Goal: Task Accomplishment & Management: Complete application form

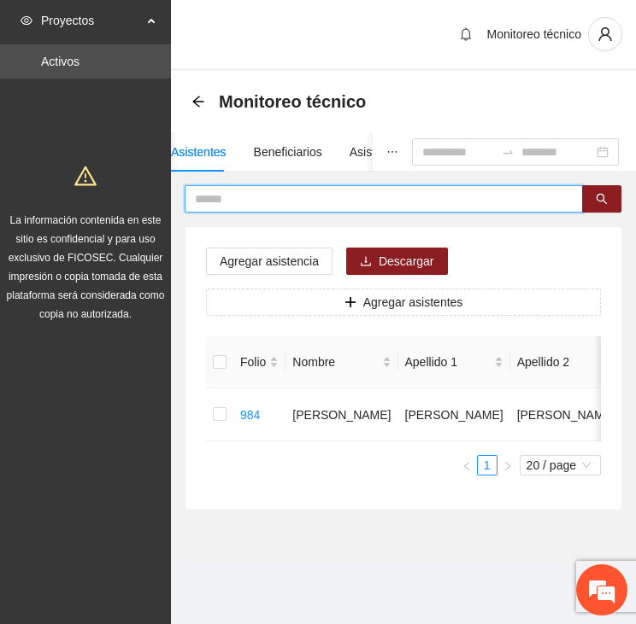
click at [239, 199] on input "text" at bounding box center [377, 199] width 364 height 19
type input "*****"
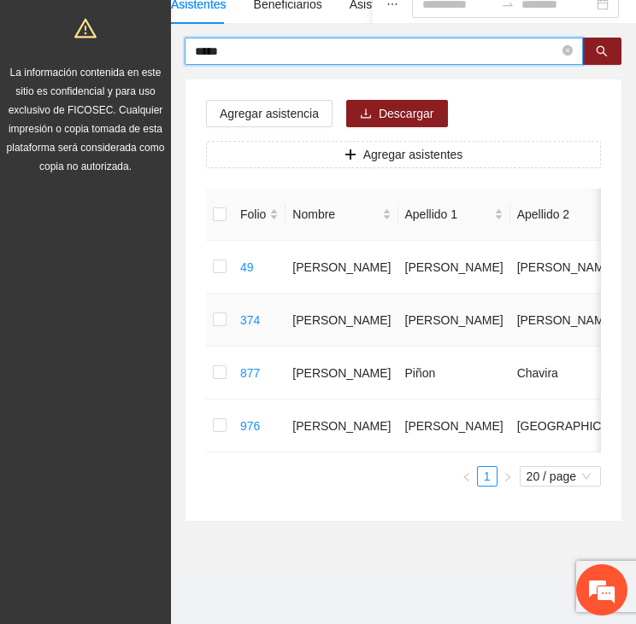
scroll to position [171, 0]
click at [208, 409] on td at bounding box center [219, 426] width 27 height 53
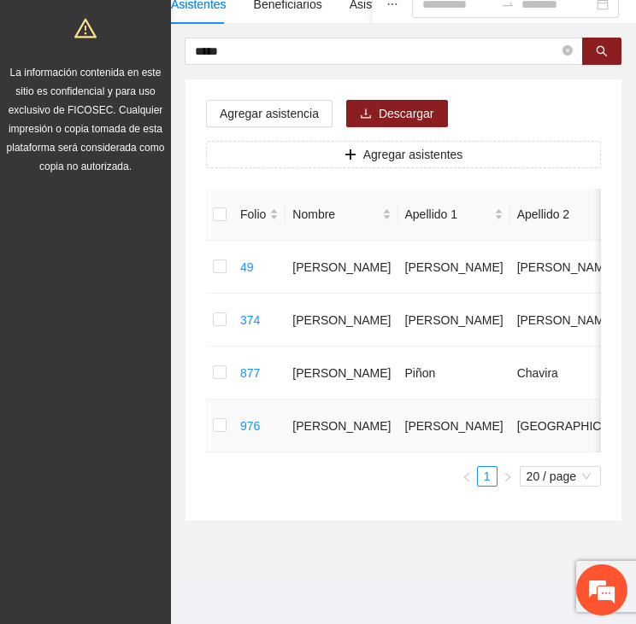
click at [210, 413] on td at bounding box center [219, 426] width 27 height 53
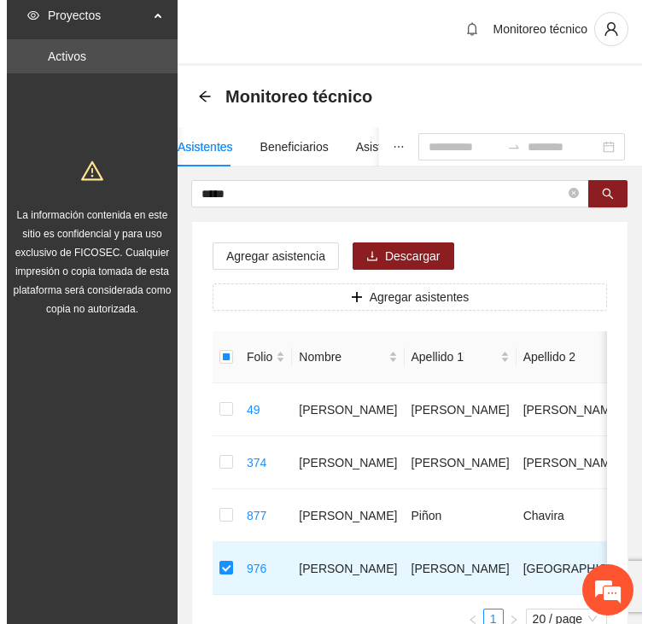
scroll to position [0, 0]
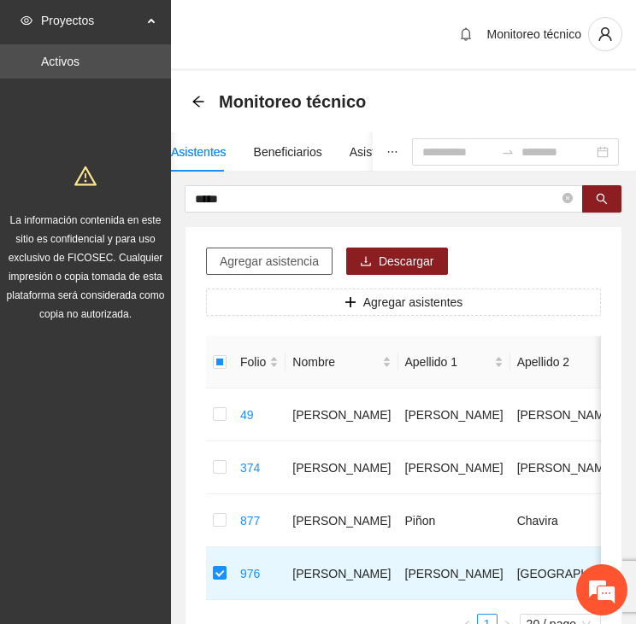
click at [253, 261] on span "Agregar asistencia" at bounding box center [269, 261] width 99 height 19
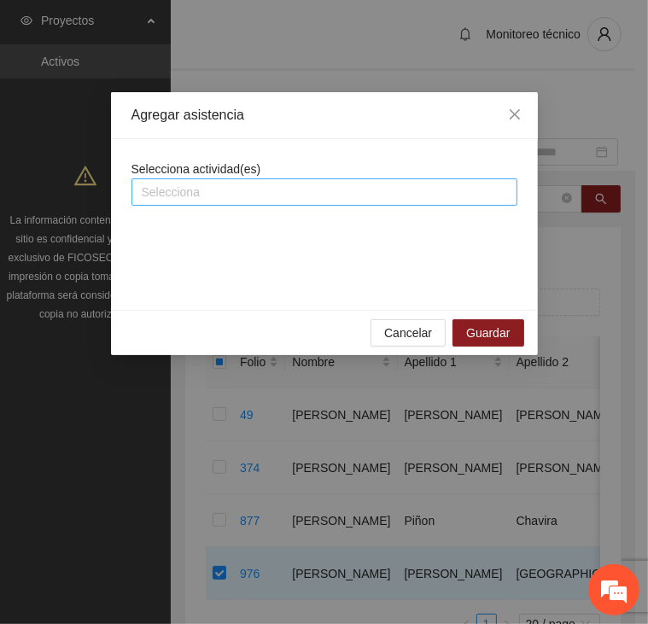
click at [220, 187] on div at bounding box center [325, 192] width 378 height 21
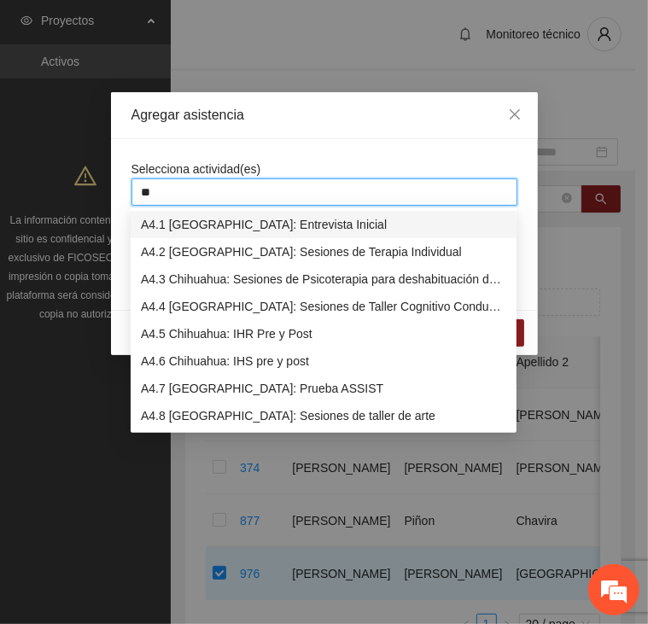
type input "***"
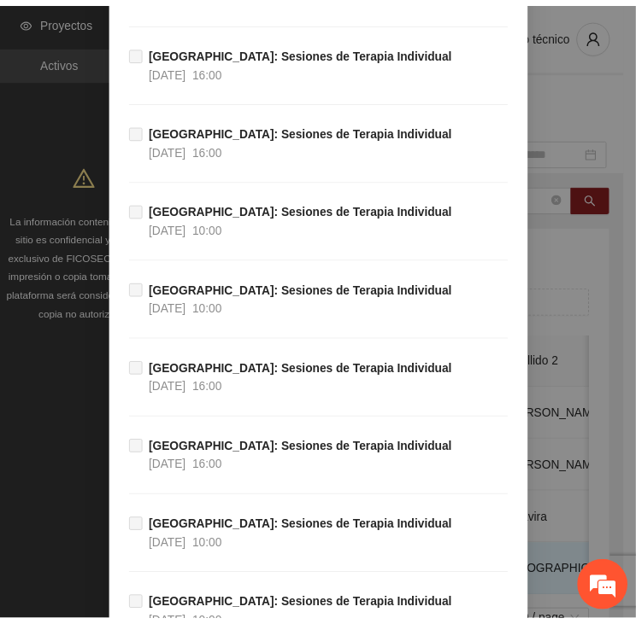
scroll to position [38988, 0]
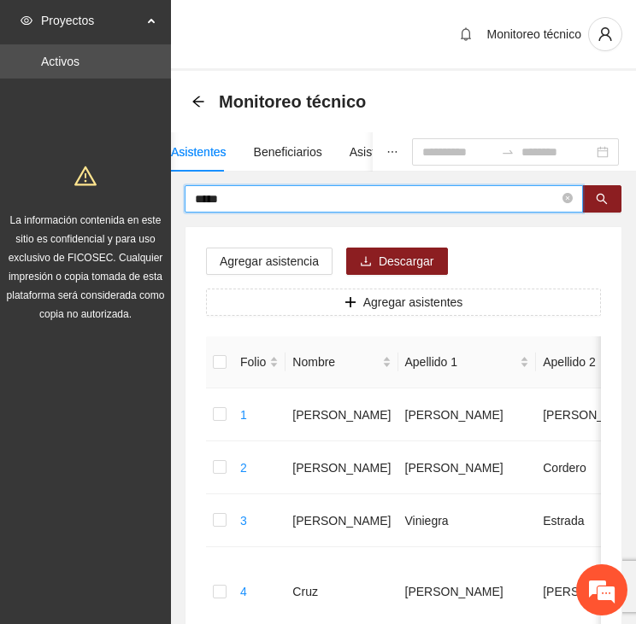
drag, startPoint x: 253, startPoint y: 196, endPoint x: 167, endPoint y: 203, distance: 85.7
type input "********"
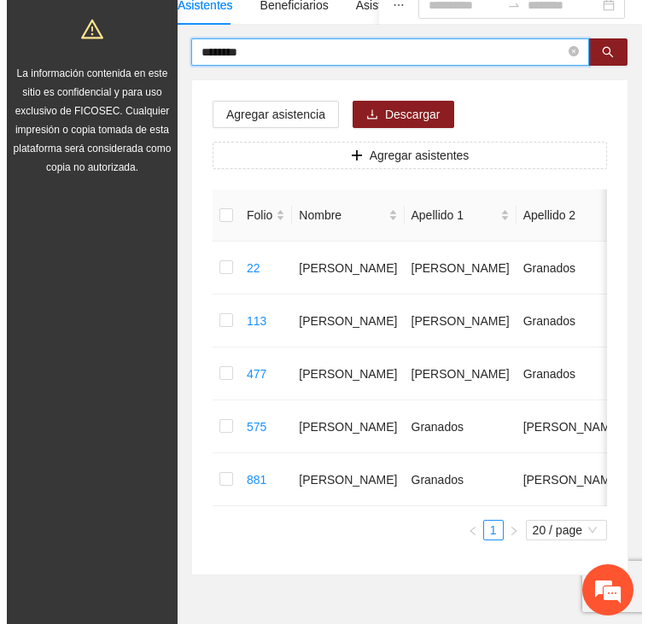
scroll to position [171, 0]
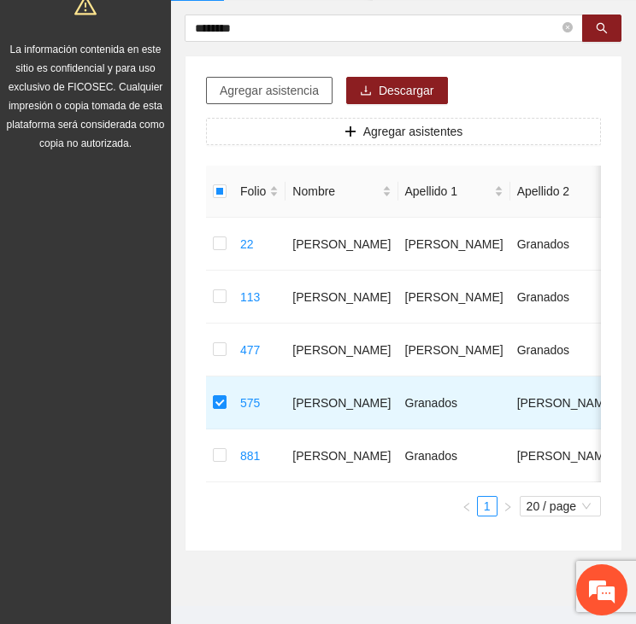
click at [230, 95] on span "Agregar asistencia" at bounding box center [269, 90] width 99 height 19
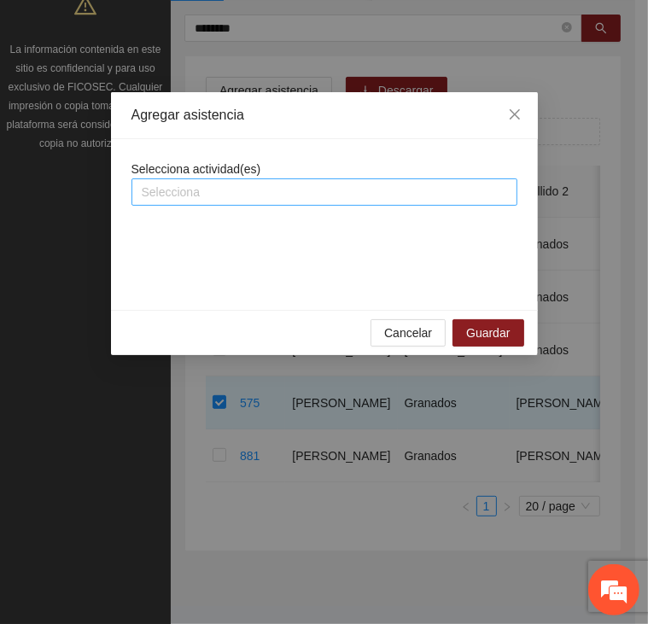
click at [284, 186] on div at bounding box center [325, 192] width 378 height 21
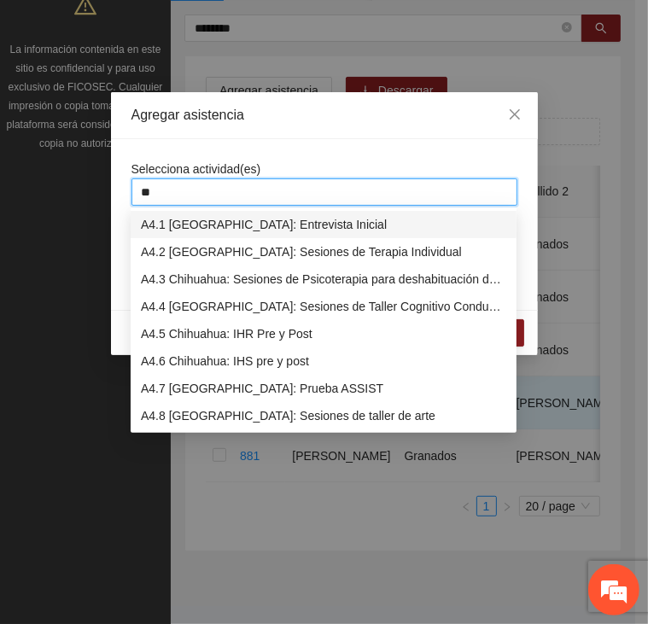
type input "***"
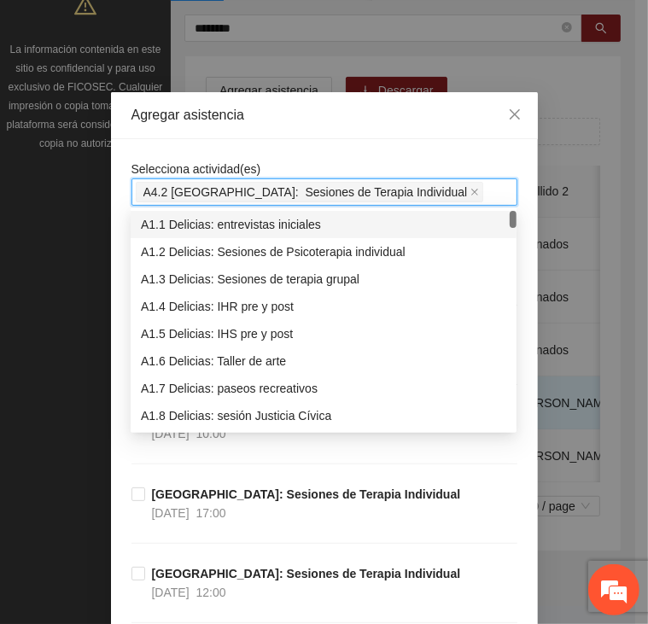
click at [315, 160] on div "Selecciona actividad(es) A4.2 Chihuahua: Sesiones de Terapia Individual" at bounding box center [325, 183] width 386 height 46
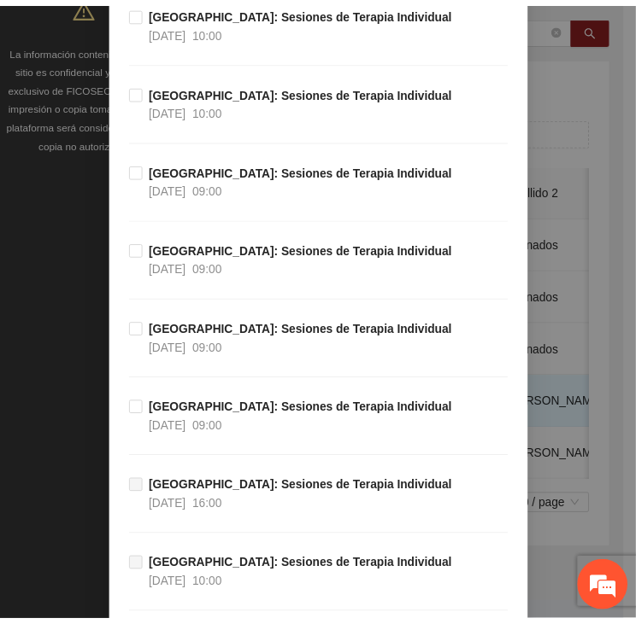
scroll to position [38988, 0]
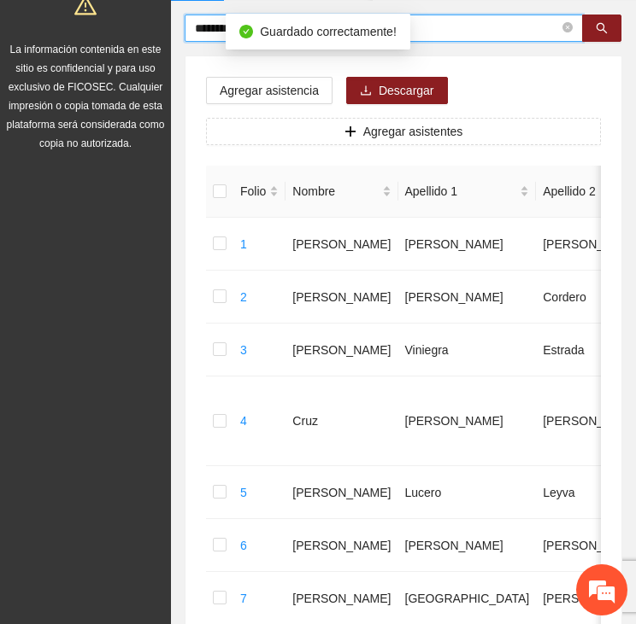
drag, startPoint x: 296, startPoint y: 196, endPoint x: 271, endPoint y: 194, distance: 24.8
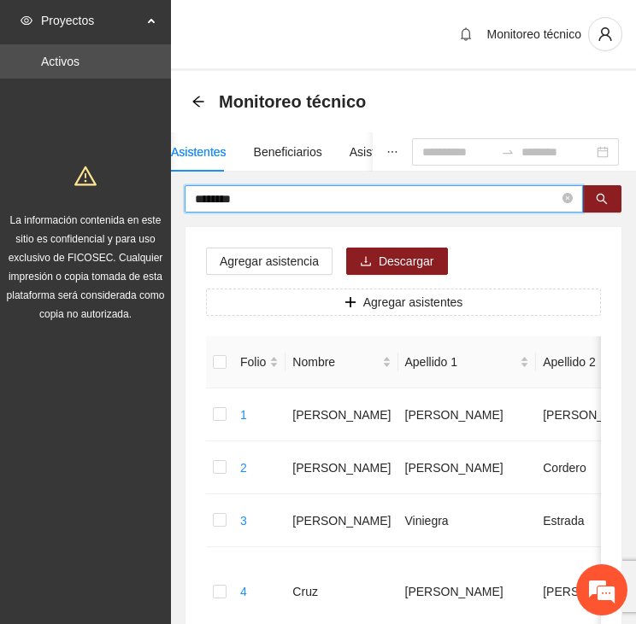
drag, startPoint x: 270, startPoint y: 194, endPoint x: 137, endPoint y: 200, distance: 133.4
type input "*****"
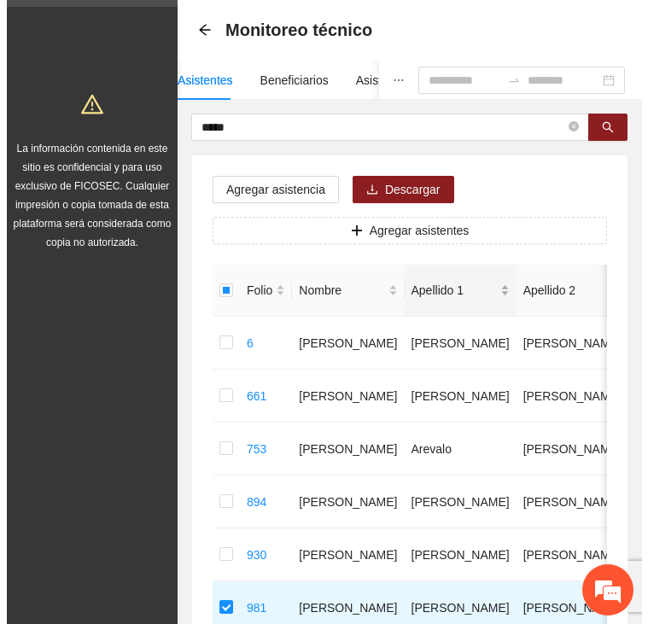
scroll to position [9, 0]
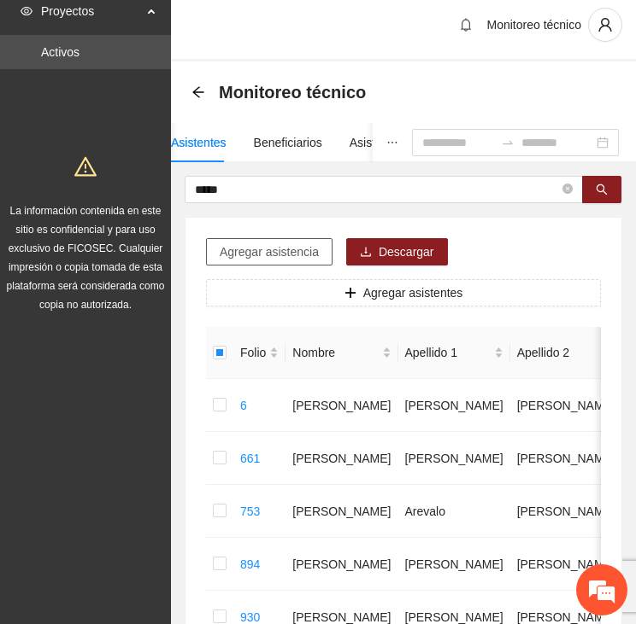
click at [302, 246] on span "Agregar asistencia" at bounding box center [269, 252] width 99 height 19
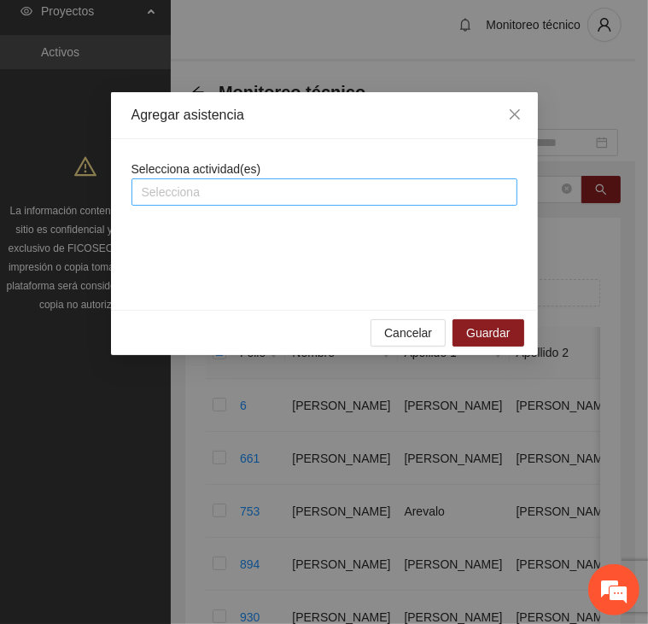
click at [227, 197] on div at bounding box center [325, 192] width 378 height 21
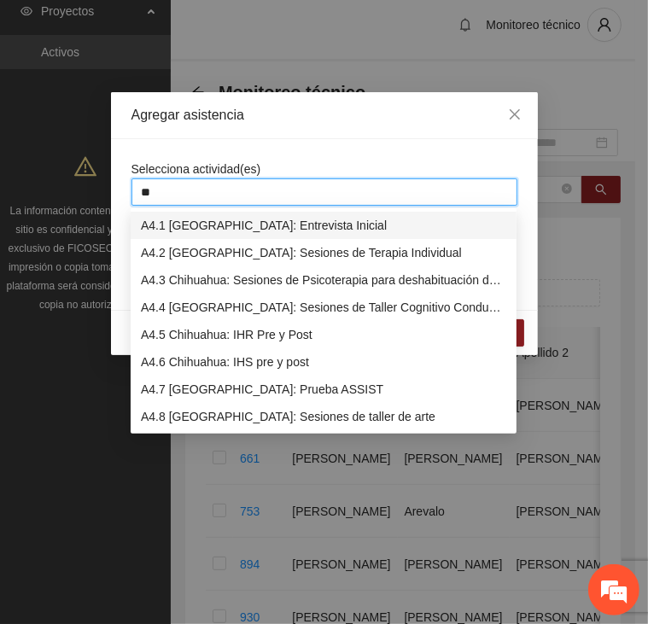
type input "***"
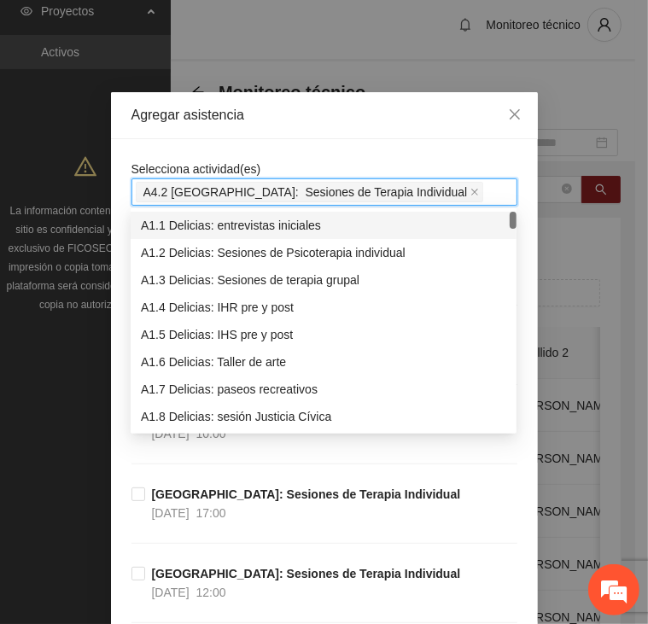
click at [276, 133] on div "Agregar asistencia" at bounding box center [324, 115] width 427 height 47
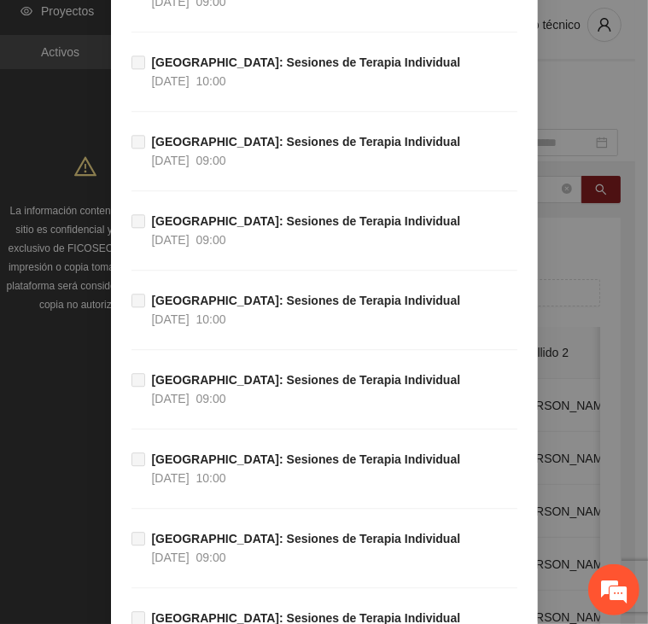
scroll to position [38988, 0]
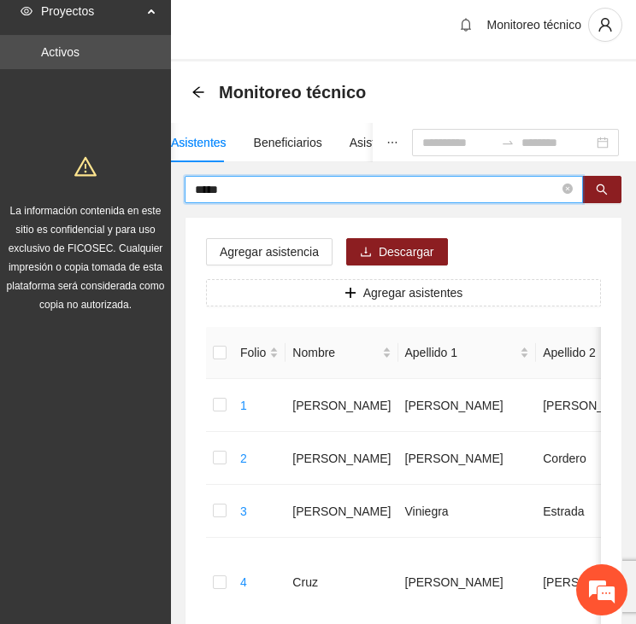
drag, startPoint x: 261, startPoint y: 190, endPoint x: 109, endPoint y: 185, distance: 151.3
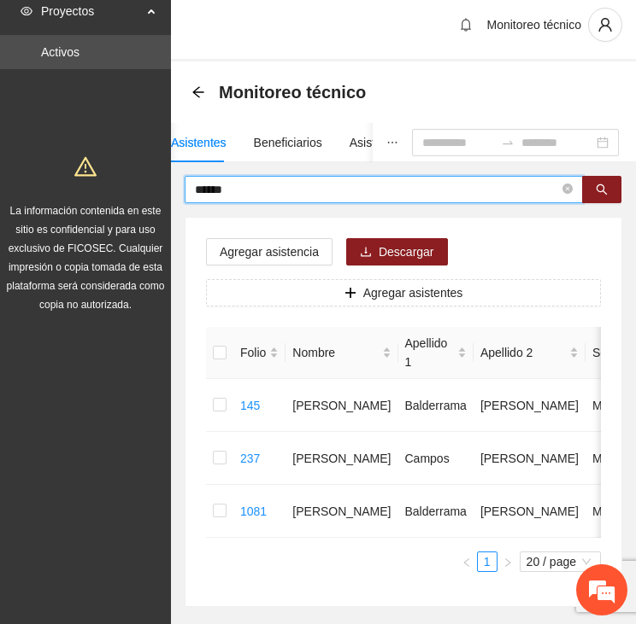
drag, startPoint x: 251, startPoint y: 189, endPoint x: 187, endPoint y: 189, distance: 64.1
click at [187, 189] on span "******" at bounding box center [384, 189] width 398 height 27
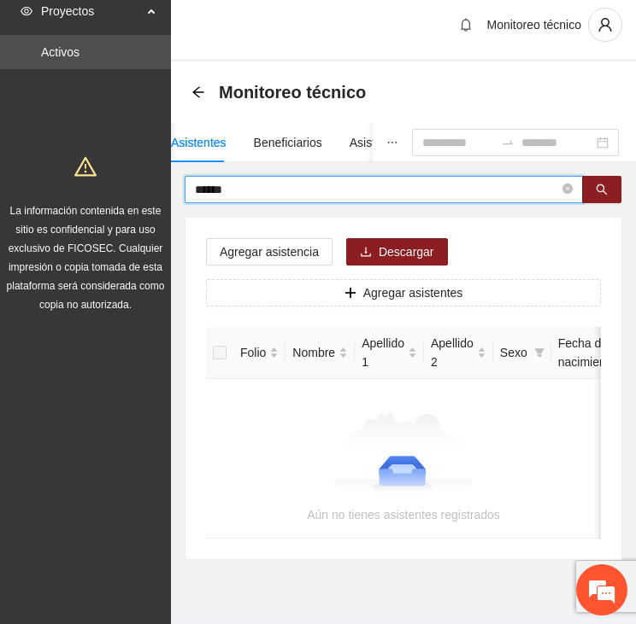
click at [207, 190] on input "******" at bounding box center [377, 189] width 364 height 19
type input "*****"
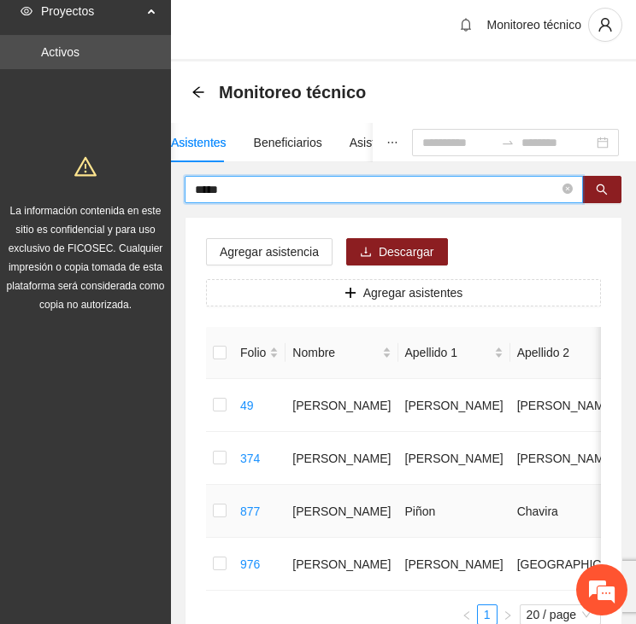
click at [211, 508] on td at bounding box center [219, 511] width 27 height 53
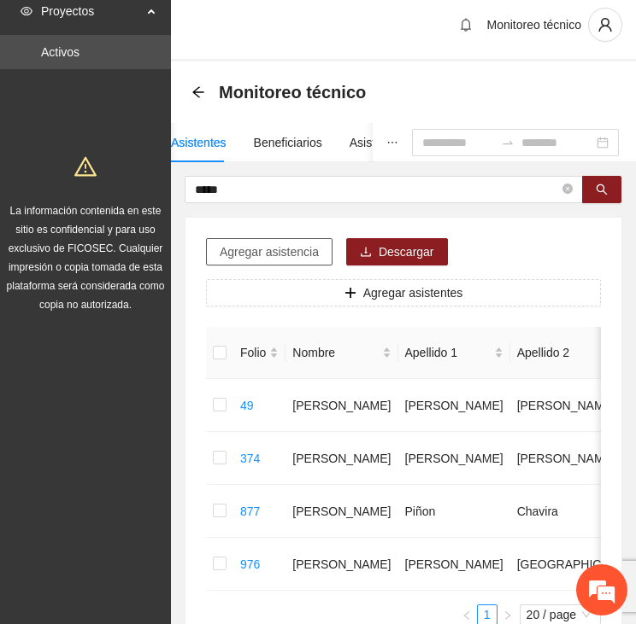
click at [268, 251] on span "Agregar asistencia" at bounding box center [269, 252] width 99 height 19
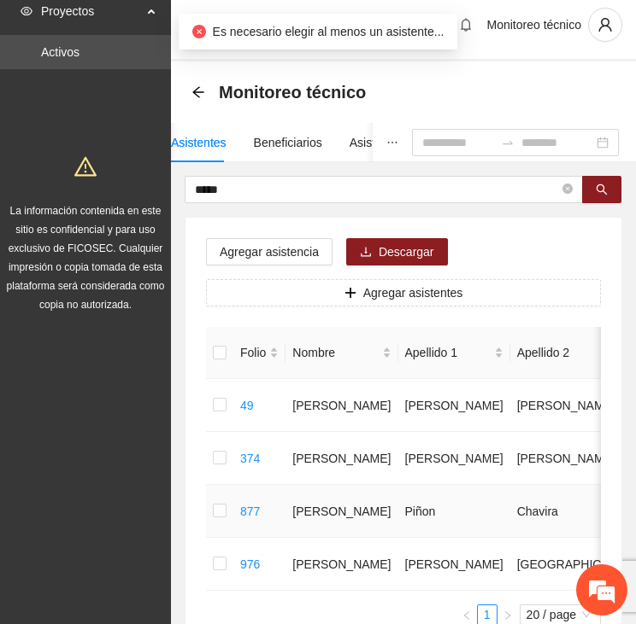
click at [208, 505] on td at bounding box center [219, 511] width 27 height 53
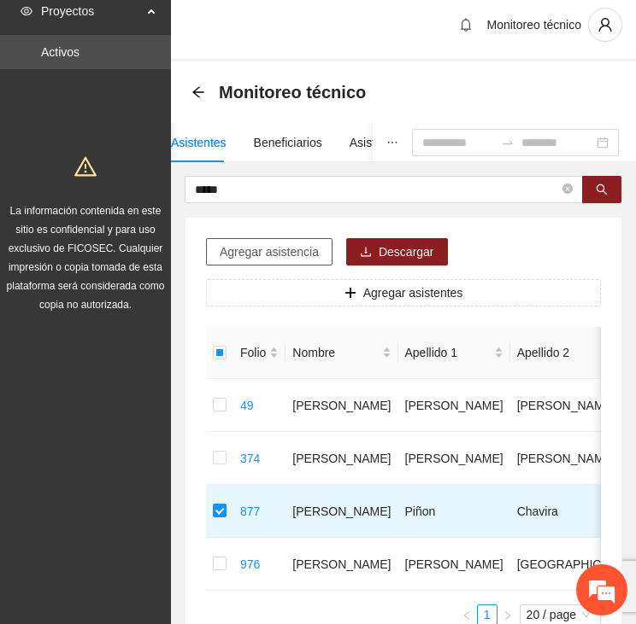
click at [258, 252] on span "Agregar asistencia" at bounding box center [269, 252] width 99 height 19
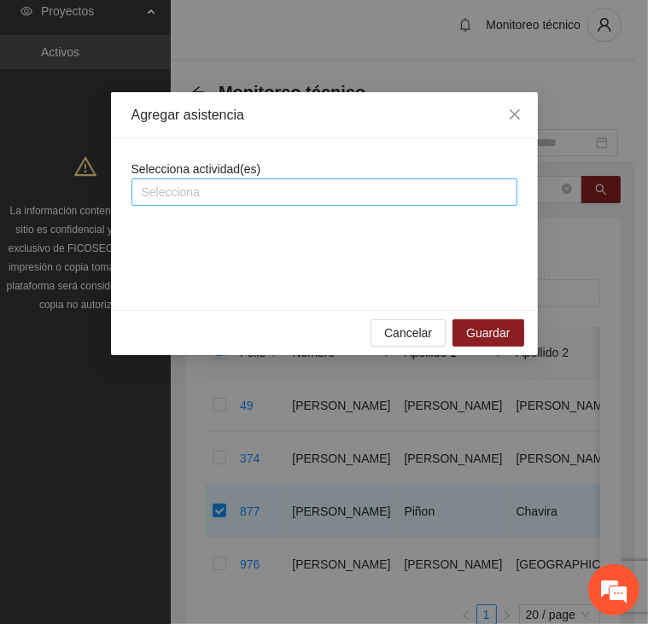
click at [250, 194] on div at bounding box center [325, 192] width 378 height 21
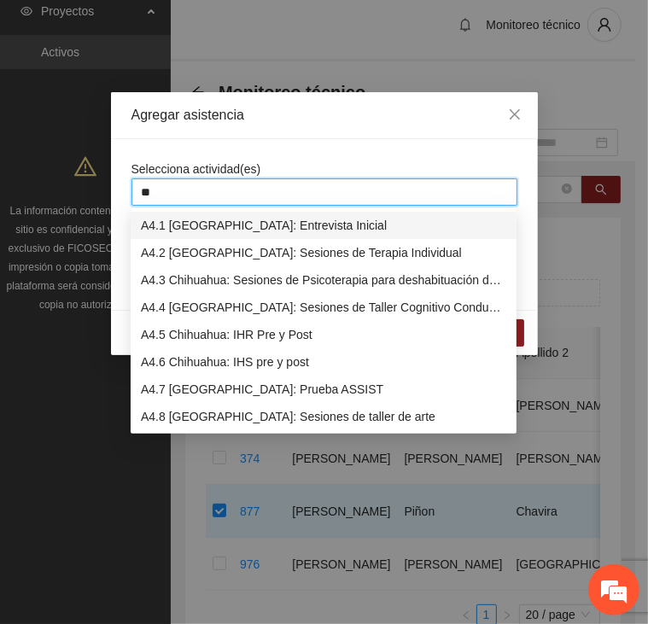
type input "***"
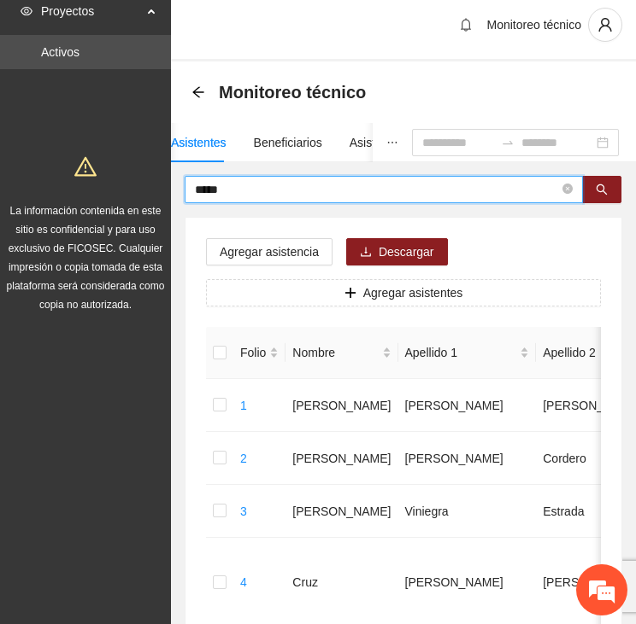
drag, startPoint x: 250, startPoint y: 187, endPoint x: 162, endPoint y: 189, distance: 88.0
type input "******"
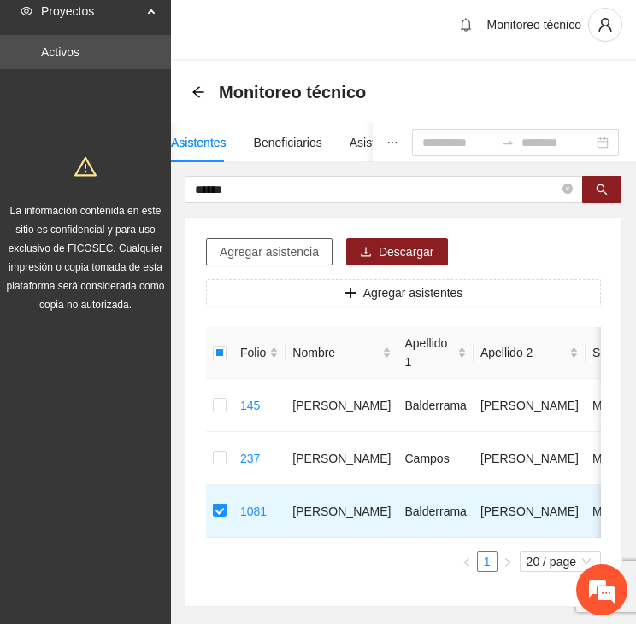
click at [256, 252] on span "Agregar asistencia" at bounding box center [269, 252] width 99 height 19
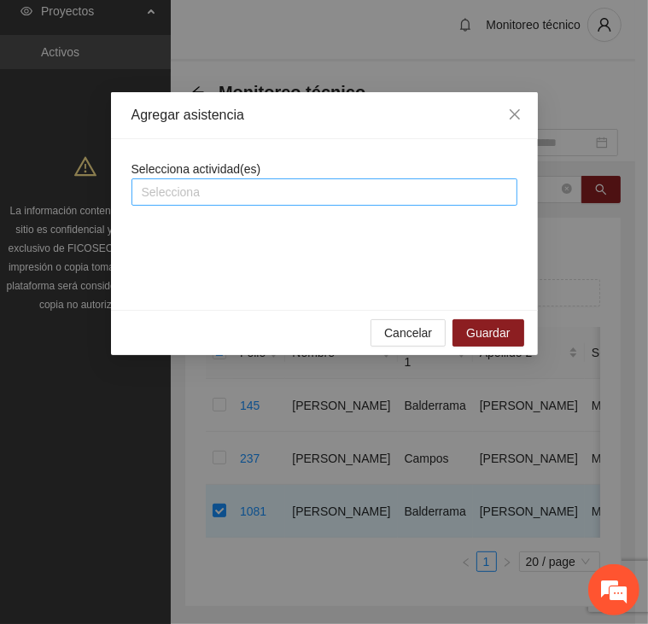
click at [243, 191] on div at bounding box center [325, 192] width 378 height 21
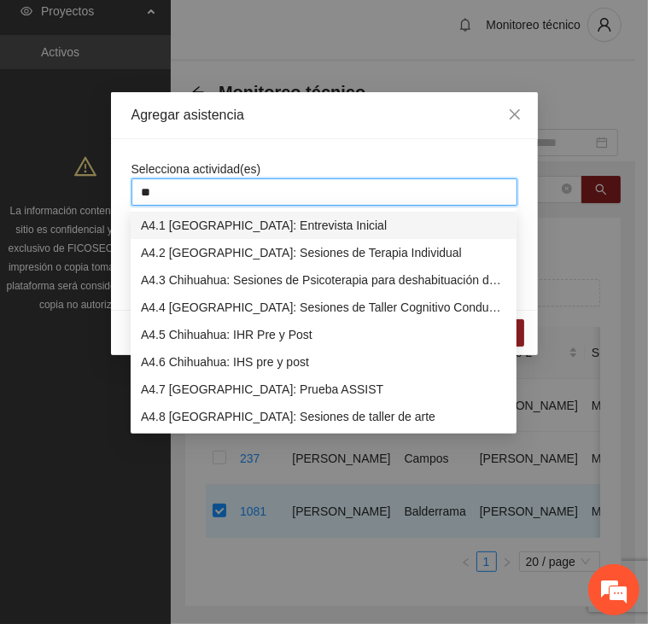
type input "***"
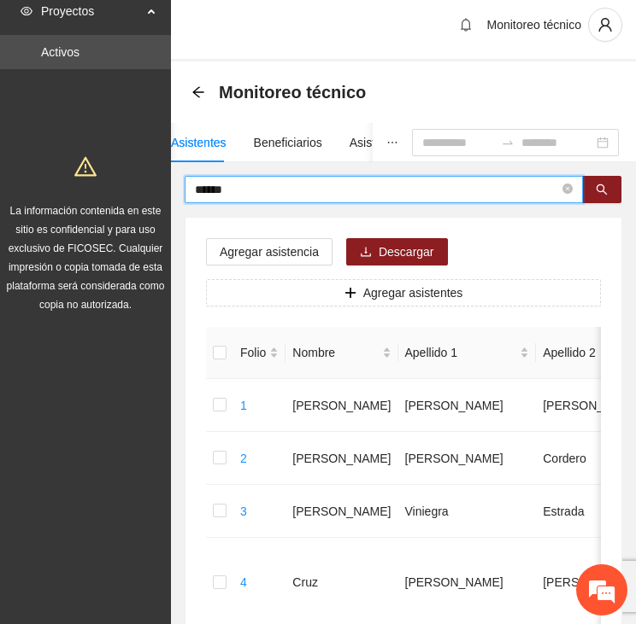
drag, startPoint x: 257, startPoint y: 191, endPoint x: 155, endPoint y: 197, distance: 101.8
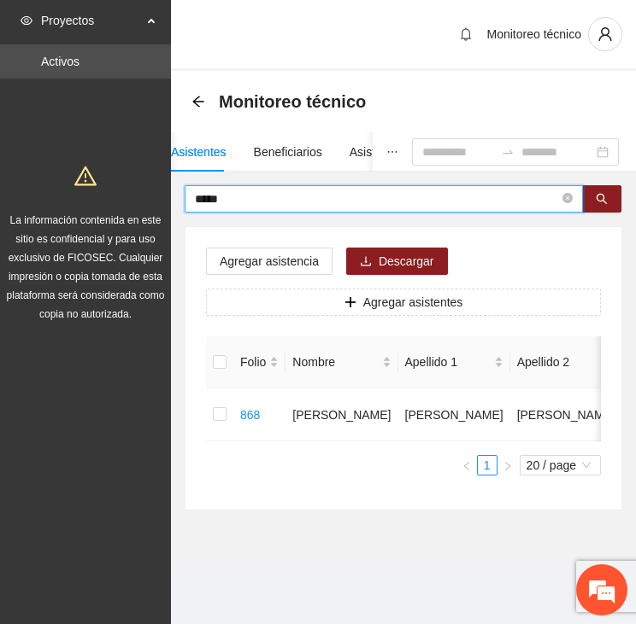
scroll to position [0, 0]
drag, startPoint x: 241, startPoint y: 201, endPoint x: 120, endPoint y: 207, distance: 121.4
click at [120, 207] on section "Proyectos Activos La información contenida en este sitio es confidencial y para…" at bounding box center [318, 312] width 636 height 624
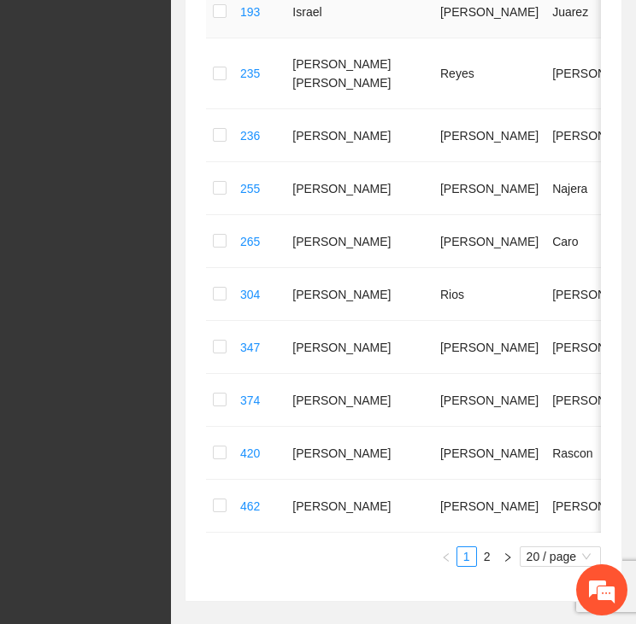
scroll to position [1007, 0]
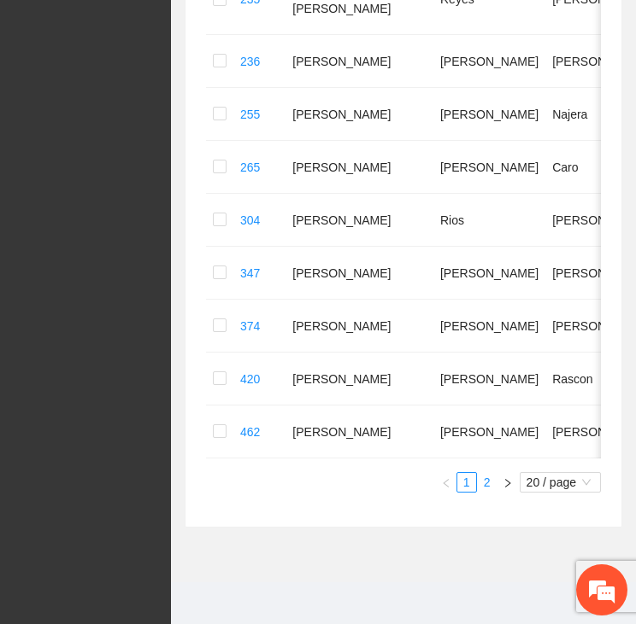
click at [487, 479] on link "2" at bounding box center [486, 482] width 19 height 19
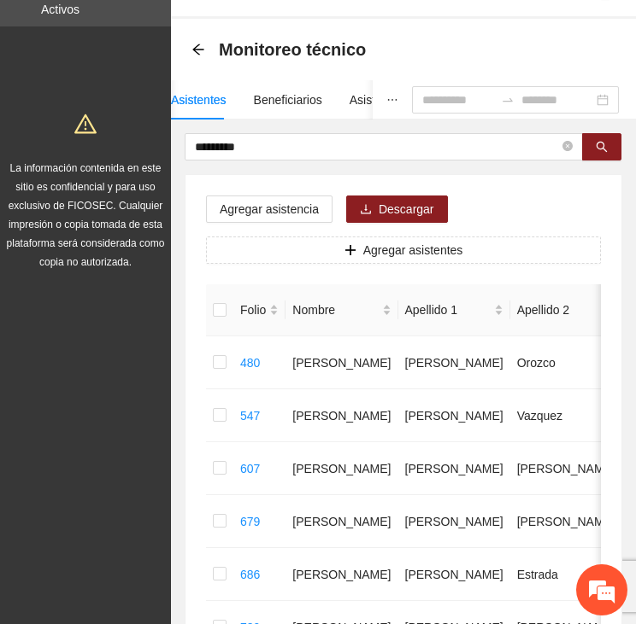
scroll to position [0, 0]
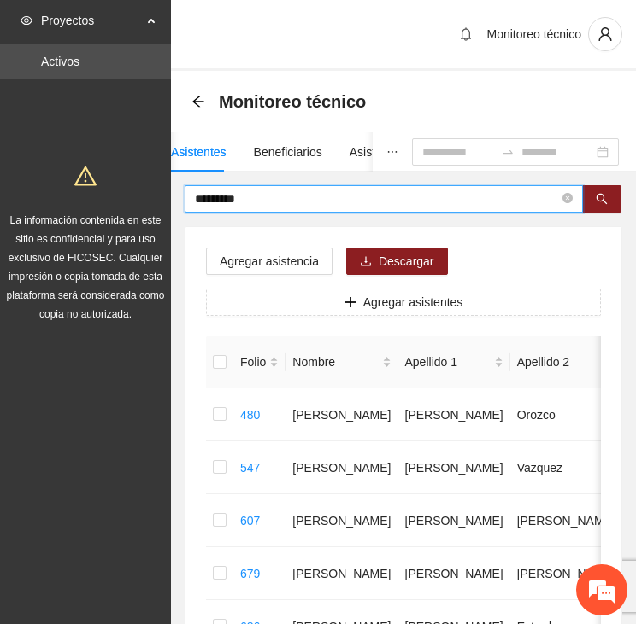
drag, startPoint x: 276, startPoint y: 199, endPoint x: 181, endPoint y: 202, distance: 94.8
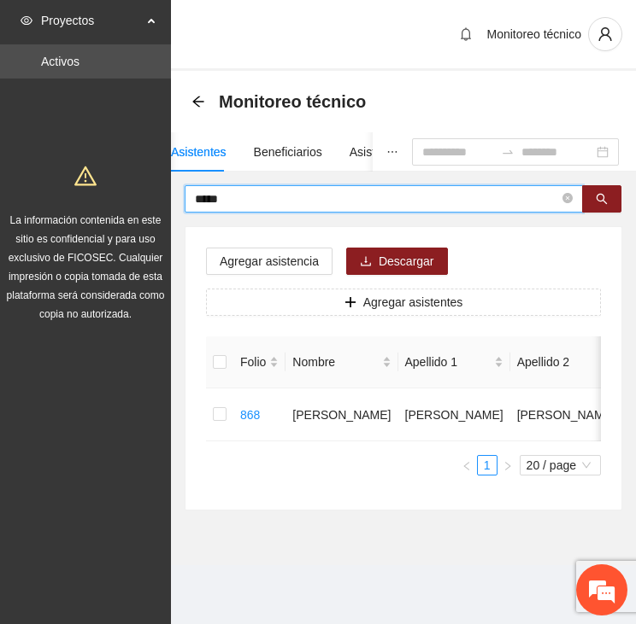
click at [241, 201] on input "*****" at bounding box center [377, 199] width 364 height 19
drag, startPoint x: 240, startPoint y: 201, endPoint x: 161, endPoint y: 205, distance: 79.6
click at [161, 205] on section "Proyectos Activos La información contenida en este sitio es confidencial y para…" at bounding box center [318, 312] width 636 height 624
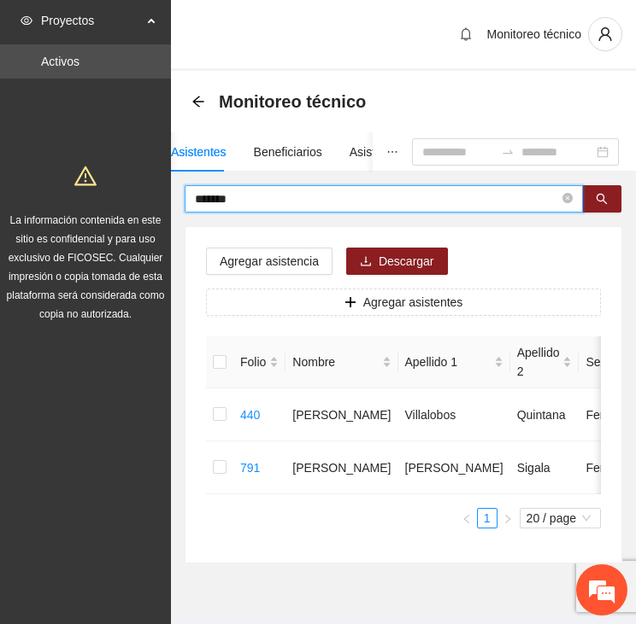
drag, startPoint x: 260, startPoint y: 203, endPoint x: 179, endPoint y: 200, distance: 80.4
click at [179, 200] on div "******* Agregar asistencia Descargar Agregar asistentes Folio Nombre Apellido 1…" at bounding box center [403, 374] width 465 height 378
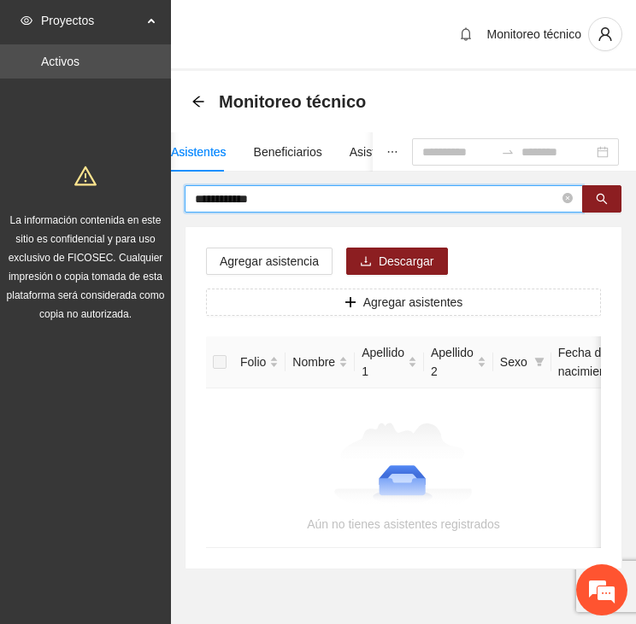
click at [278, 200] on input "**********" at bounding box center [377, 199] width 364 height 19
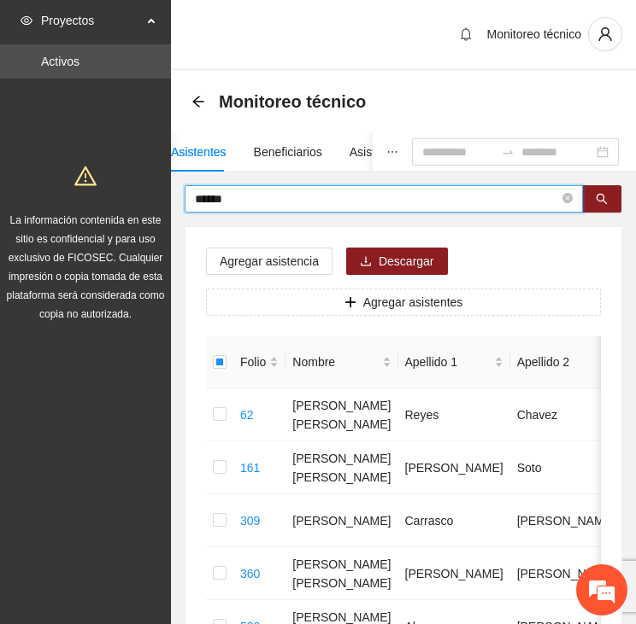
drag, startPoint x: 234, startPoint y: 201, endPoint x: 72, endPoint y: 202, distance: 162.3
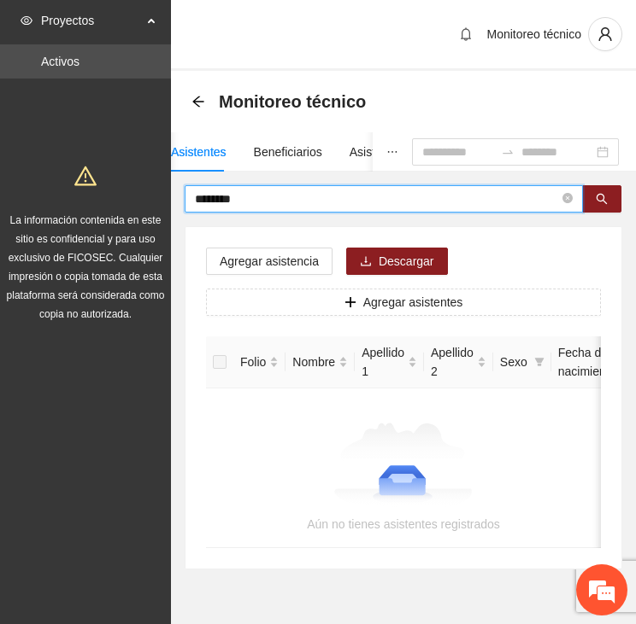
drag, startPoint x: 209, startPoint y: 196, endPoint x: 142, endPoint y: 197, distance: 67.5
click at [142, 197] on section "Proyectos Activos La información contenida en este sitio es confidencial y para…" at bounding box center [318, 336] width 636 height 672
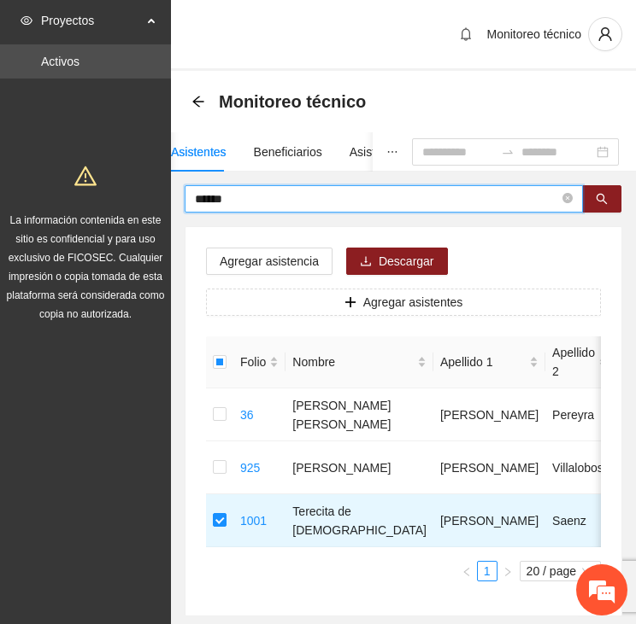
drag, startPoint x: 151, startPoint y: 200, endPoint x: 120, endPoint y: 198, distance: 31.7
click at [120, 198] on section "Proyectos Activos La información contenida en este sitio es confidencial y para…" at bounding box center [318, 359] width 636 height 719
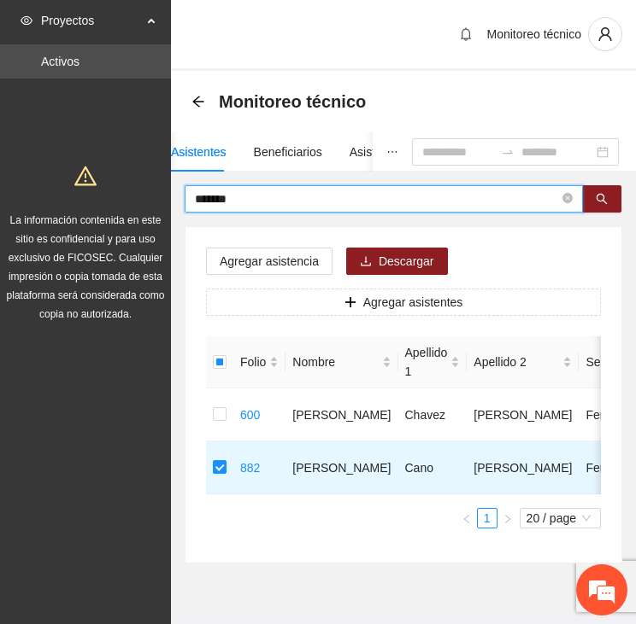
drag, startPoint x: 254, startPoint y: 197, endPoint x: 132, endPoint y: 201, distance: 121.3
click at [132, 201] on section "Proyectos Activos La información contenida en este sitio es confidencial y para…" at bounding box center [318, 333] width 636 height 666
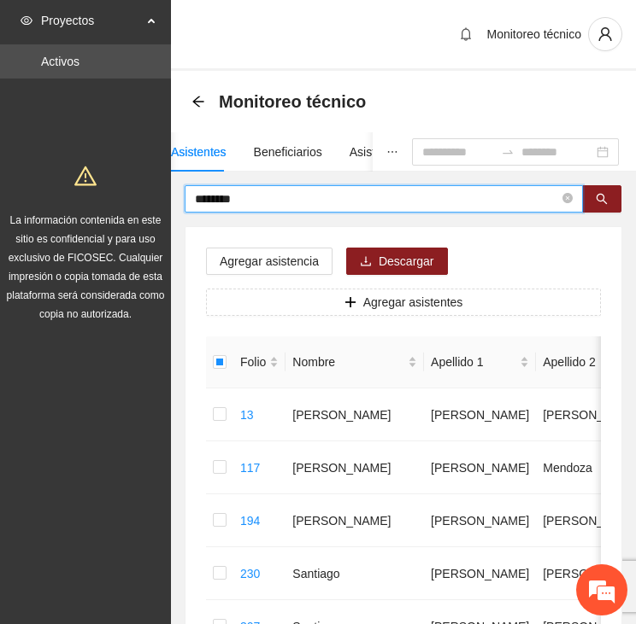
drag, startPoint x: 275, startPoint y: 203, endPoint x: 166, endPoint y: 201, distance: 109.4
click at [166, 201] on section "Proyectos Activos La información contenida en este sitio es confidencial y para…" at bounding box center [318, 624] width 636 height 1249
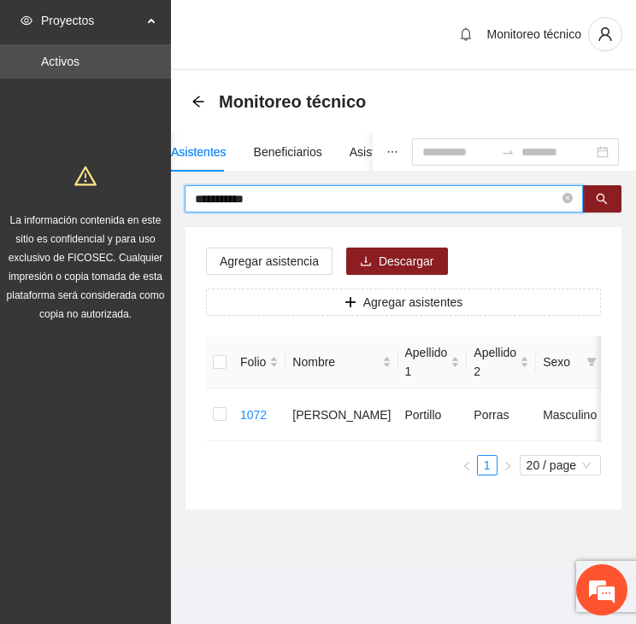
drag, startPoint x: 287, startPoint y: 201, endPoint x: 129, endPoint y: 206, distance: 158.1
click at [129, 206] on section "**********" at bounding box center [318, 312] width 636 height 624
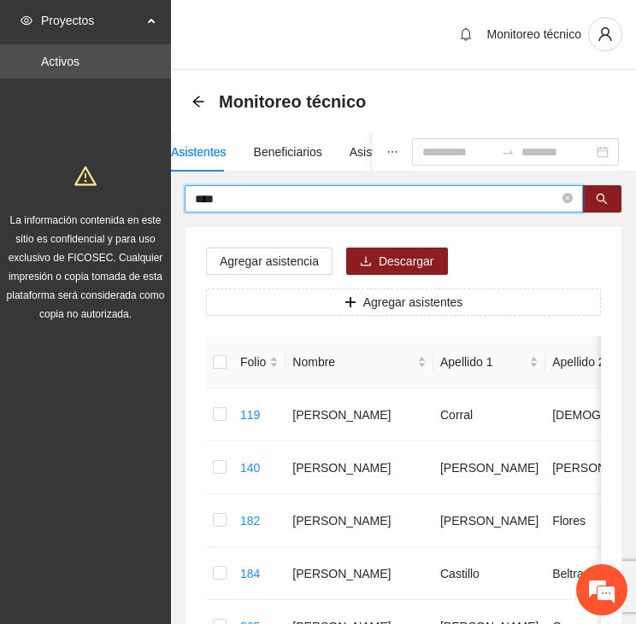
drag, startPoint x: 201, startPoint y: 194, endPoint x: 93, endPoint y: 198, distance: 107.7
type input "******"
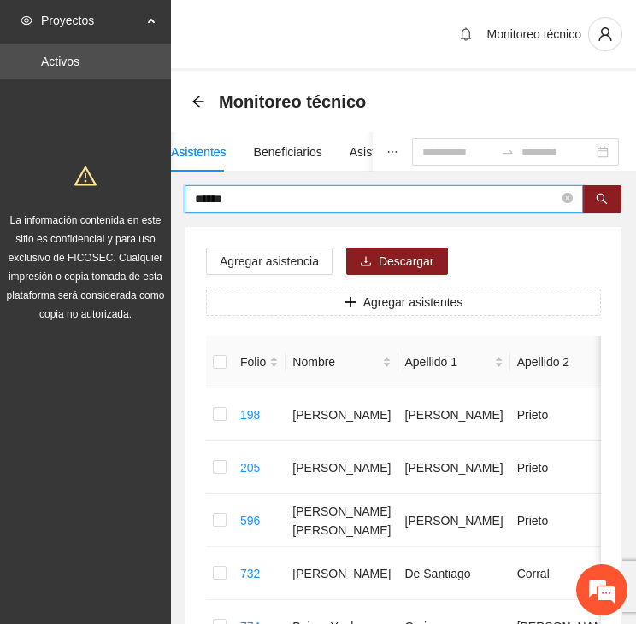
drag, startPoint x: 246, startPoint y: 195, endPoint x: 137, endPoint y: 199, distance: 109.4
click at [137, 199] on section "Proyectos Activos La información contenida en este sitio es confidencial y para…" at bounding box center [318, 412] width 636 height 825
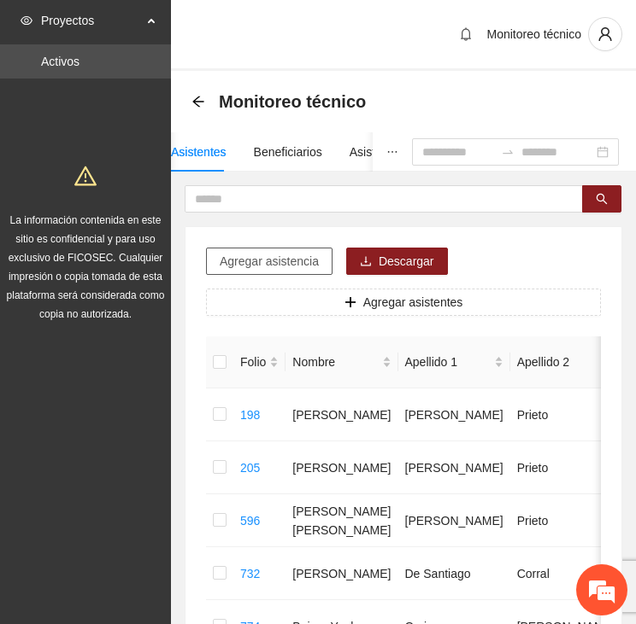
click at [264, 255] on span "Agregar asistencia" at bounding box center [269, 261] width 99 height 19
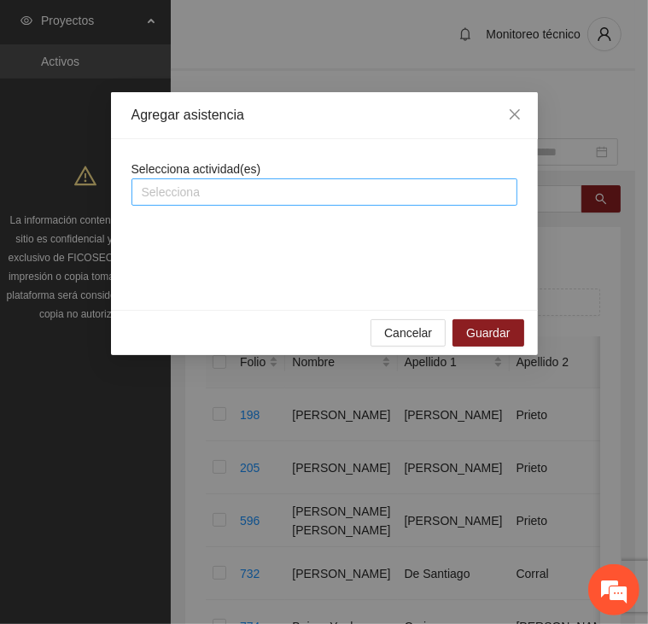
click at [209, 195] on div at bounding box center [325, 192] width 378 height 21
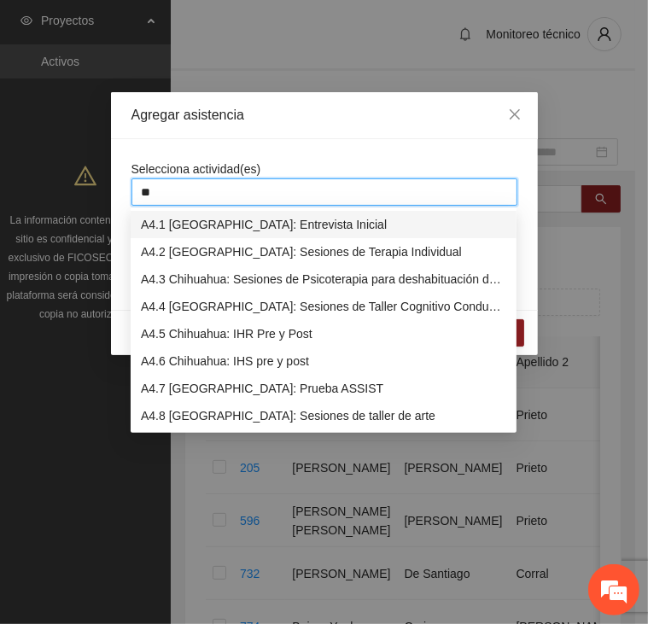
type input "***"
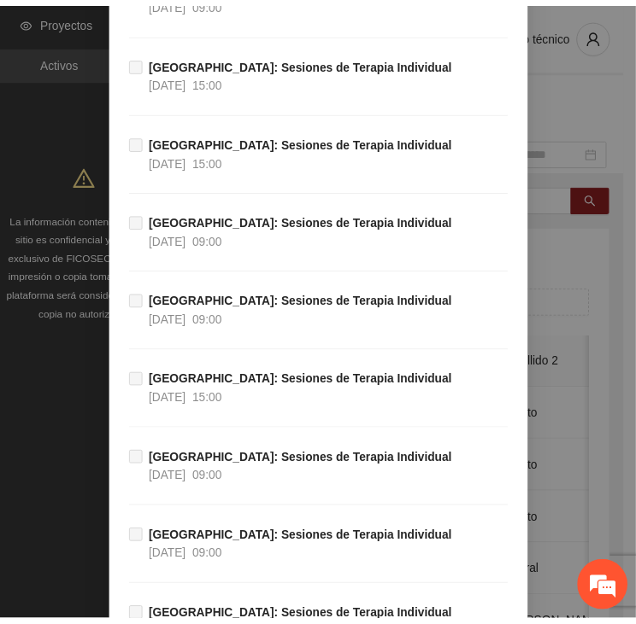
scroll to position [38988, 0]
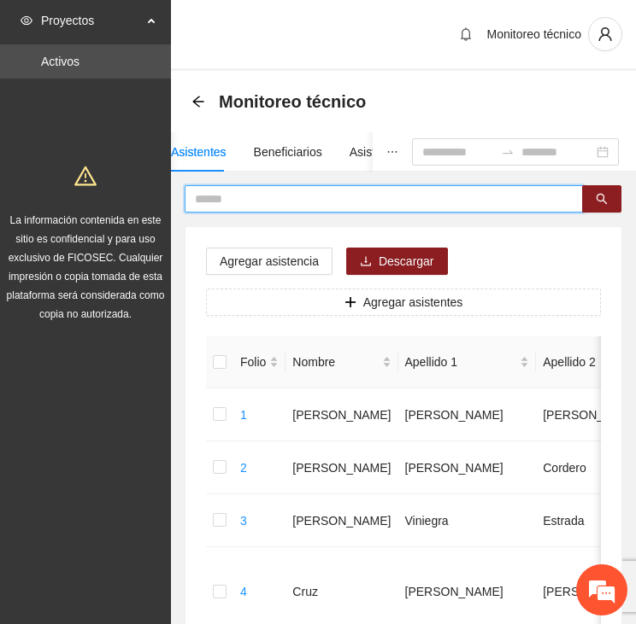
click at [212, 201] on input "text" at bounding box center [377, 199] width 364 height 19
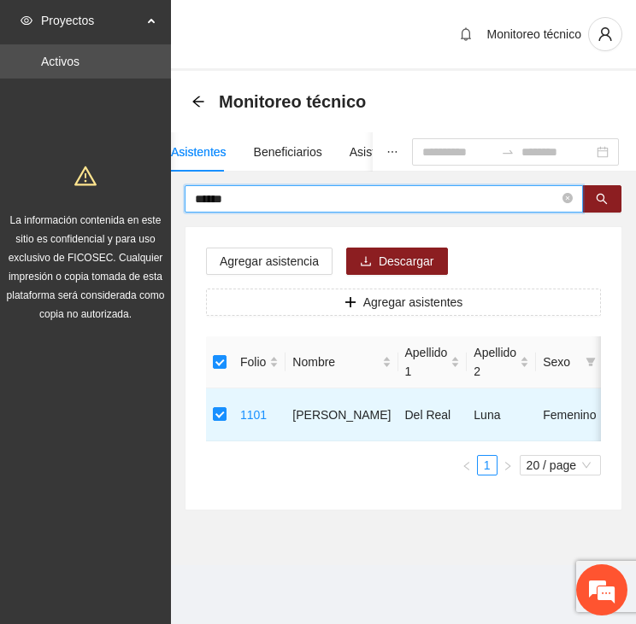
drag, startPoint x: 253, startPoint y: 198, endPoint x: 151, endPoint y: 201, distance: 101.7
click at [150, 202] on section "Proyectos Activos La información contenida en este sitio es confidencial y para…" at bounding box center [318, 312] width 636 height 624
drag, startPoint x: 271, startPoint y: 197, endPoint x: 175, endPoint y: 197, distance: 95.7
click at [175, 197] on div "******* Agregar asistencia Descargar Agregar asistentes Folio Nombre Apellido 1…" at bounding box center [403, 347] width 465 height 325
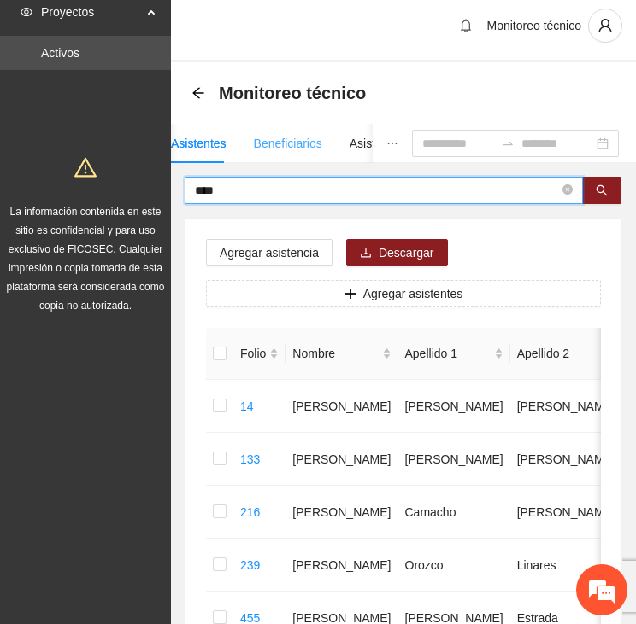
scroll to position [0, 0]
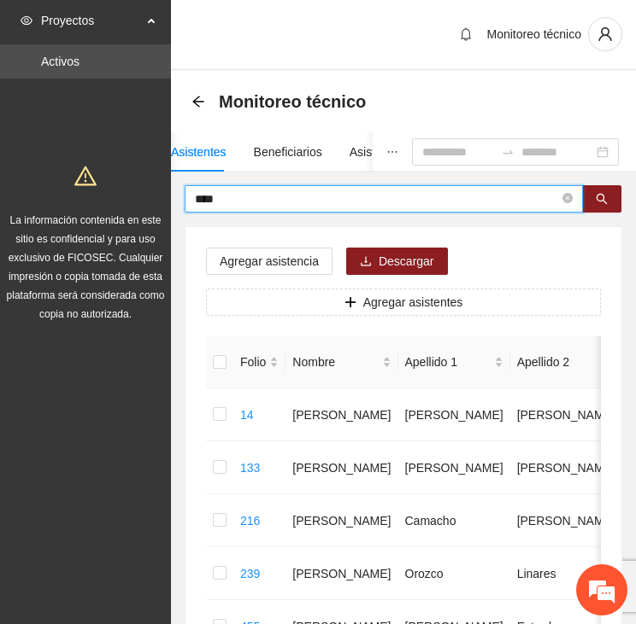
drag, startPoint x: 250, startPoint y: 201, endPoint x: 71, endPoint y: 202, distance: 179.4
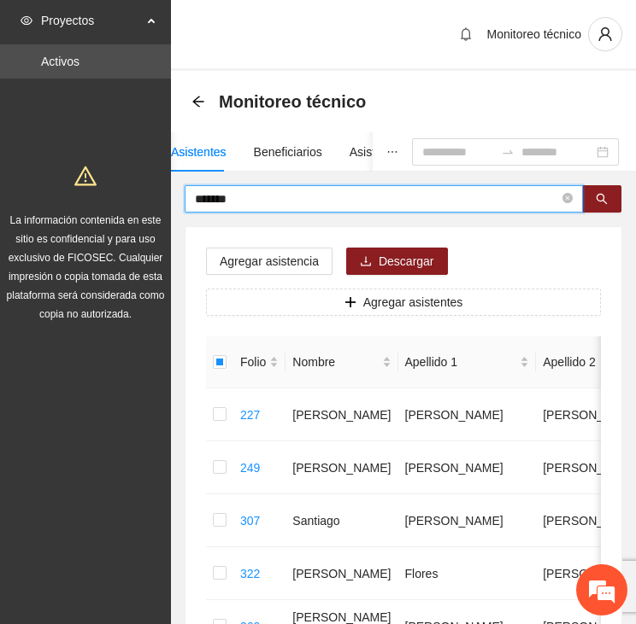
drag, startPoint x: 265, startPoint y: 192, endPoint x: 97, endPoint y: 204, distance: 167.8
click at [97, 204] on section "Proyectos Activos La información contenida en este sitio es confidencial y para…" at bounding box center [318, 624] width 636 height 1249
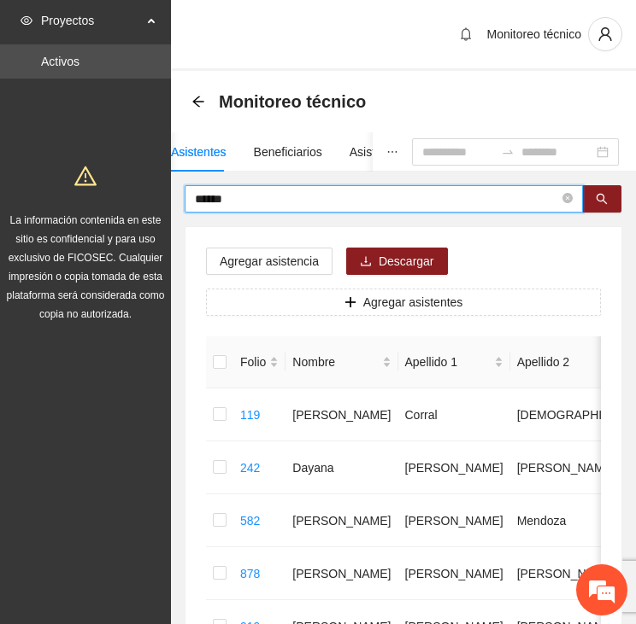
drag, startPoint x: 259, startPoint y: 198, endPoint x: 126, endPoint y: 203, distance: 132.5
click at [126, 203] on section "Proyectos Activos La información contenida en este sitio es confidencial y para…" at bounding box center [318, 412] width 636 height 825
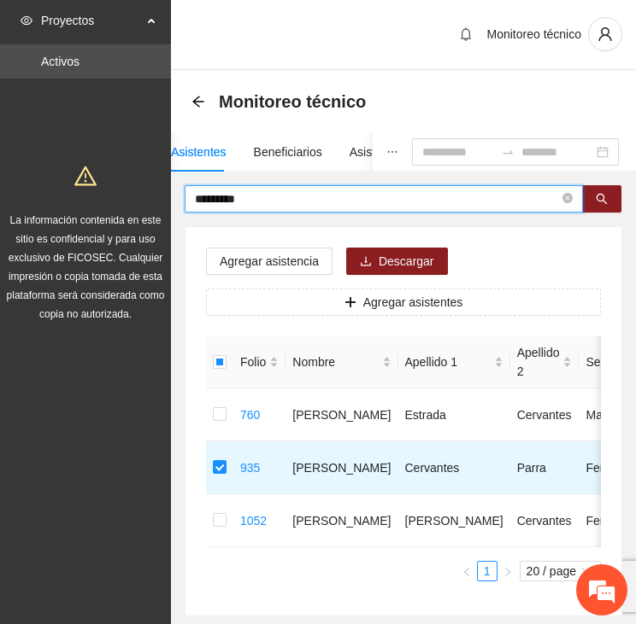
drag, startPoint x: 243, startPoint y: 201, endPoint x: 94, endPoint y: 211, distance: 149.0
click at [94, 211] on section "Proyectos Activos La información contenida en este sitio es confidencial y para…" at bounding box center [318, 359] width 636 height 719
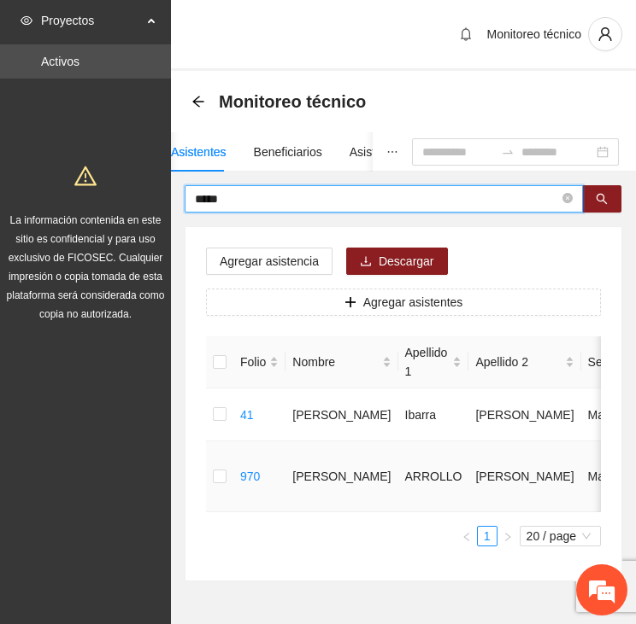
click at [226, 477] on td at bounding box center [219, 477] width 27 height 71
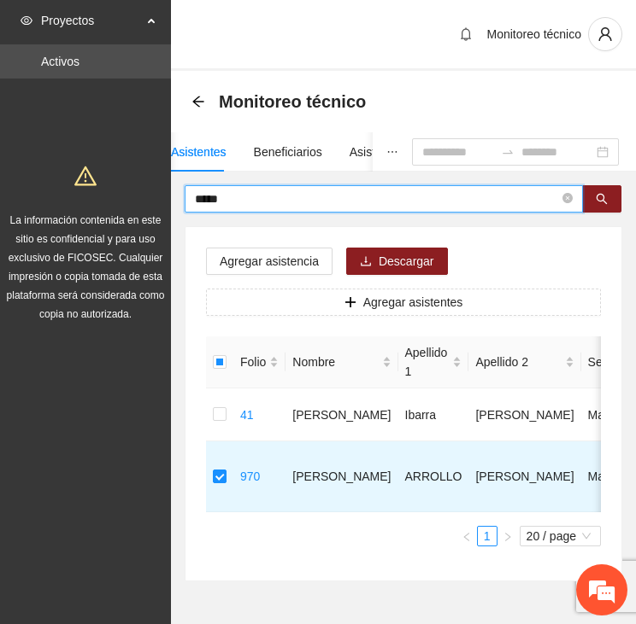
drag, startPoint x: 214, startPoint y: 194, endPoint x: 114, endPoint y: 203, distance: 100.4
click at [114, 203] on section "Proyectos Activos La información contenida en este sitio es confidencial y para…" at bounding box center [318, 342] width 636 height 684
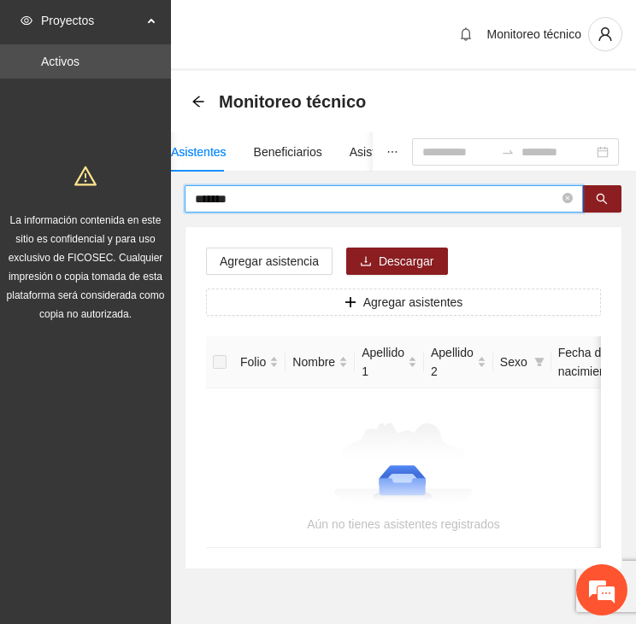
drag, startPoint x: 255, startPoint y: 198, endPoint x: 174, endPoint y: 201, distance: 80.3
click at [174, 201] on div "******* Agregar asistencia Descargar Agregar asistentes Folio Nombre Apellido 1…" at bounding box center [403, 377] width 465 height 384
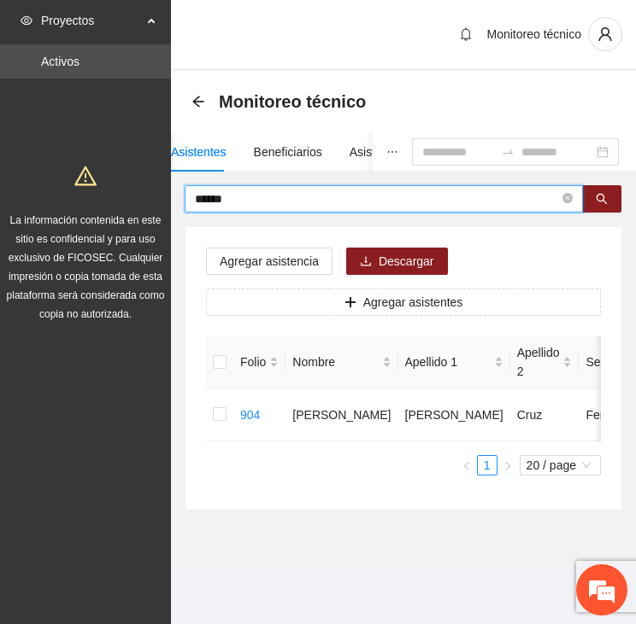
drag, startPoint x: 256, startPoint y: 197, endPoint x: 159, endPoint y: 204, distance: 97.6
click at [159, 204] on section "Proyectos Activos La información contenida en este sitio es confidencial y para…" at bounding box center [318, 312] width 636 height 624
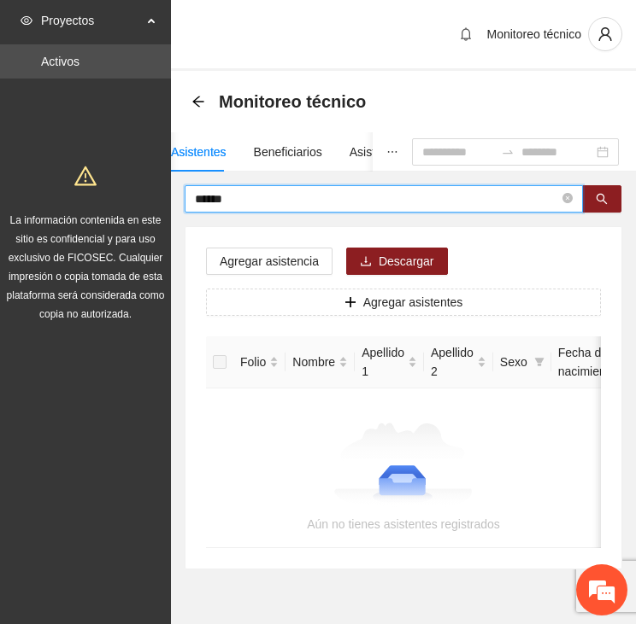
drag, startPoint x: 249, startPoint y: 199, endPoint x: 161, endPoint y: 200, distance: 88.0
click at [161, 200] on section "Proyectos Activos La información contenida en este sitio es confidencial y para…" at bounding box center [318, 336] width 636 height 672
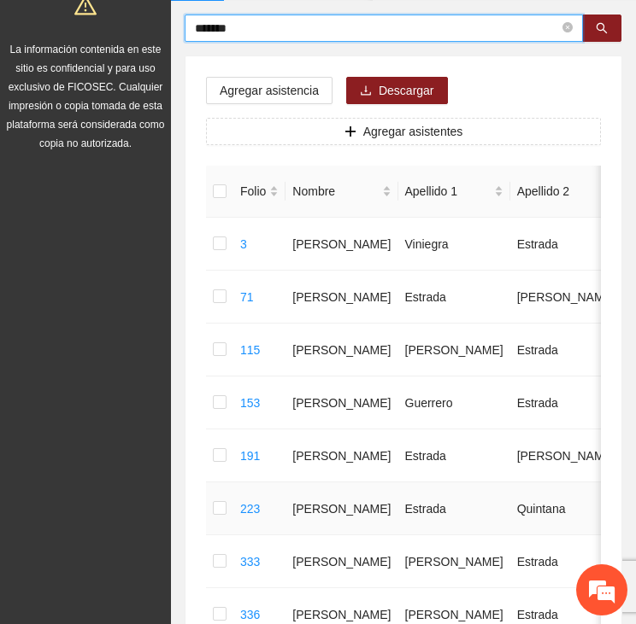
scroll to position [171, 0]
drag, startPoint x: 262, startPoint y: 21, endPoint x: 166, endPoint y: 29, distance: 96.9
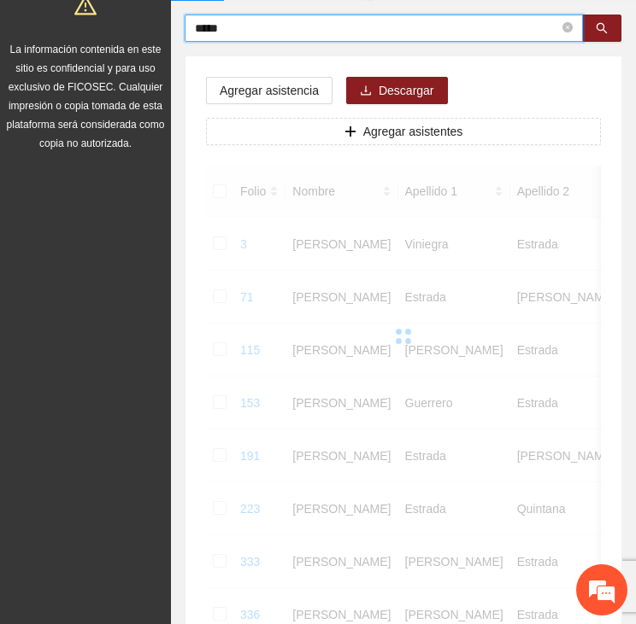
scroll to position [106, 0]
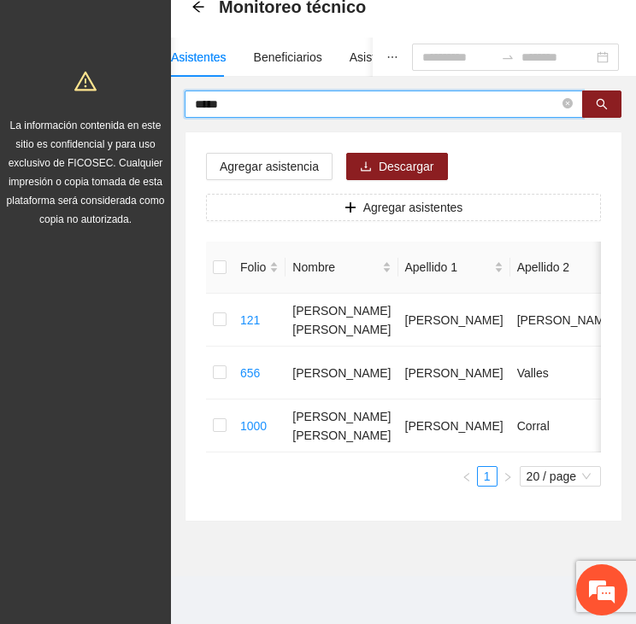
click at [248, 97] on input "*****" at bounding box center [377, 104] width 364 height 19
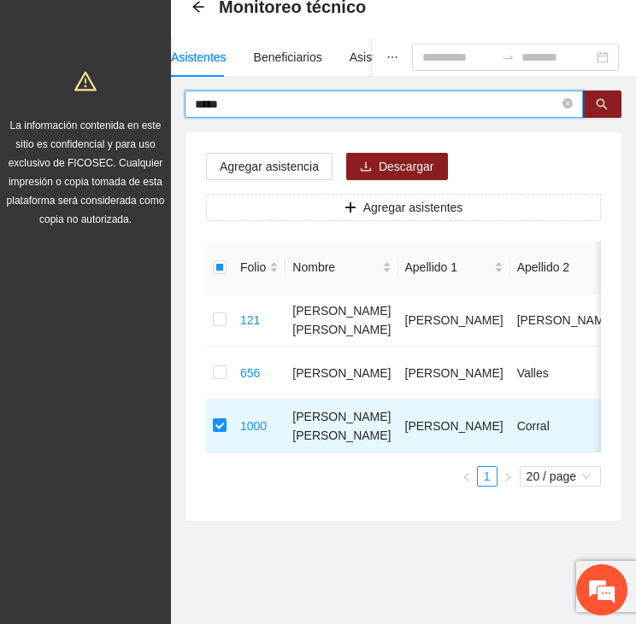
drag, startPoint x: 243, startPoint y: 91, endPoint x: 161, endPoint y: 94, distance: 82.1
click at [161, 94] on section "Proyectos Activos La información contenida en este sitio es confidencial y para…" at bounding box center [318, 264] width 636 height 719
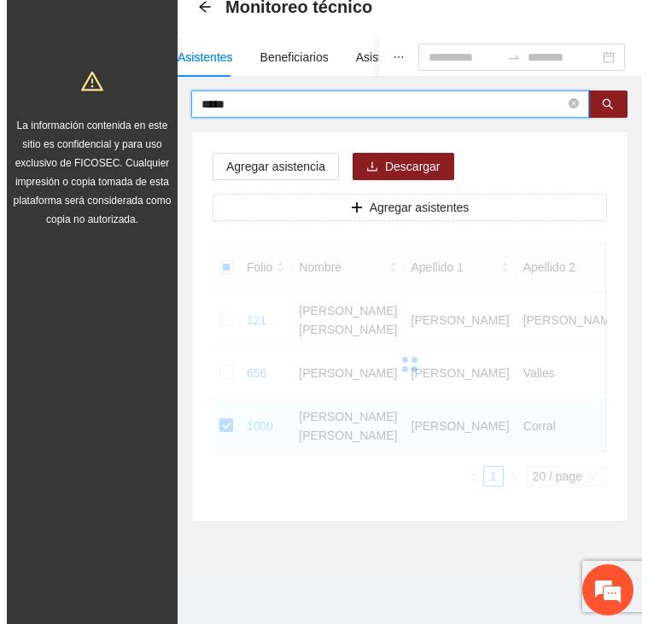
scroll to position [0, 0]
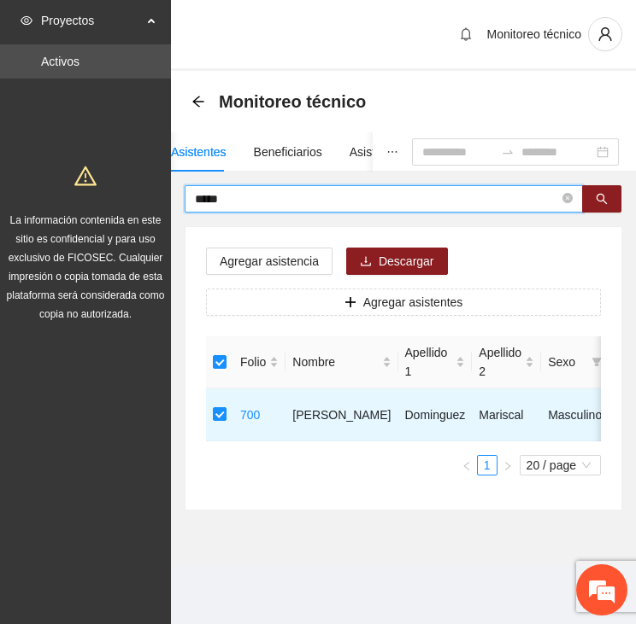
click at [258, 195] on input "*****" at bounding box center [377, 199] width 364 height 19
type input "*"
type input "*****"
click at [257, 187] on span "*****" at bounding box center [384, 198] width 398 height 27
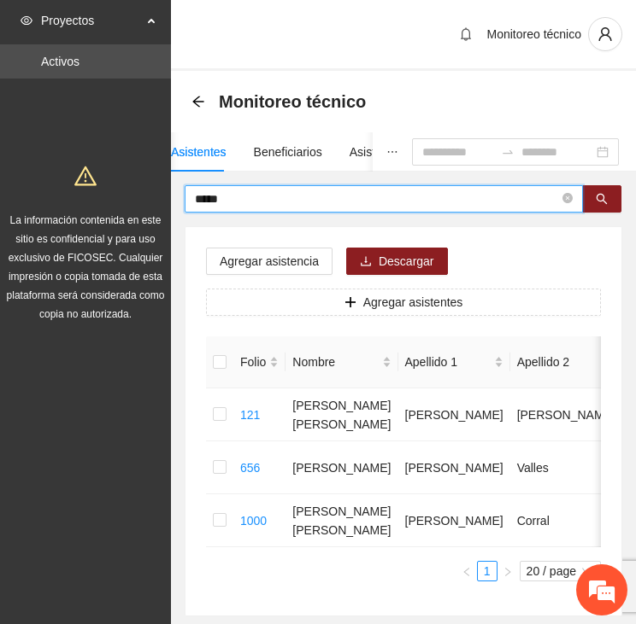
drag, startPoint x: 263, startPoint y: 194, endPoint x: 174, endPoint y: 196, distance: 88.9
click at [174, 196] on div "***** Agregar asistencia Descargar Agregar asistentes Folio Nombre Apellido 1 A…" at bounding box center [403, 400] width 465 height 431
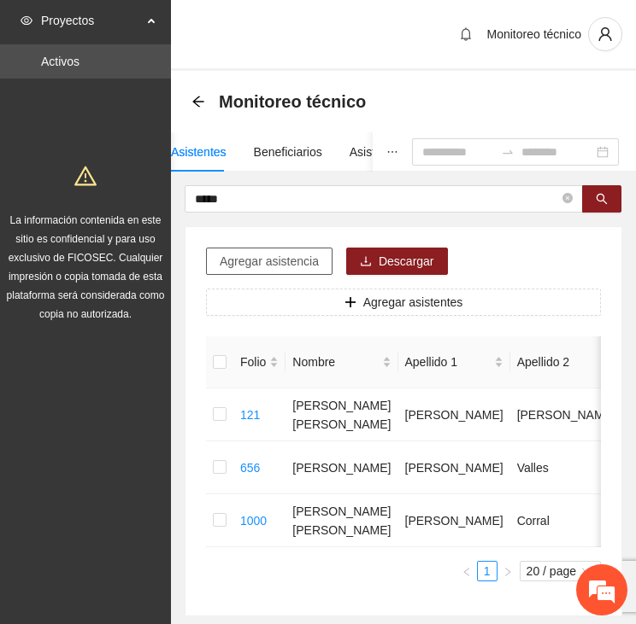
click at [237, 256] on span "Agregar asistencia" at bounding box center [269, 261] width 99 height 19
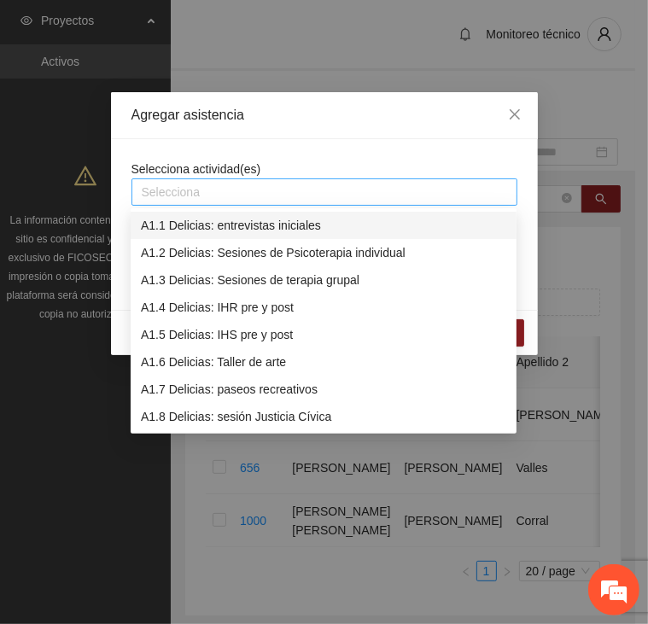
click at [219, 190] on div at bounding box center [325, 192] width 378 height 21
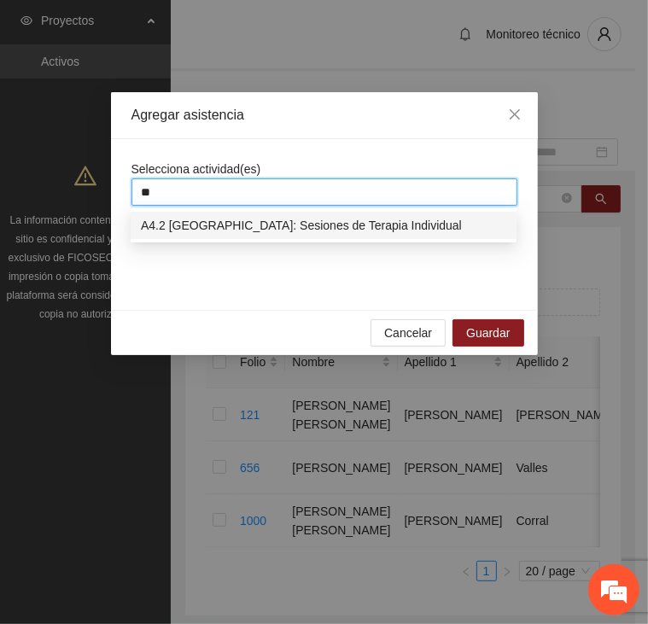
type input "***"
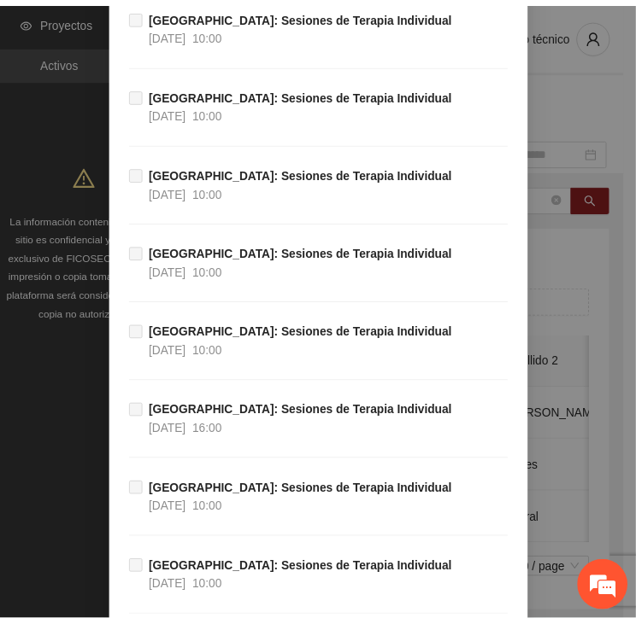
scroll to position [38988, 0]
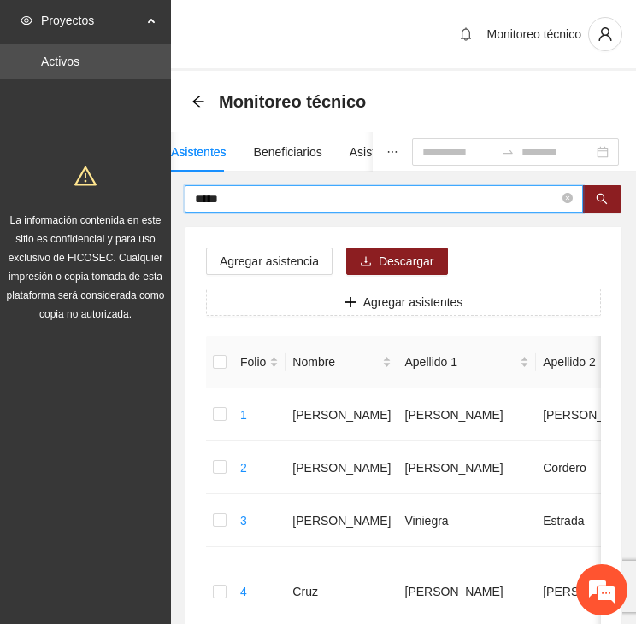
drag, startPoint x: 243, startPoint y: 197, endPoint x: 130, endPoint y: 198, distance: 113.6
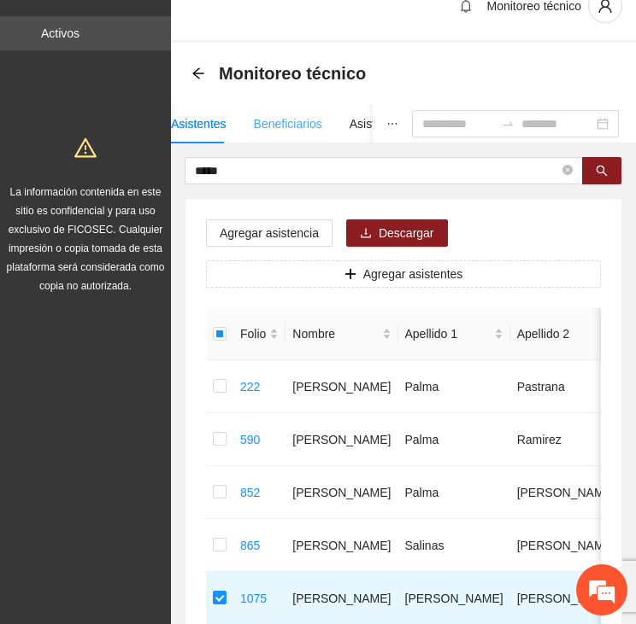
scroll to position [0, 0]
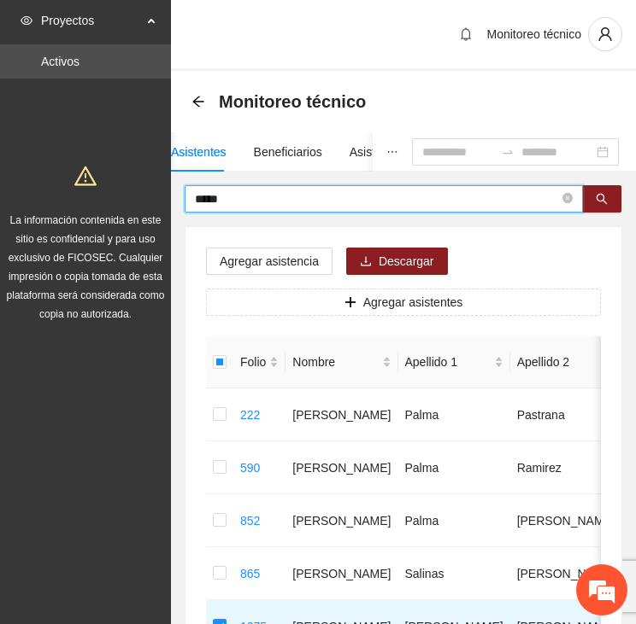
drag, startPoint x: 247, startPoint y: 196, endPoint x: 157, endPoint y: 200, distance: 89.8
click at [157, 200] on section "Proyectos Activos La información contenida en este sitio es confidencial y para…" at bounding box center [318, 412] width 636 height 825
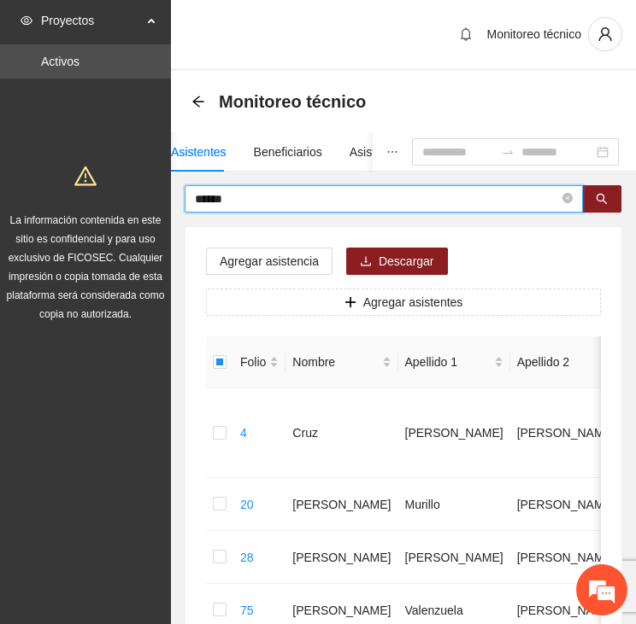
drag, startPoint x: 233, startPoint y: 197, endPoint x: 45, endPoint y: 192, distance: 188.0
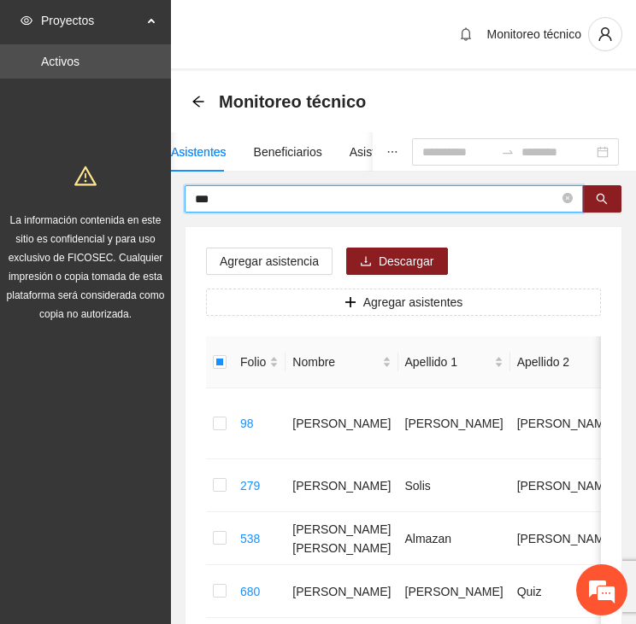
drag, startPoint x: 168, startPoint y: 200, endPoint x: 130, endPoint y: 200, distance: 38.4
click at [130, 200] on section "Proyectos Activos La información contenida en este sitio es confidencial y para…" at bounding box center [318, 448] width 636 height 896
type input "*"
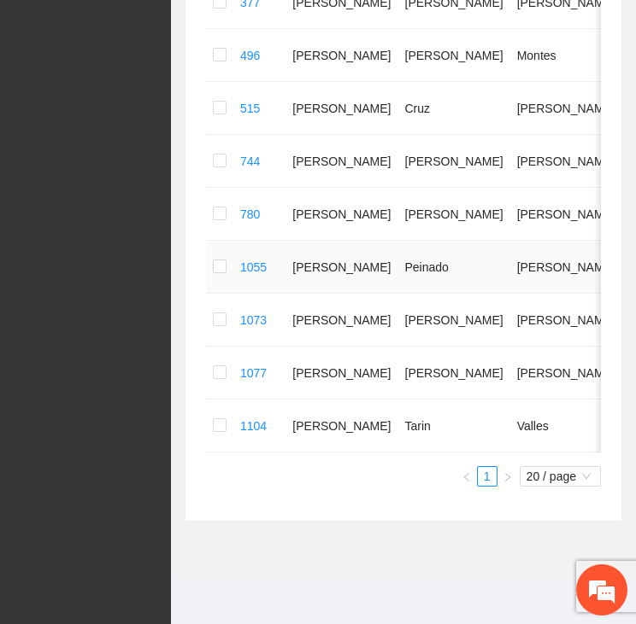
scroll to position [565, 0]
click at [210, 309] on td at bounding box center [219, 320] width 27 height 53
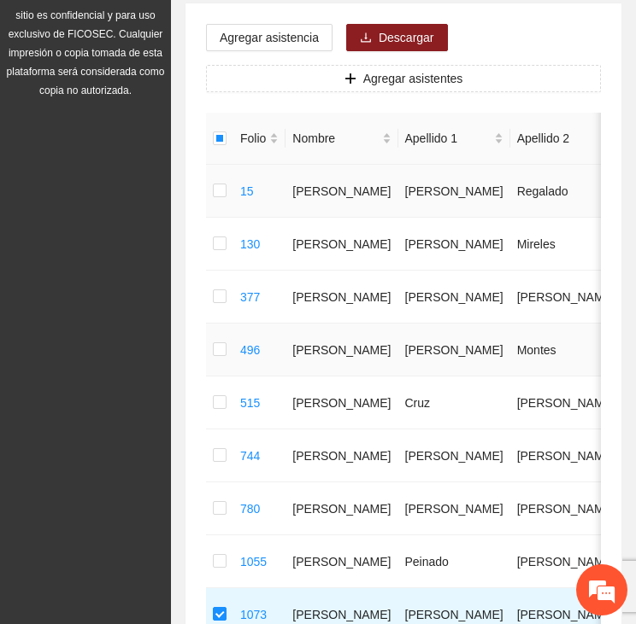
scroll to position [0, 0]
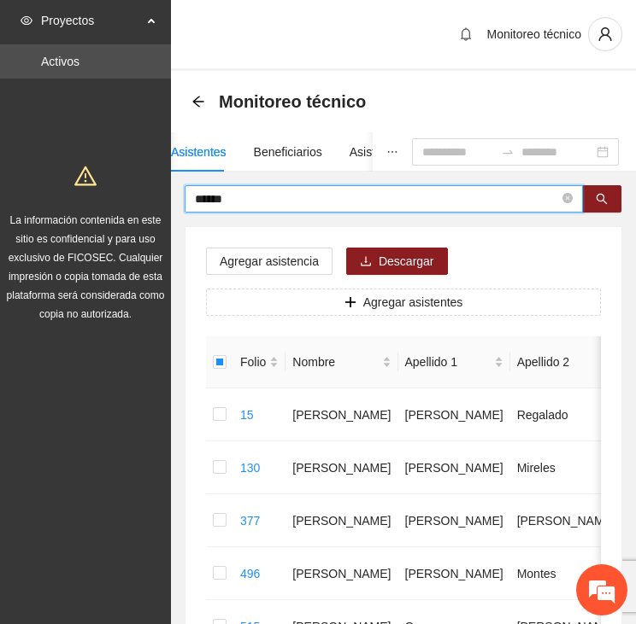
drag, startPoint x: 222, startPoint y: 199, endPoint x: 155, endPoint y: 196, distance: 67.5
click at [155, 196] on section "Proyectos Activos La información contenida en este sitio es confidencial y para…" at bounding box center [318, 571] width 636 height 1143
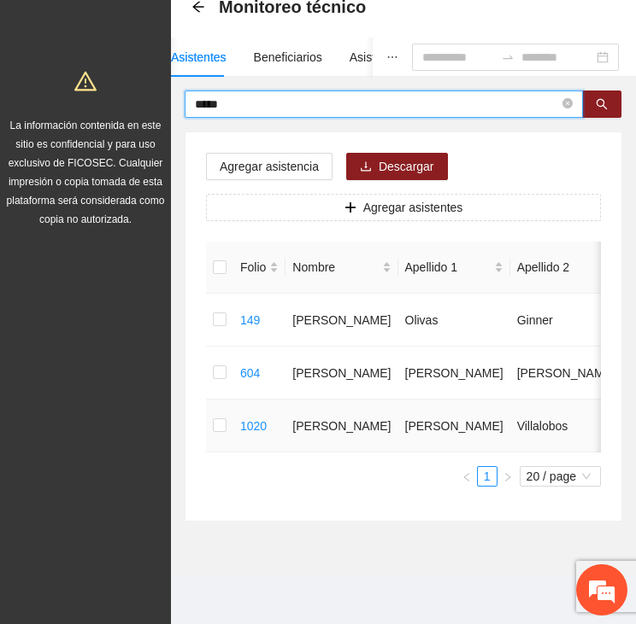
scroll to position [106, 0]
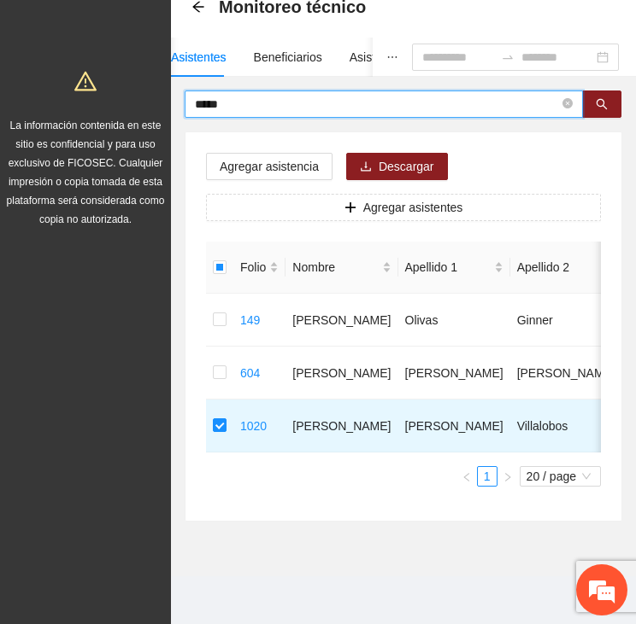
drag, startPoint x: 237, startPoint y: 91, endPoint x: 141, endPoint y: 97, distance: 95.8
click at [141, 97] on section "Proyectos Activos La información contenida en este sitio es confidencial y para…" at bounding box center [318, 264] width 636 height 719
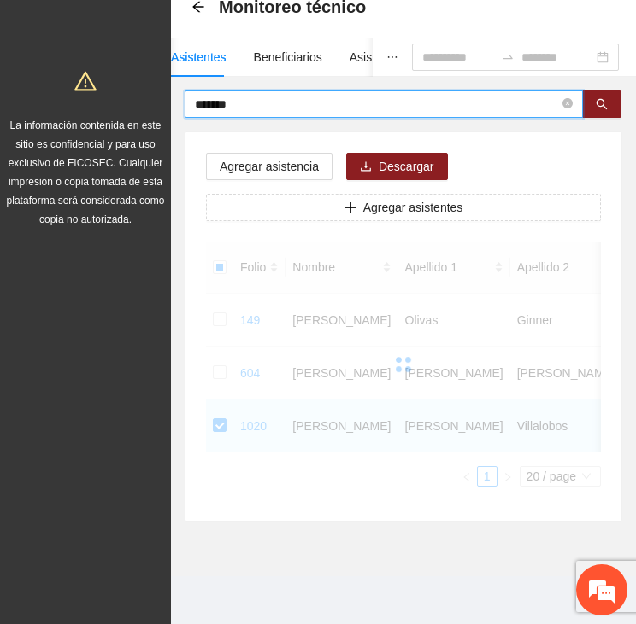
scroll to position [59, 0]
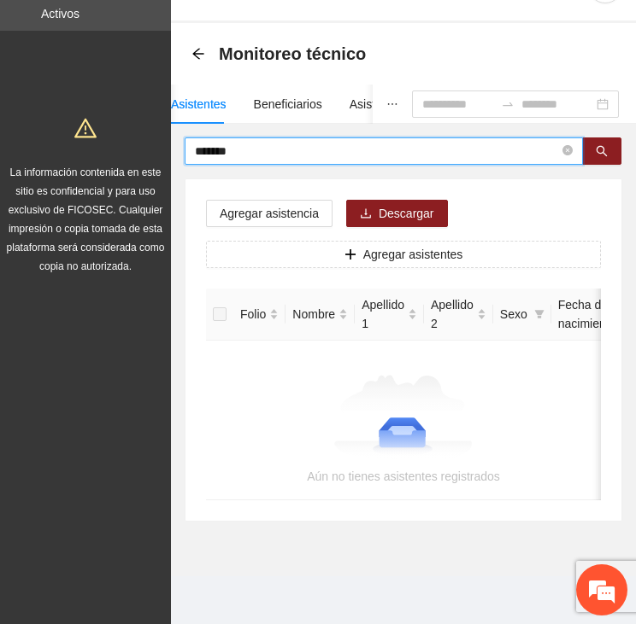
drag, startPoint x: 249, startPoint y: 132, endPoint x: 94, endPoint y: 138, distance: 155.5
click at [94, 138] on section "Proyectos Activos La información contenida en este sitio es confidencial y para…" at bounding box center [318, 288] width 636 height 672
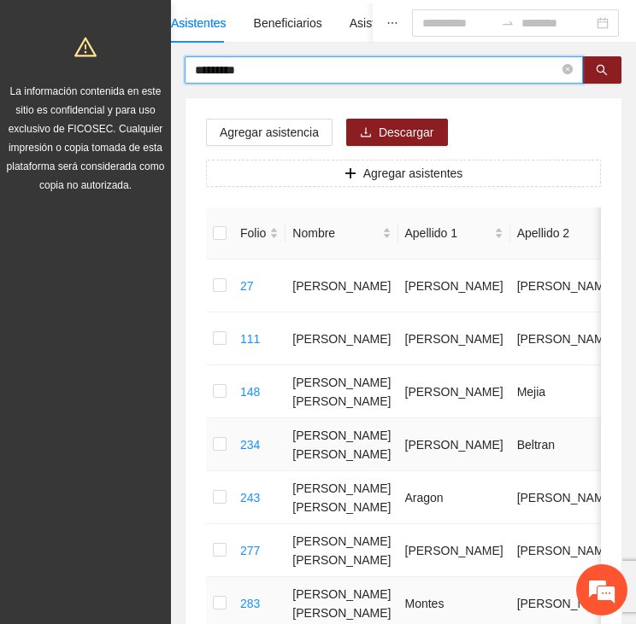
scroll to position [106, 0]
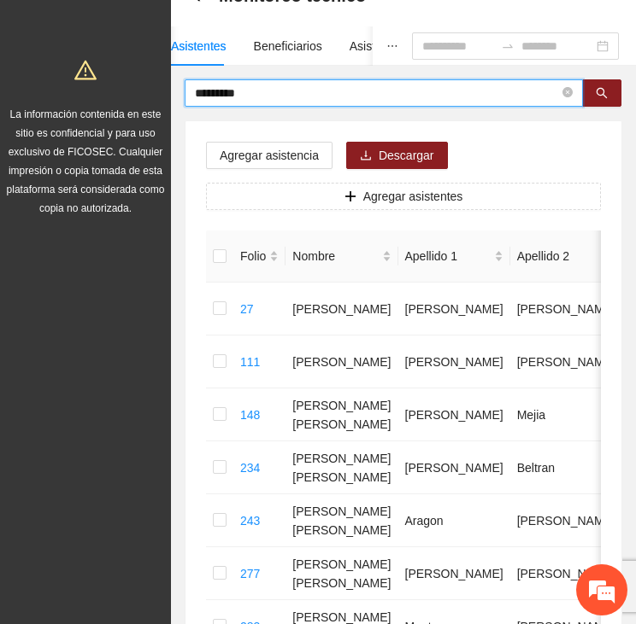
drag, startPoint x: 267, startPoint y: 91, endPoint x: 174, endPoint y: 90, distance: 93.1
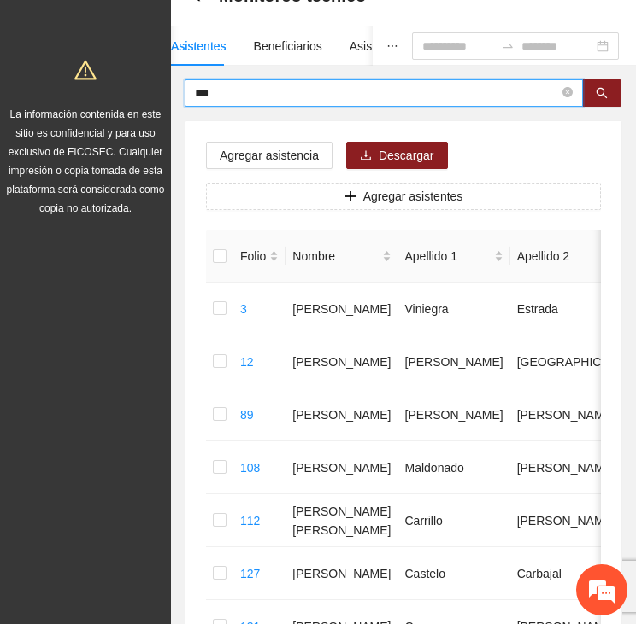
drag, startPoint x: 229, startPoint y: 86, endPoint x: 136, endPoint y: 95, distance: 93.5
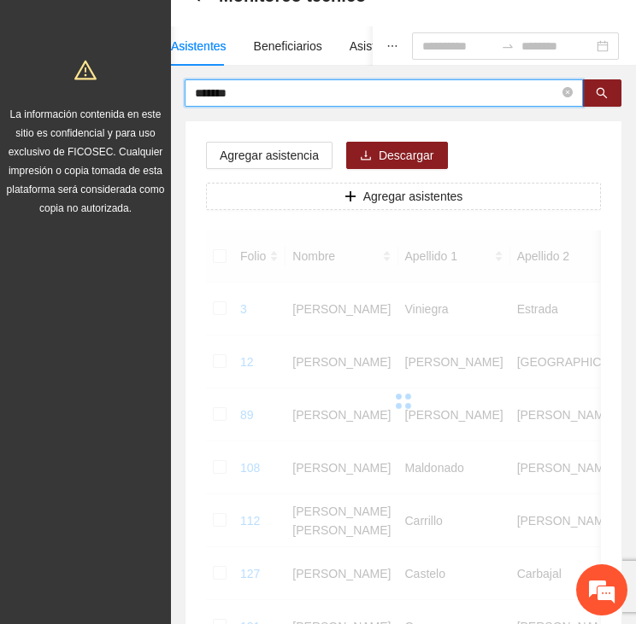
scroll to position [0, 0]
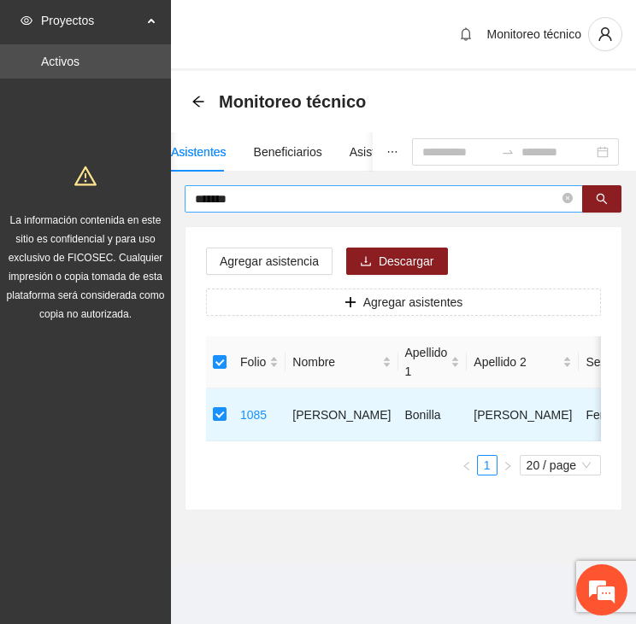
click at [249, 197] on input "*******" at bounding box center [377, 199] width 364 height 19
drag, startPoint x: 263, startPoint y: 197, endPoint x: 126, endPoint y: 206, distance: 136.9
click at [126, 208] on section "Proyectos Activos La información contenida en este sitio es confidencial y para…" at bounding box center [318, 312] width 636 height 624
drag, startPoint x: 261, startPoint y: 198, endPoint x: 149, endPoint y: 211, distance: 113.5
click at [149, 211] on section "Proyectos Activos La información contenida en este sitio es confidencial y para…" at bounding box center [318, 312] width 636 height 624
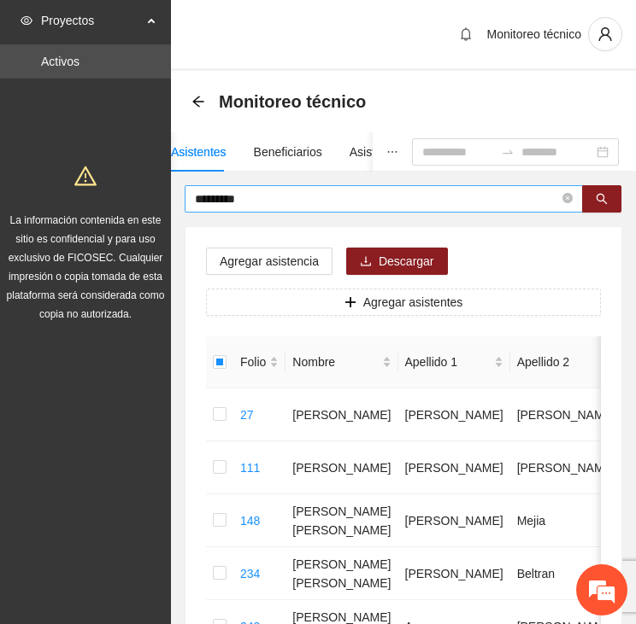
drag, startPoint x: 260, startPoint y: 183, endPoint x: 192, endPoint y: 187, distance: 67.6
click at [190, 185] on span "*********" at bounding box center [403, 198] width 437 height 27
drag, startPoint x: 271, startPoint y: 196, endPoint x: 104, endPoint y: 201, distance: 166.6
type input "*********"
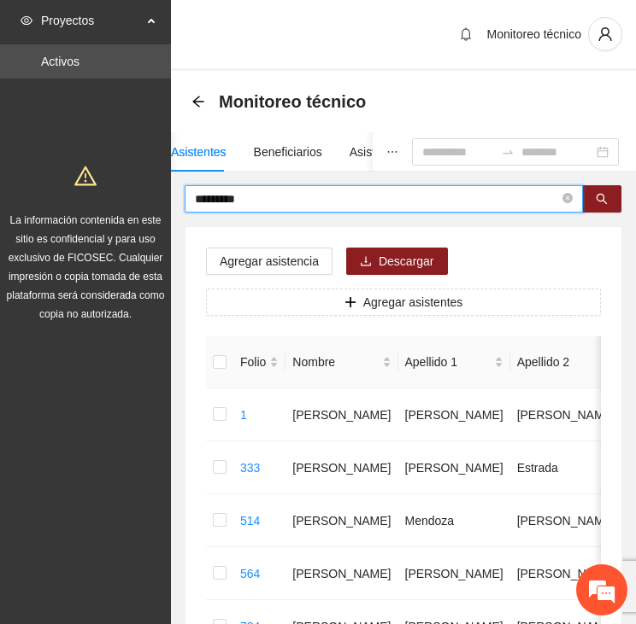
drag, startPoint x: 249, startPoint y: 202, endPoint x: 92, endPoint y: 218, distance: 157.2
click at [92, 218] on section "Proyectos Activos La información contenida en este sitio es confidencial y para…" at bounding box center [318, 545] width 636 height 1090
click at [224, 262] on span "Agregar asistencia" at bounding box center [269, 261] width 99 height 19
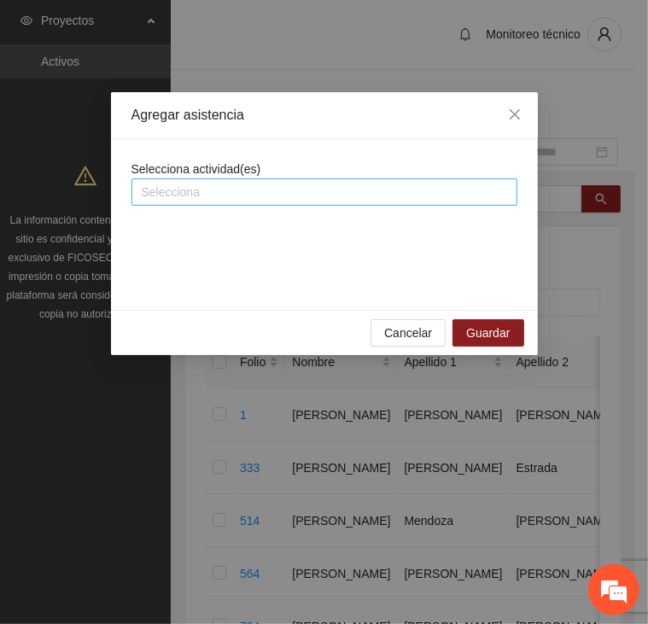
click at [251, 191] on div at bounding box center [325, 192] width 378 height 21
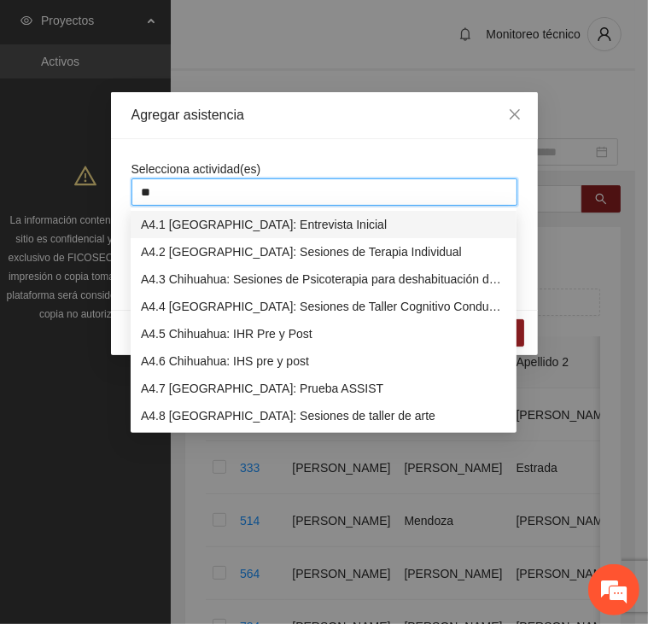
type input "***"
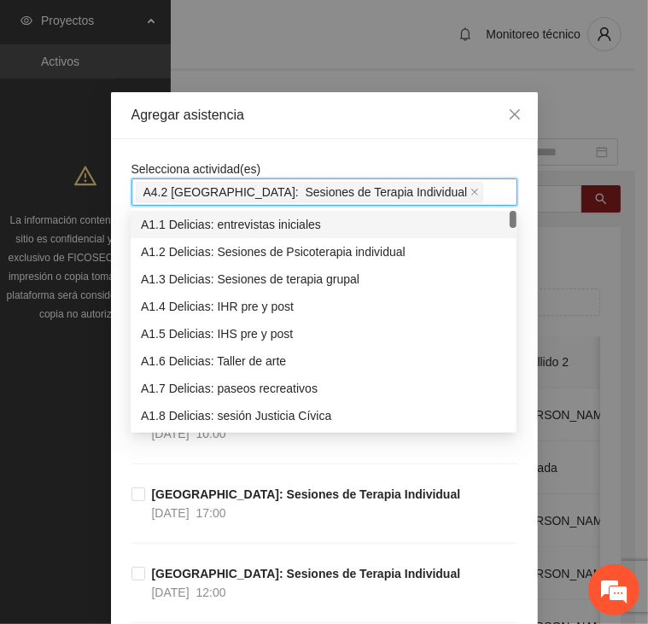
click at [263, 126] on div "Agregar asistencia" at bounding box center [324, 115] width 427 height 47
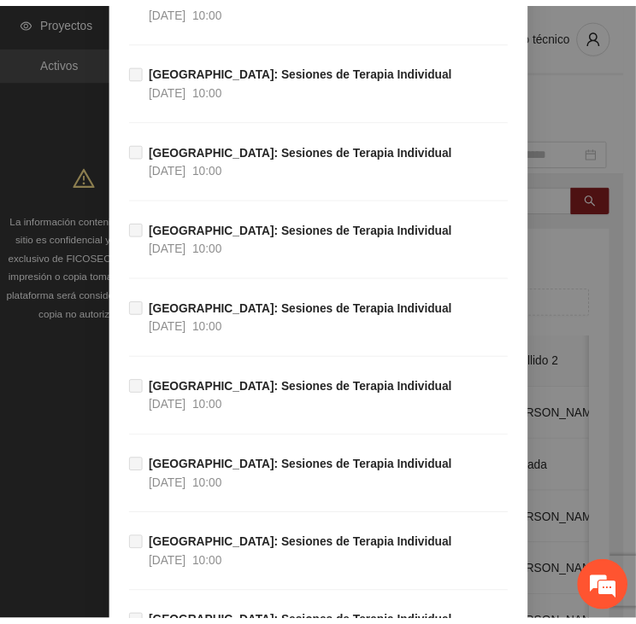
scroll to position [38988, 0]
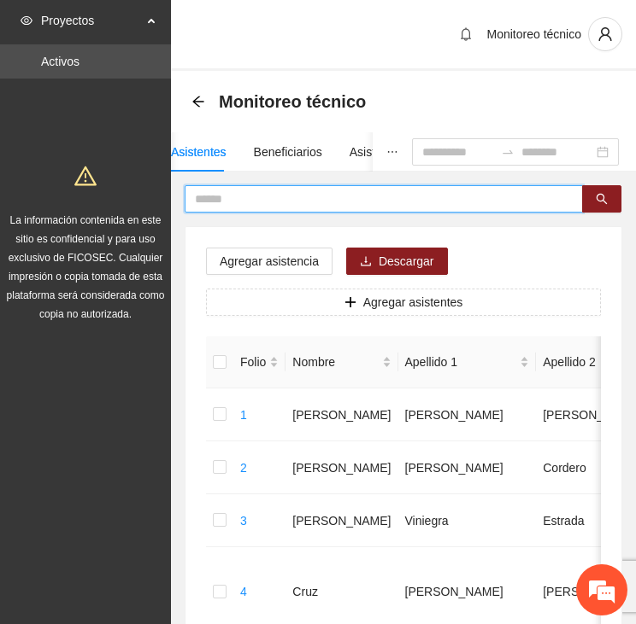
click at [249, 203] on input "text" at bounding box center [377, 199] width 364 height 19
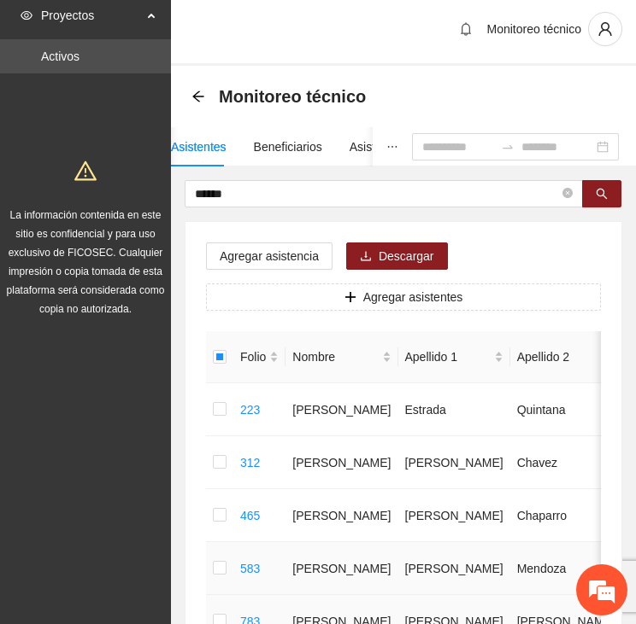
scroll to position [0, 0]
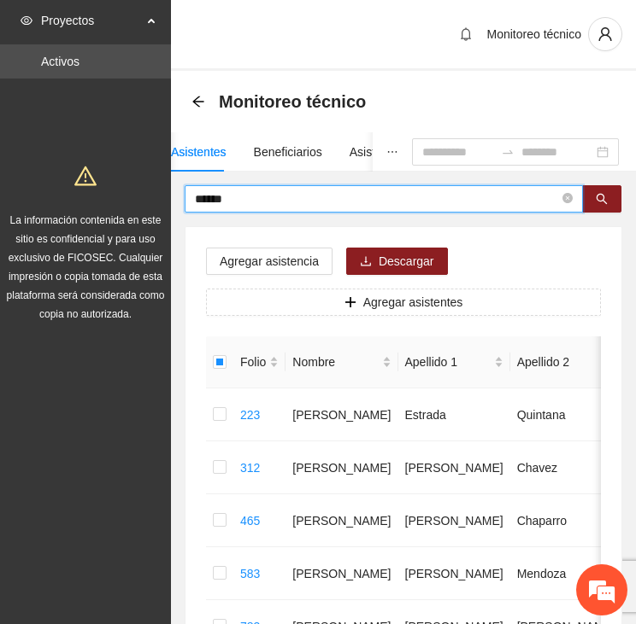
drag, startPoint x: 132, startPoint y: 197, endPoint x: 85, endPoint y: 196, distance: 47.0
click at [85, 196] on section "Proyectos Activos La información contenida en este sitio es confidencial y para…" at bounding box center [318, 439] width 636 height 878
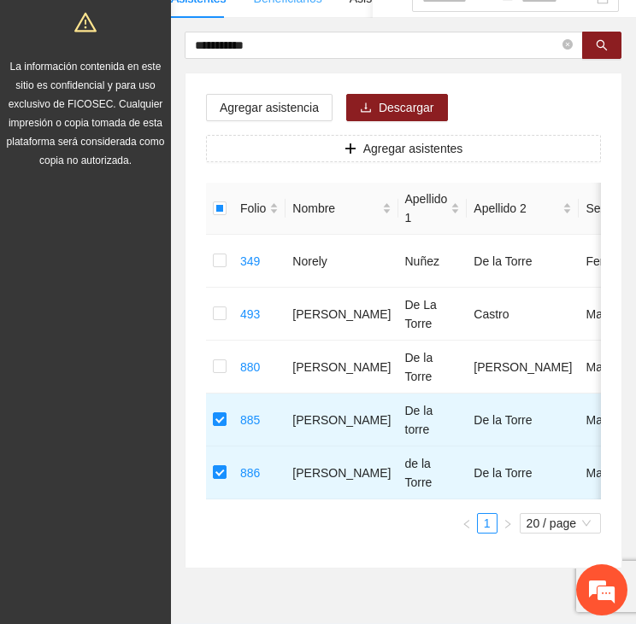
scroll to position [41, 0]
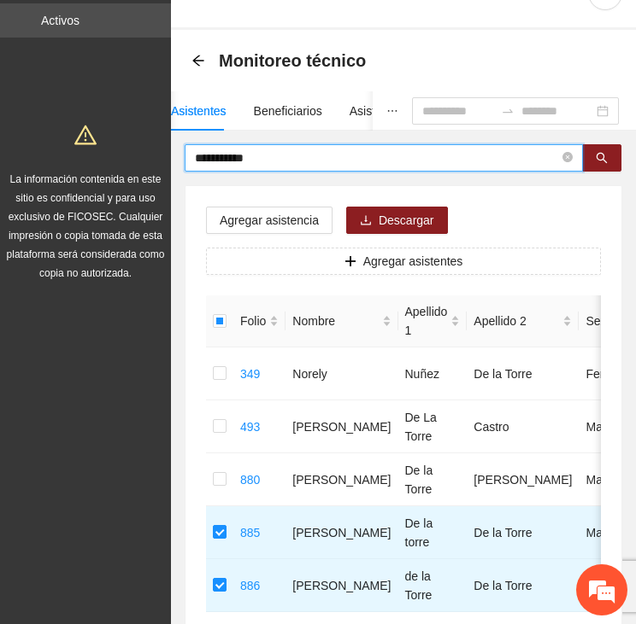
drag, startPoint x: 283, startPoint y: 155, endPoint x: 145, endPoint y: 155, distance: 137.5
click at [145, 155] on section "**********" at bounding box center [318, 371] width 636 height 825
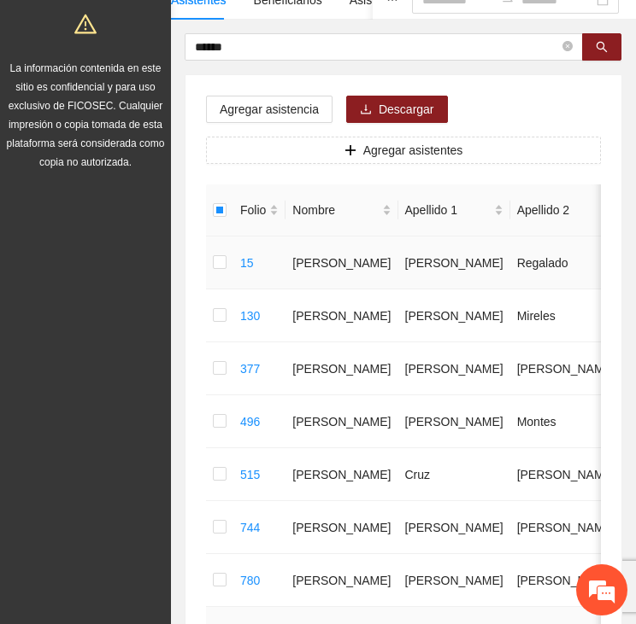
scroll to position [126, 0]
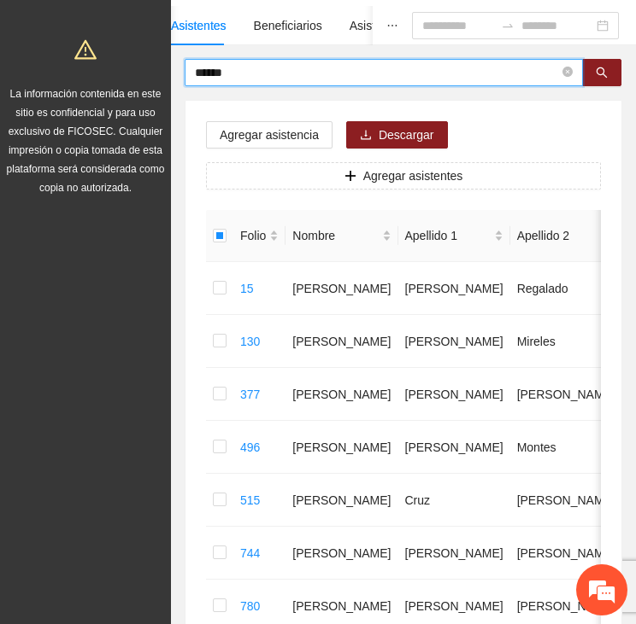
drag, startPoint x: 219, startPoint y: 72, endPoint x: 90, endPoint y: 76, distance: 129.1
click at [90, 76] on section "Proyectos Activos La información contenida en este sitio es confidencial y para…" at bounding box center [318, 445] width 636 height 1143
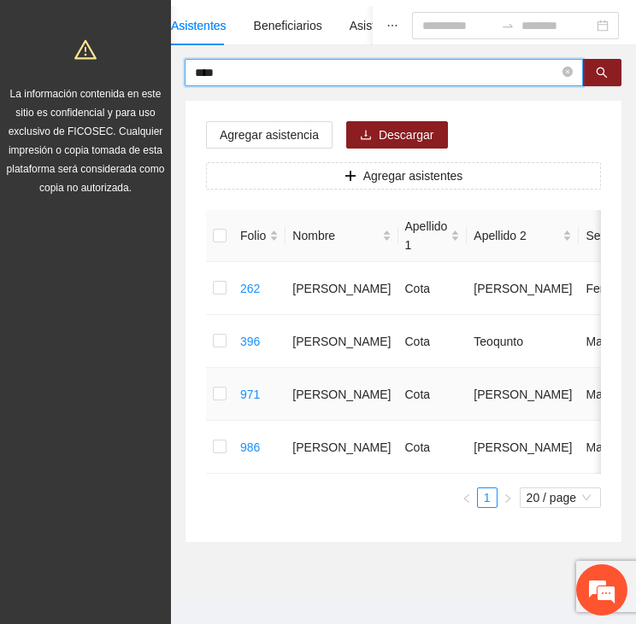
click at [209, 401] on td at bounding box center [219, 394] width 27 height 53
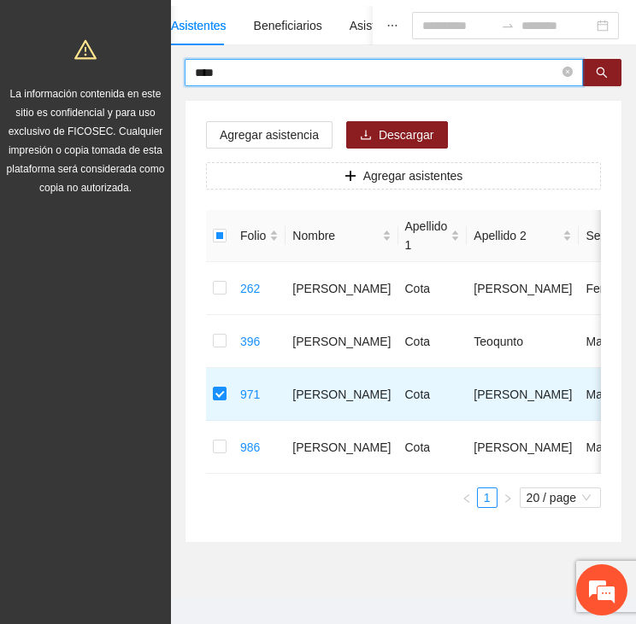
drag, startPoint x: 241, startPoint y: 71, endPoint x: 138, endPoint y: 62, distance: 103.8
click at [138, 62] on section "Proyectos Activos La información contenida en este sitio es confidencial y para…" at bounding box center [318, 260] width 636 height 772
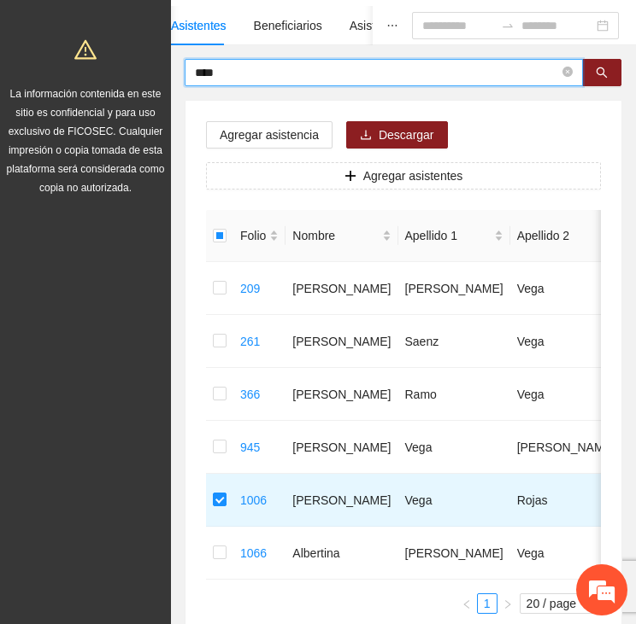
drag, startPoint x: 257, startPoint y: 74, endPoint x: 149, endPoint y: 69, distance: 107.7
click at [150, 69] on section "Proyectos Activos La información contenida en este sitio es confidencial y para…" at bounding box center [318, 313] width 636 height 878
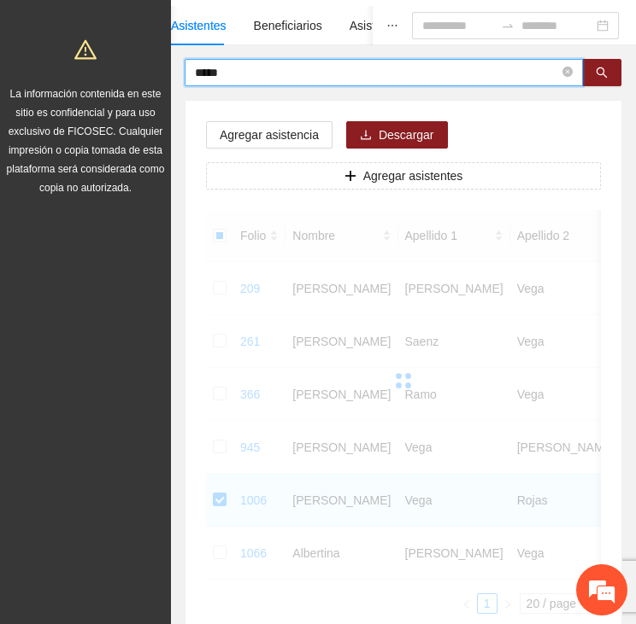
scroll to position [54, 0]
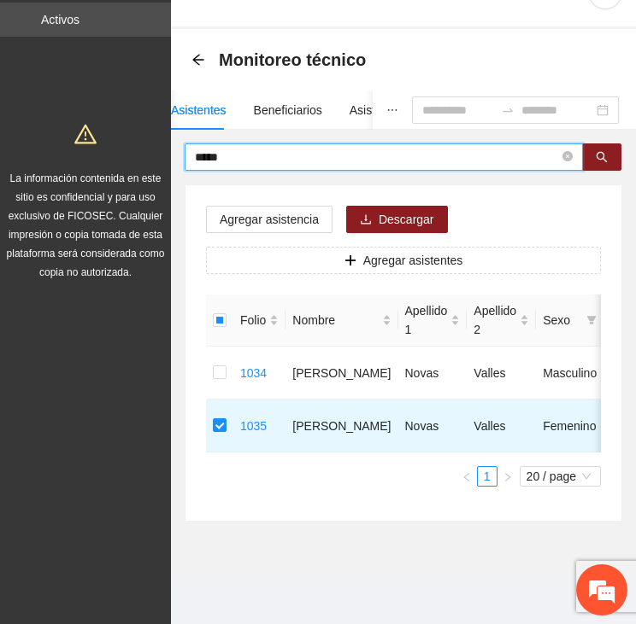
drag, startPoint x: 237, startPoint y: 145, endPoint x: 130, endPoint y: 143, distance: 106.8
click at [130, 143] on section "Proyectos Activos La información contenida en este sitio es confidencial y para…" at bounding box center [318, 291] width 636 height 666
type input "*"
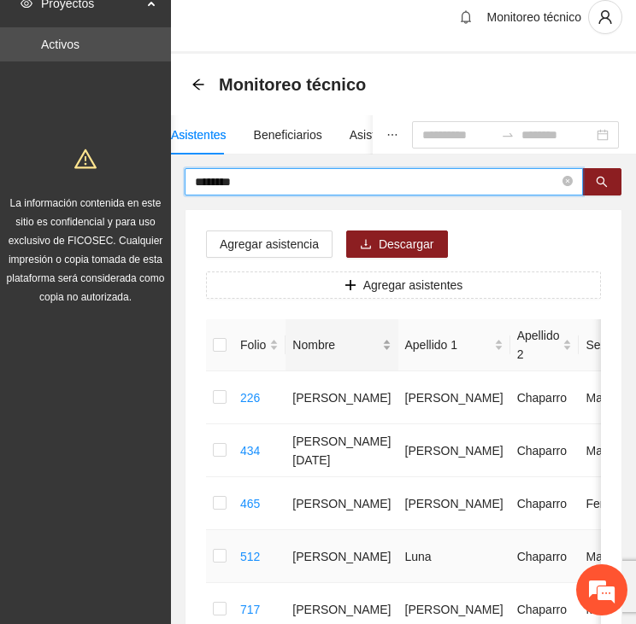
scroll to position [0, 0]
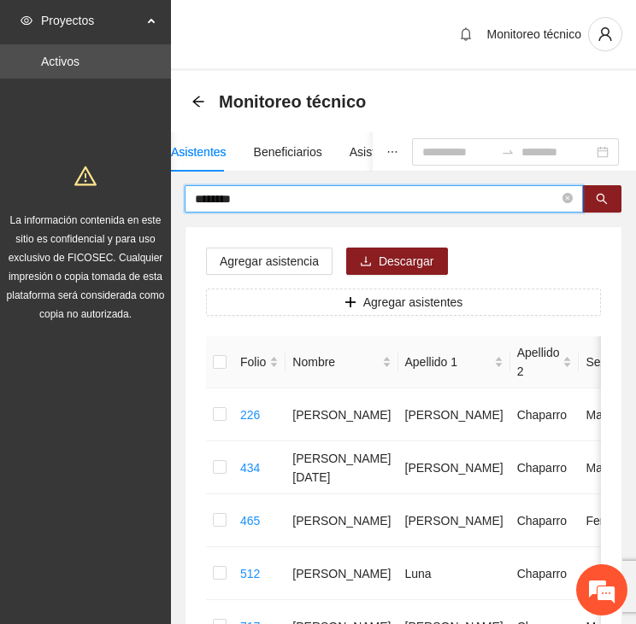
drag, startPoint x: 273, startPoint y: 191, endPoint x: 133, endPoint y: 195, distance: 140.1
click at [133, 195] on section "Proyectos Activos La información contenida en este sitio es confidencial y para…" at bounding box center [318, 492] width 636 height 984
type input "********"
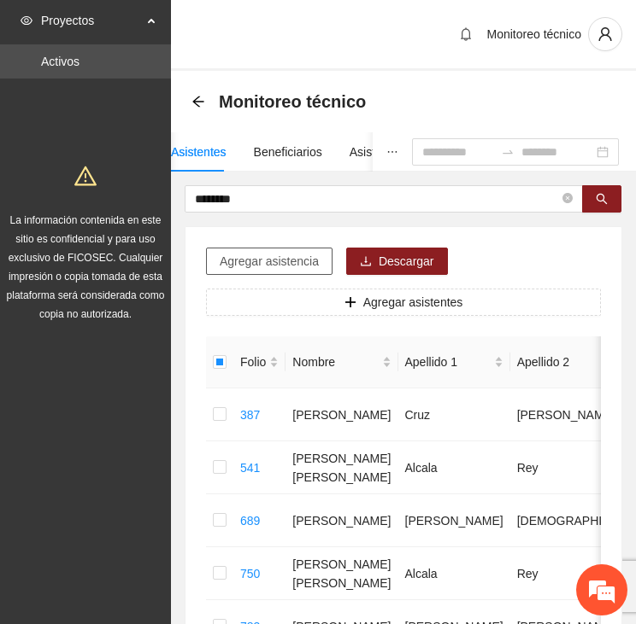
click at [301, 269] on span "Agregar asistencia" at bounding box center [269, 261] width 99 height 19
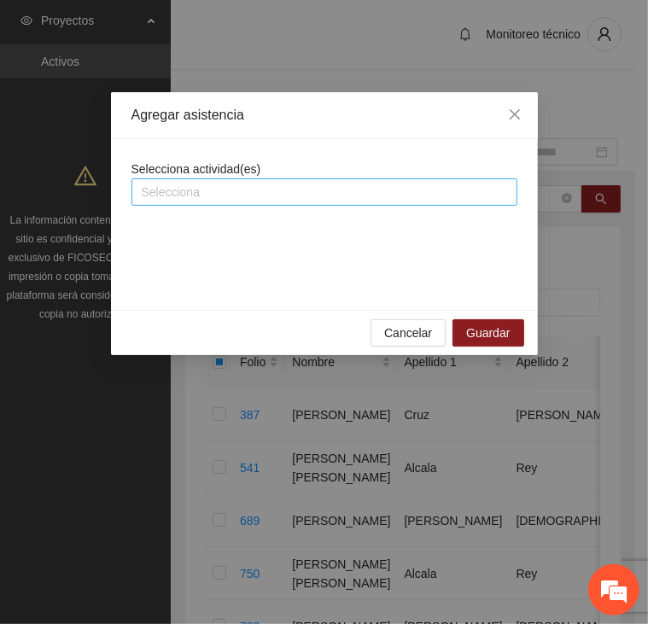
click at [284, 191] on div at bounding box center [325, 192] width 378 height 21
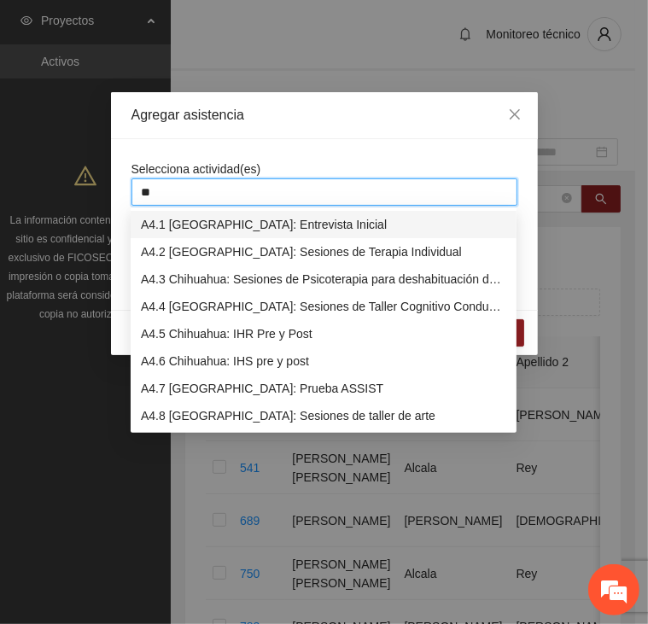
type input "***"
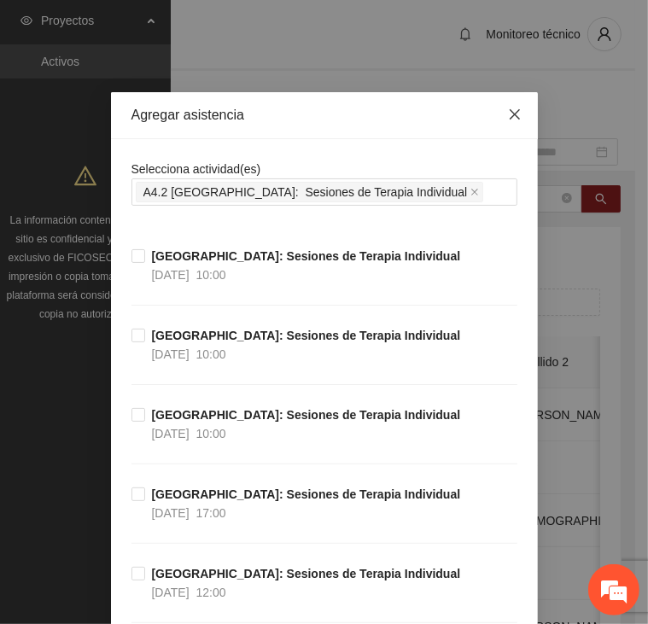
click at [513, 113] on icon "close" at bounding box center [515, 115] width 14 height 14
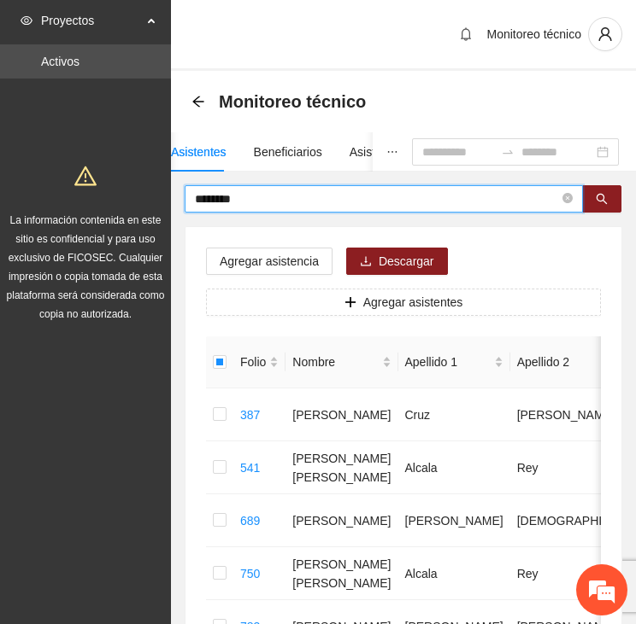
drag, startPoint x: 278, startPoint y: 199, endPoint x: 105, endPoint y: 201, distance: 172.6
click at [105, 201] on section "Proyectos Activos La información contenida en este sitio es confidencial y para…" at bounding box center [318, 492] width 636 height 984
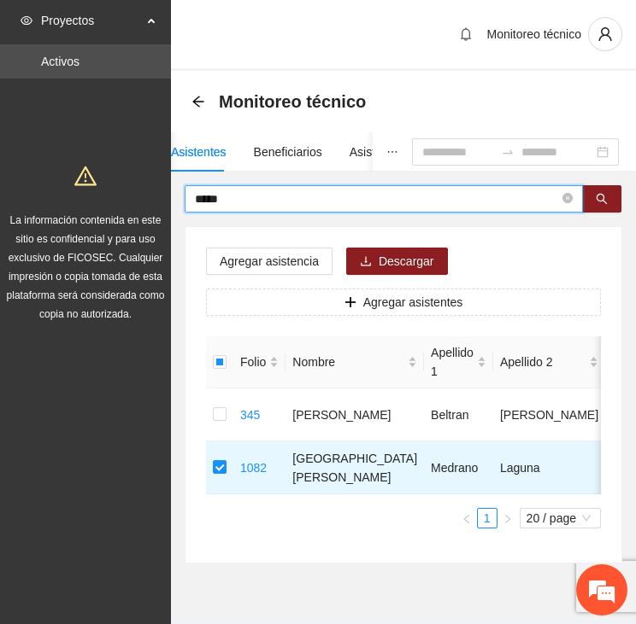
drag, startPoint x: 237, startPoint y: 200, endPoint x: 155, endPoint y: 202, distance: 82.0
click at [155, 202] on section "Proyectos Activos La información contenida en este sitio es confidencial y para…" at bounding box center [318, 333] width 636 height 666
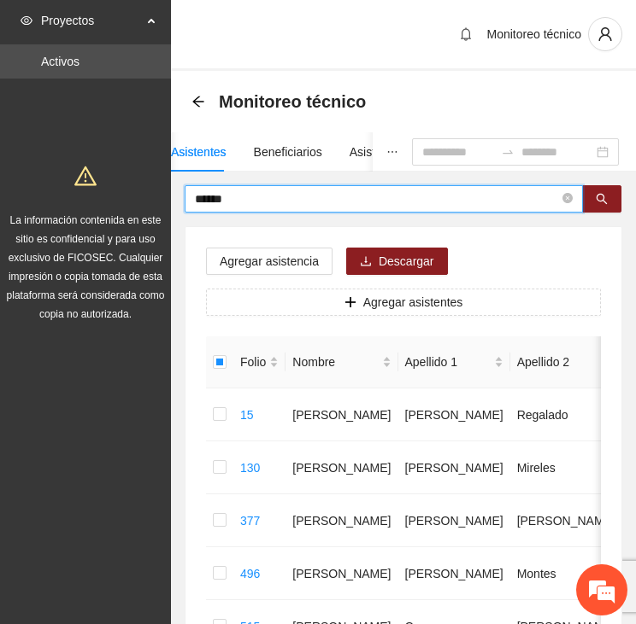
drag, startPoint x: 267, startPoint y: 195, endPoint x: 127, endPoint y: 202, distance: 139.4
click at [127, 202] on section "Proyectos Activos La información contenida en este sitio es confidencial y para…" at bounding box center [318, 571] width 636 height 1143
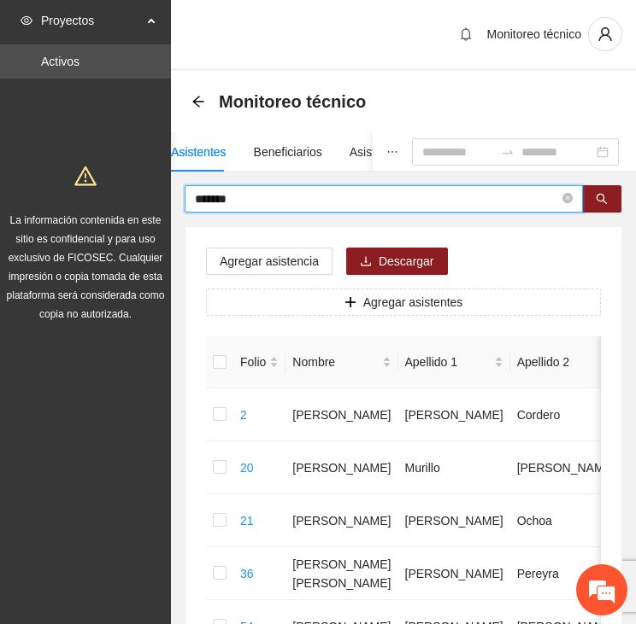
drag, startPoint x: 255, startPoint y: 202, endPoint x: 123, endPoint y: 207, distance: 131.6
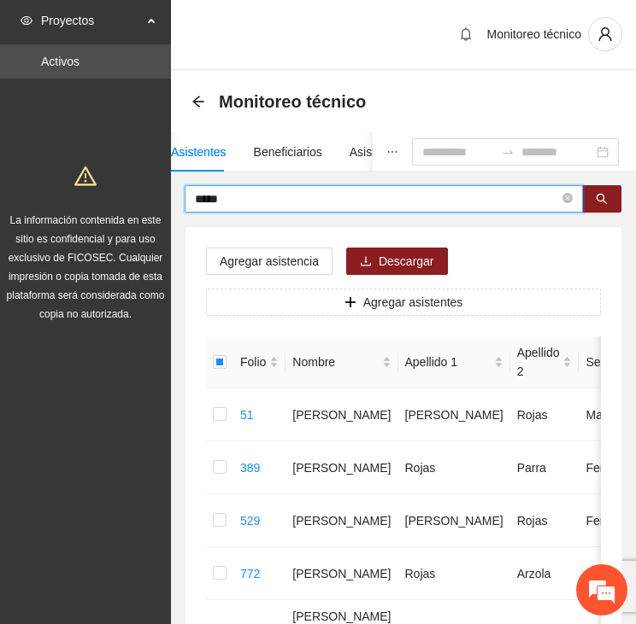
drag, startPoint x: 238, startPoint y: 194, endPoint x: 138, endPoint y: 190, distance: 100.0
click at [138, 190] on section "Proyectos Activos La información contenida en este sitio es confidencial y para…" at bounding box center [318, 448] width 636 height 896
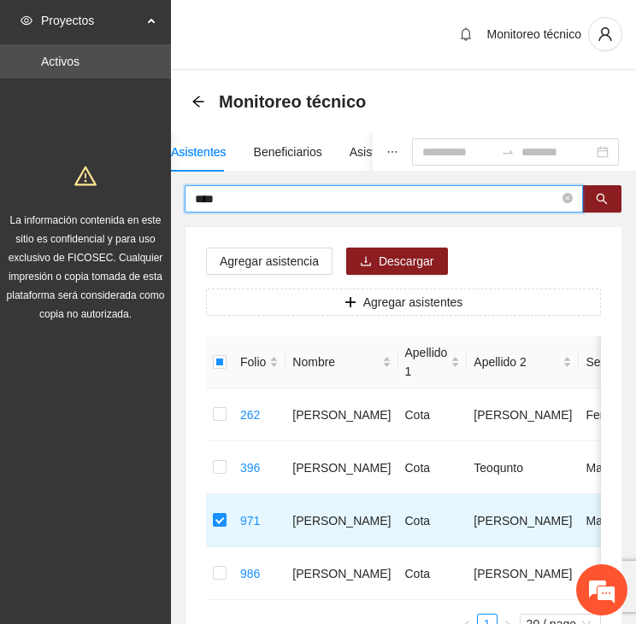
drag, startPoint x: 233, startPoint y: 201, endPoint x: 169, endPoint y: 197, distance: 64.2
click at [169, 197] on section "Proyectos Activos La información contenida en este sitio es confidencial y para…" at bounding box center [318, 386] width 636 height 772
type input "*******"
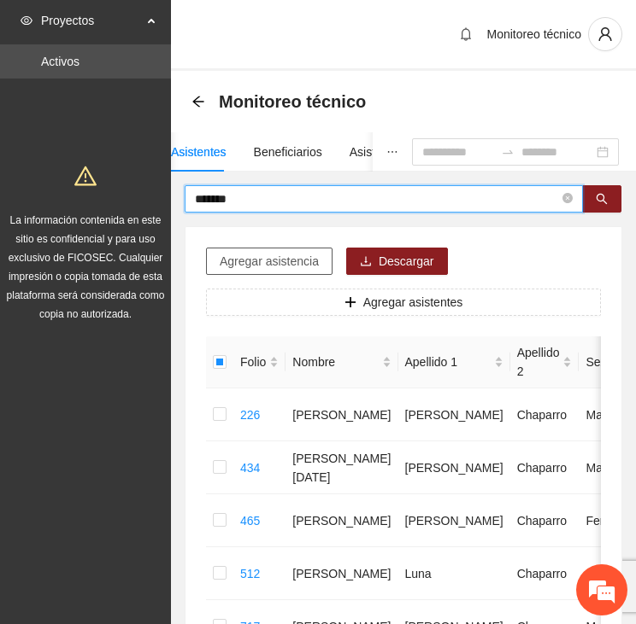
click at [281, 253] on span "Agregar asistencia" at bounding box center [269, 261] width 99 height 19
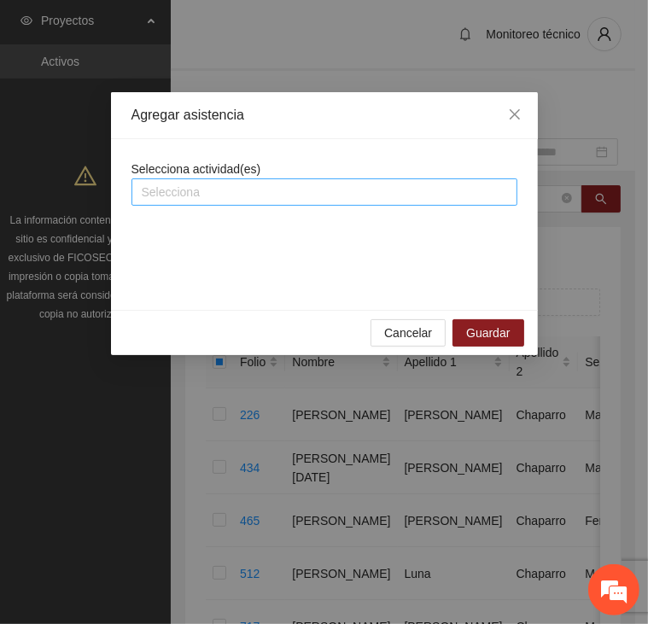
click at [273, 187] on div at bounding box center [325, 192] width 378 height 21
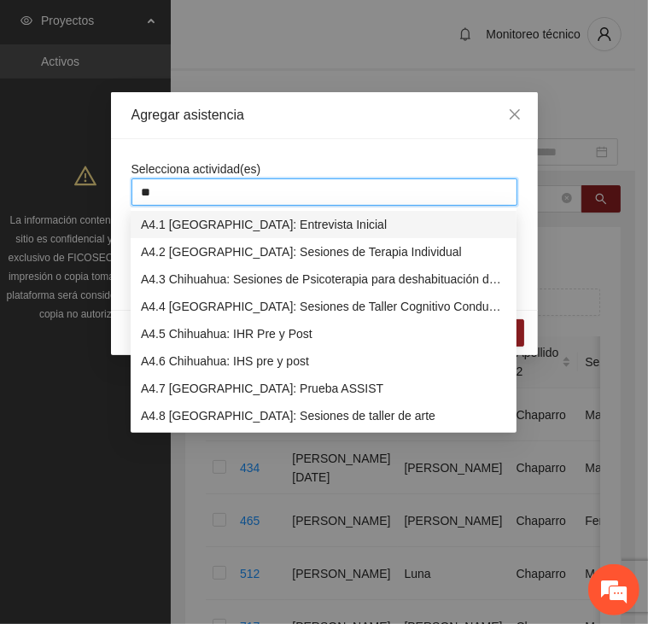
type input "***"
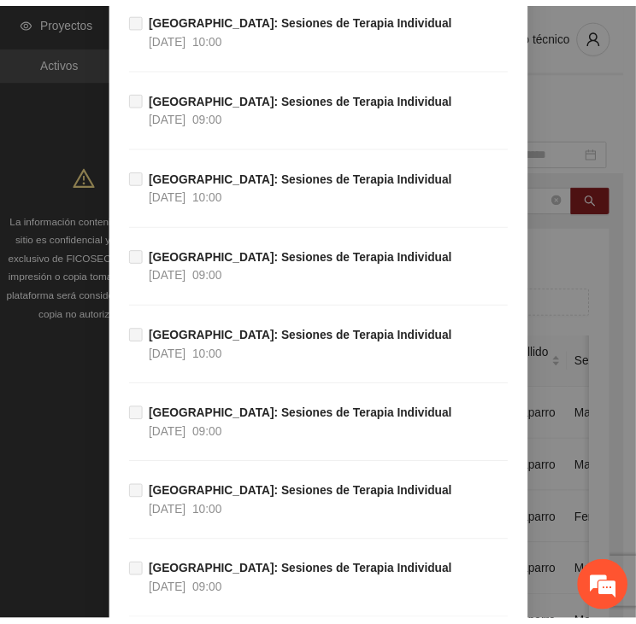
scroll to position [38988, 0]
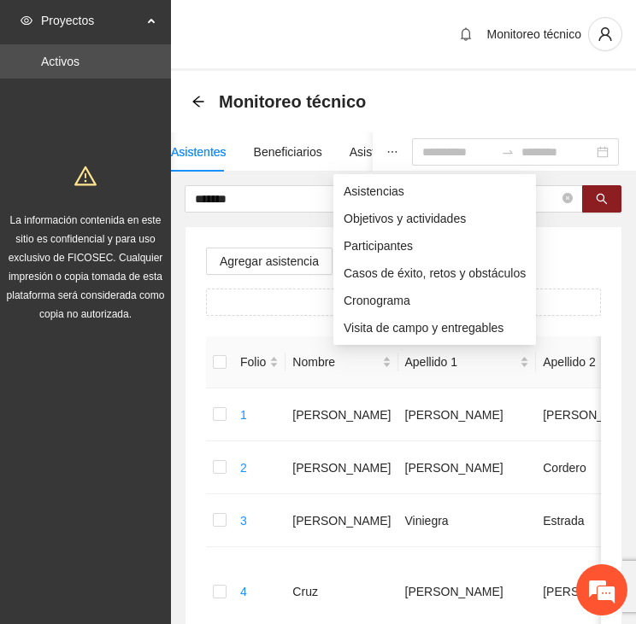
click at [386, 147] on icon "ellipsis" at bounding box center [392, 152] width 12 height 12
click at [353, 197] on span "Asistencias" at bounding box center [434, 191] width 182 height 19
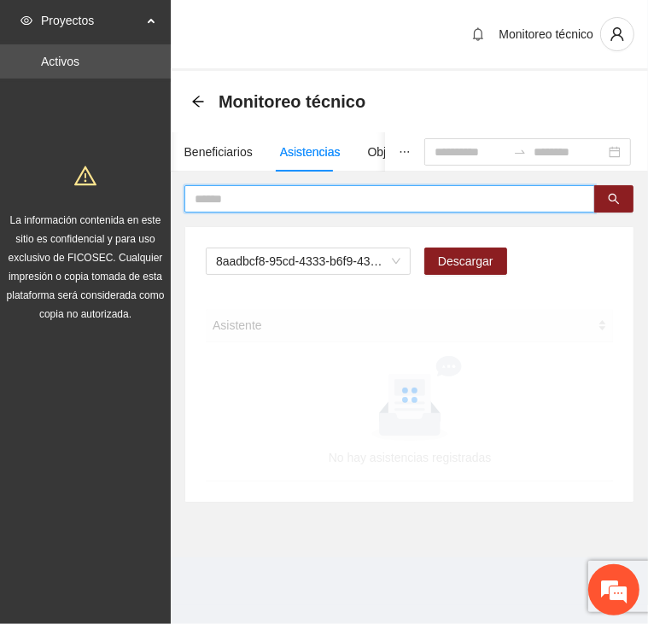
click at [247, 199] on input "text" at bounding box center [383, 199] width 377 height 19
click at [270, 256] on span "A1.7 Delicias: paseos recreativos" at bounding box center [308, 262] width 185 height 26
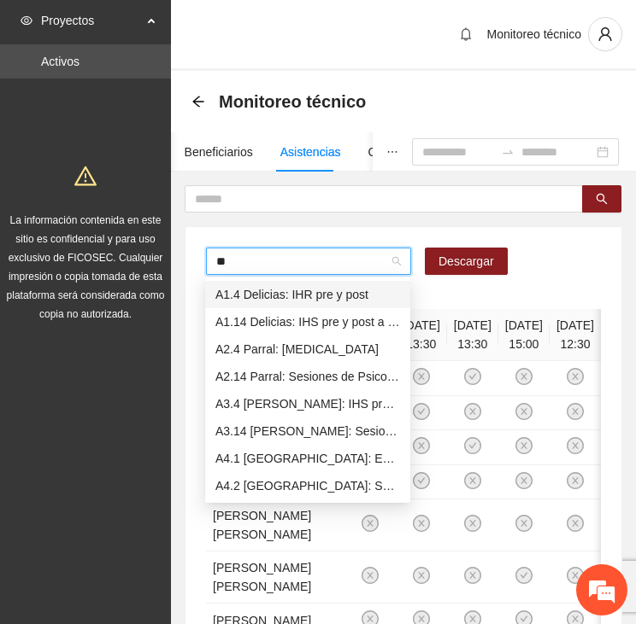
type input "***"
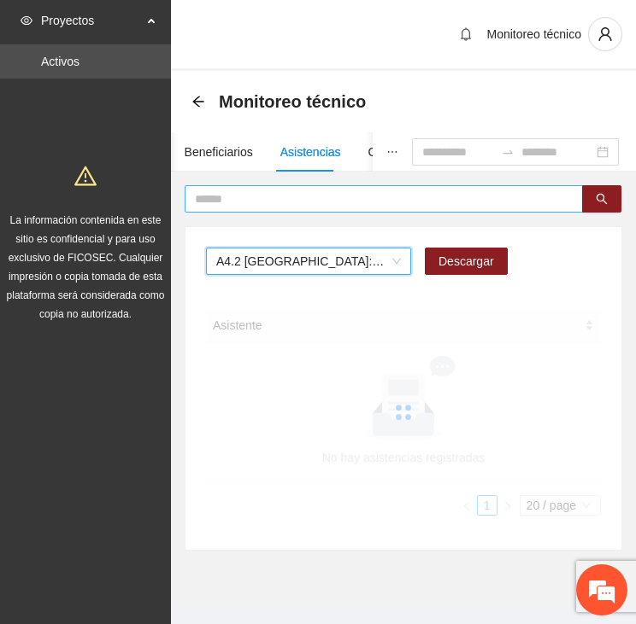
click at [233, 197] on input "text" at bounding box center [377, 199] width 364 height 19
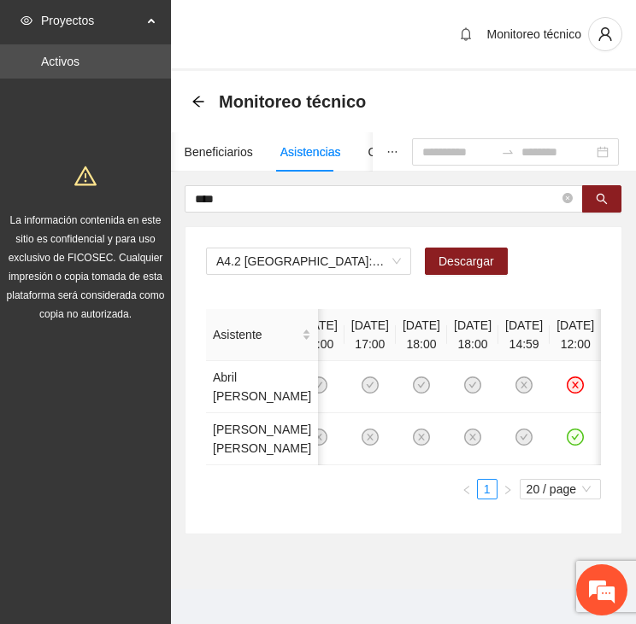
scroll to position [0, 753]
click at [568, 445] on icon "check-circle" at bounding box center [575, 438] width 15 height 15
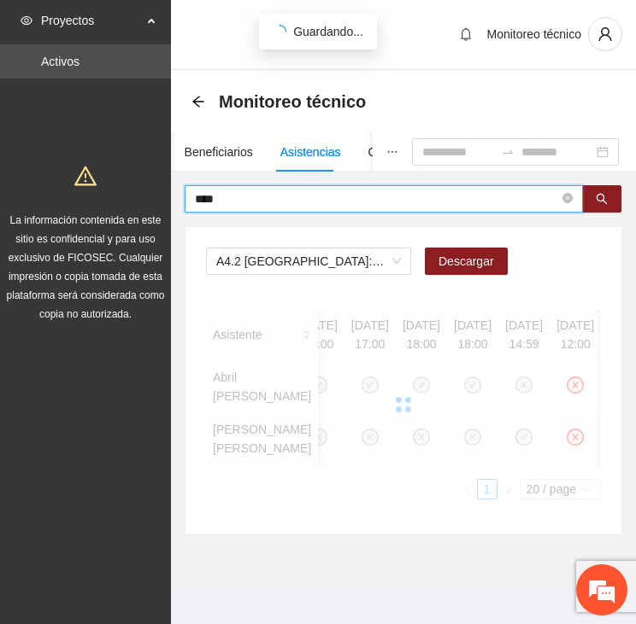
drag, startPoint x: 240, startPoint y: 197, endPoint x: 148, endPoint y: 201, distance: 92.3
click at [148, 201] on section "Proyectos Activos La información contenida en este sitio es confidencial y para…" at bounding box center [318, 318] width 636 height 637
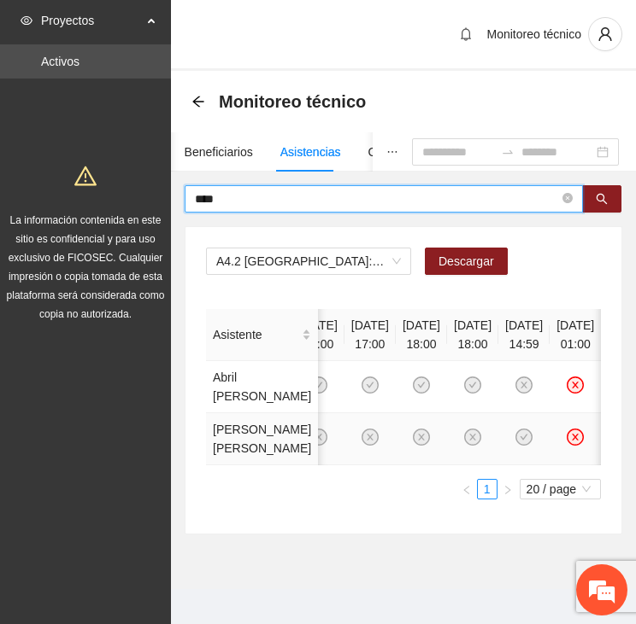
type input "****"
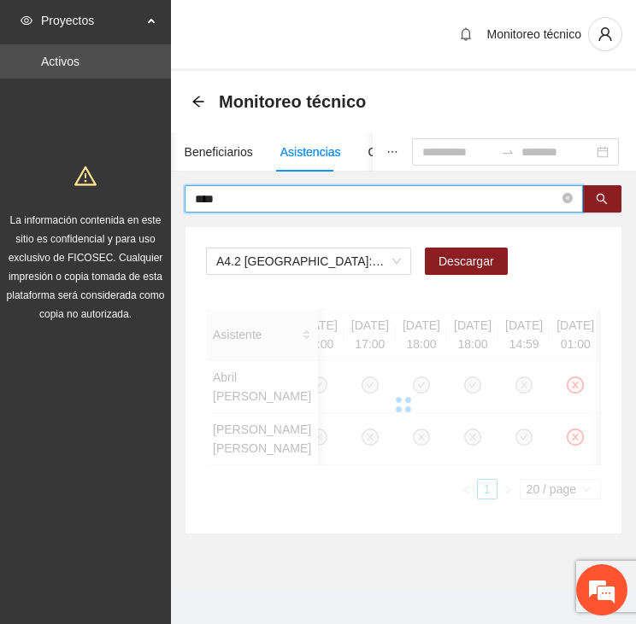
scroll to position [0, 600]
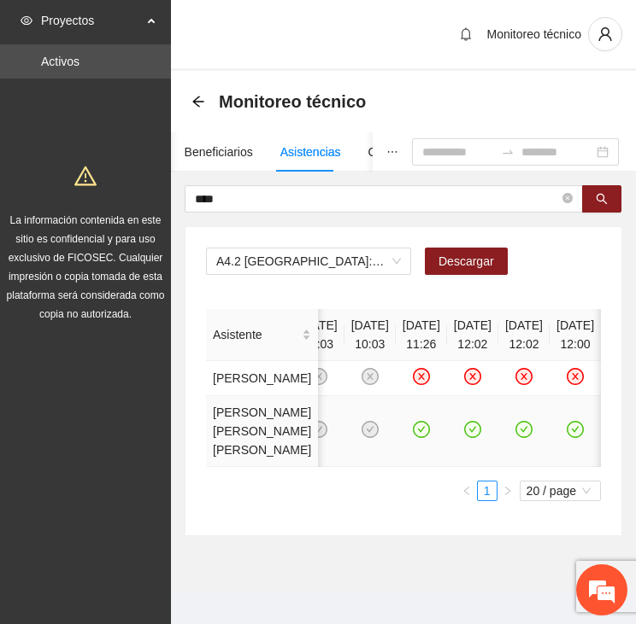
click at [575, 442] on td at bounding box center [574, 431] width 51 height 71
click at [568, 436] on icon "check-circle" at bounding box center [575, 429] width 15 height 15
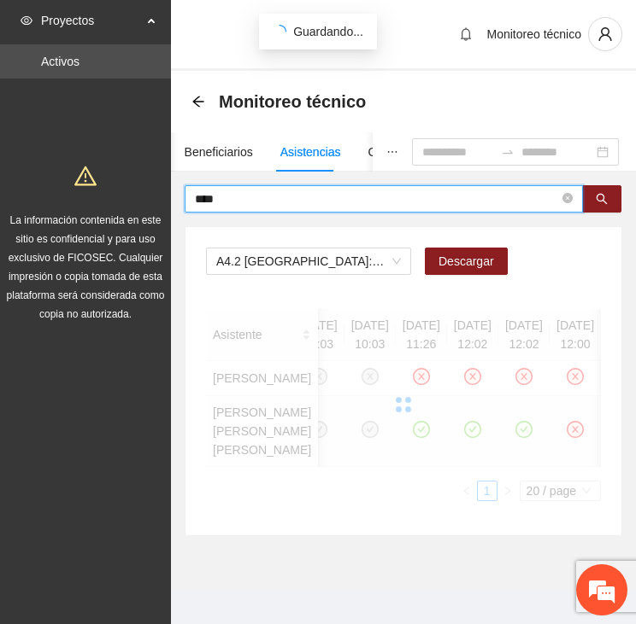
drag, startPoint x: 226, startPoint y: 196, endPoint x: 110, endPoint y: 190, distance: 116.3
click at [110, 190] on section "Proyectos Activos La información contenida en este sitio es confidencial y para…" at bounding box center [318, 319] width 636 height 639
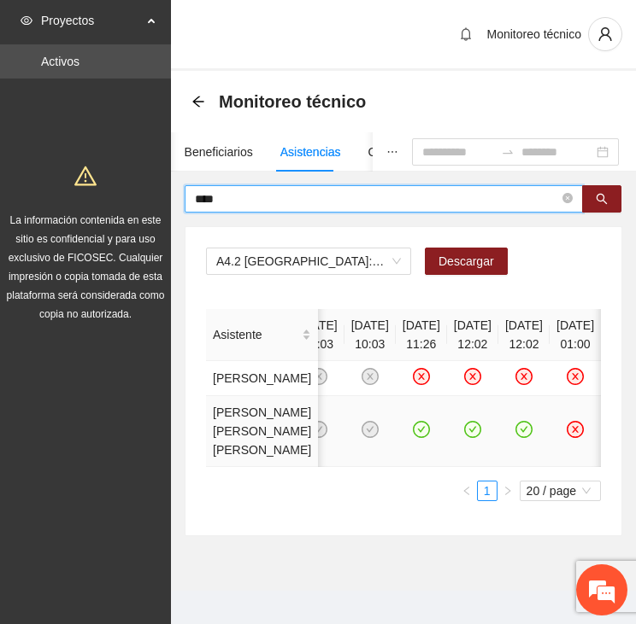
click at [245, 196] on input "****" at bounding box center [377, 199] width 364 height 19
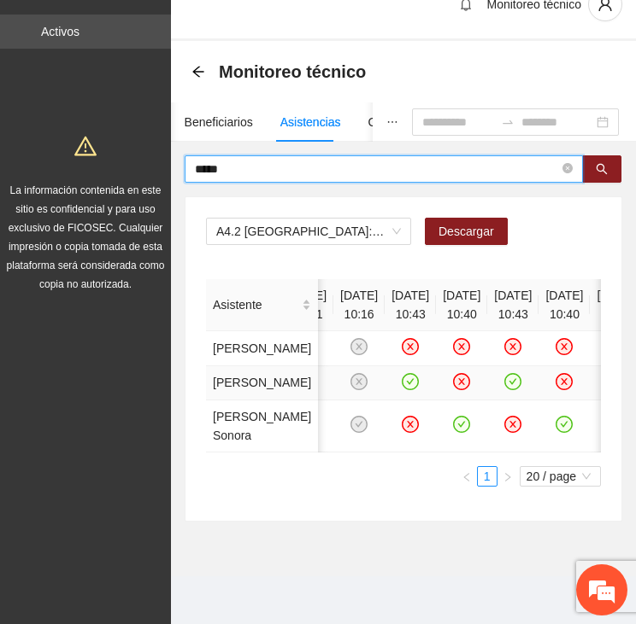
scroll to position [171, 0]
drag, startPoint x: 237, startPoint y: 30, endPoint x: 124, endPoint y: 20, distance: 113.2
click at [123, 20] on section "Proyectos Activos La información contenida en este sitio es confidencial y para…" at bounding box center [318, 297] width 636 height 654
type input "******"
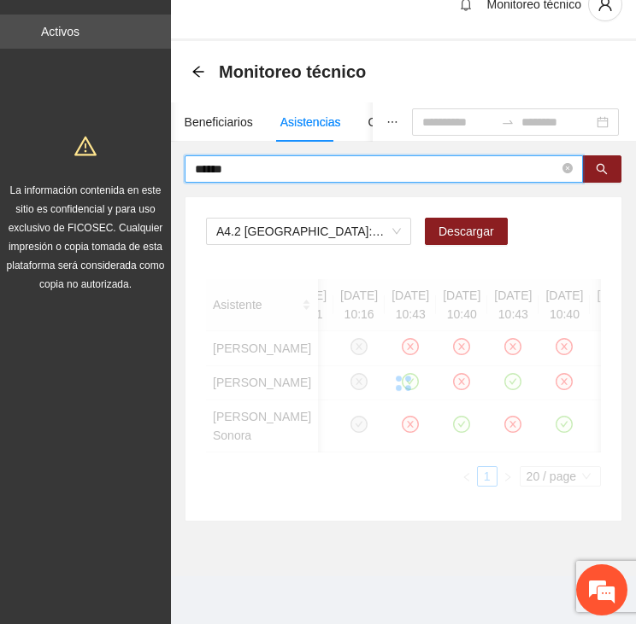
scroll to position [0, 0]
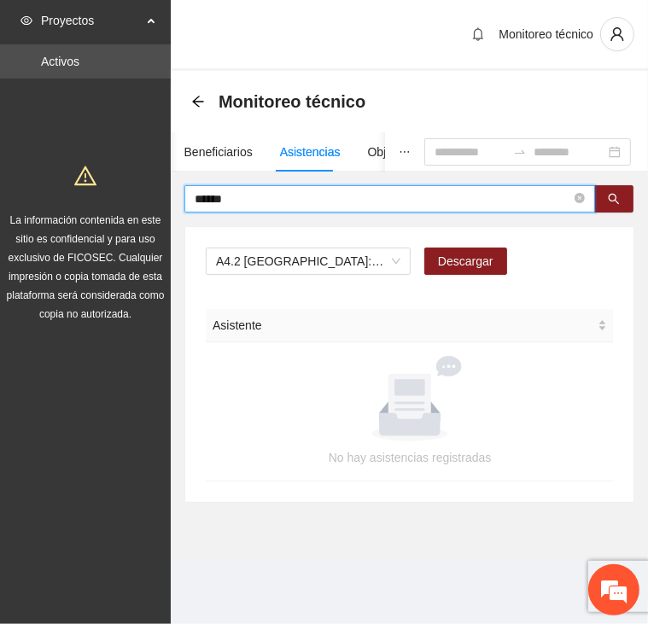
drag, startPoint x: 236, startPoint y: 197, endPoint x: 171, endPoint y: 196, distance: 64.9
click at [171, 196] on div "****** A4.2 [GEOGRAPHIC_DATA]: Sesiones de Terapia Individual Descargar Asisten…" at bounding box center [409, 344] width 477 height 318
type input "*"
type input "****"
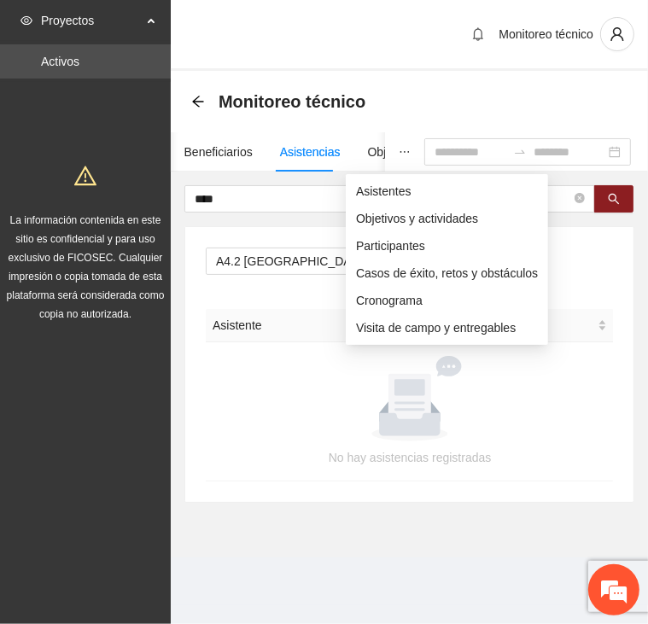
click at [399, 149] on icon "ellipsis" at bounding box center [405, 152] width 12 height 12
click at [352, 192] on li "Asistentes" at bounding box center [447, 191] width 202 height 27
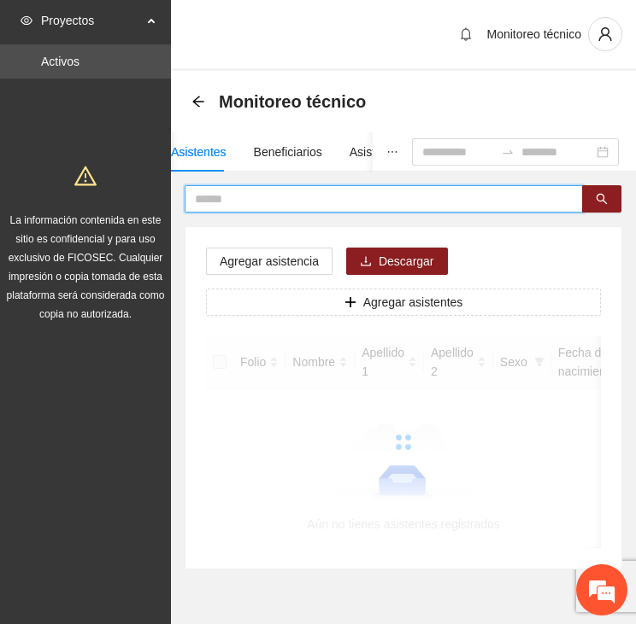
click at [261, 193] on input "text" at bounding box center [377, 199] width 364 height 19
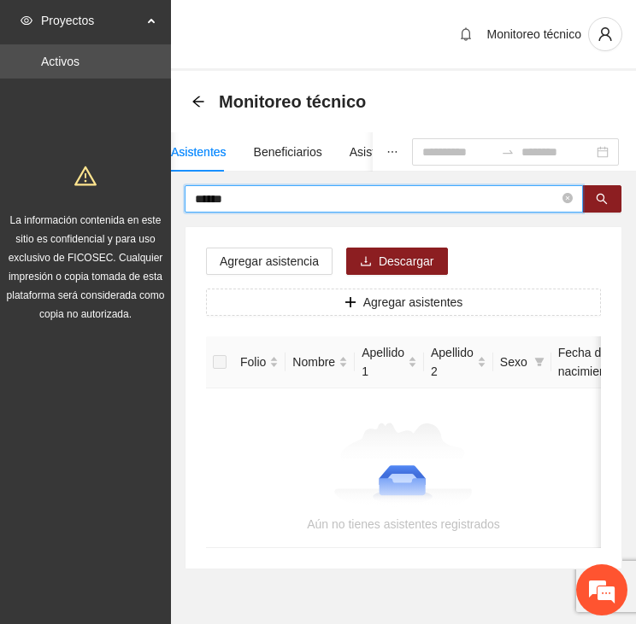
drag, startPoint x: 235, startPoint y: 196, endPoint x: 103, endPoint y: 201, distance: 132.5
click at [96, 202] on section "Proyectos Activos La información contenida en este sitio es confidencial y para…" at bounding box center [318, 336] width 636 height 672
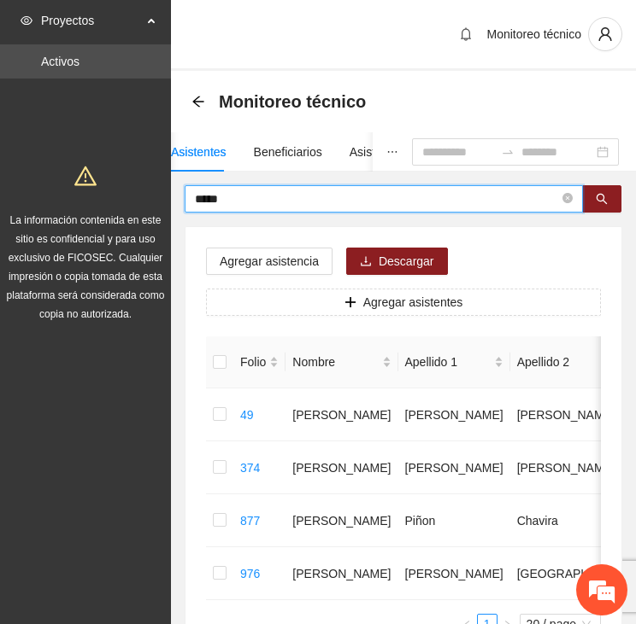
drag, startPoint x: 239, startPoint y: 197, endPoint x: 136, endPoint y: 196, distance: 103.4
click at [136, 196] on section "Proyectos Activos La información contenida en este sitio es confidencial y para…" at bounding box center [318, 386] width 636 height 772
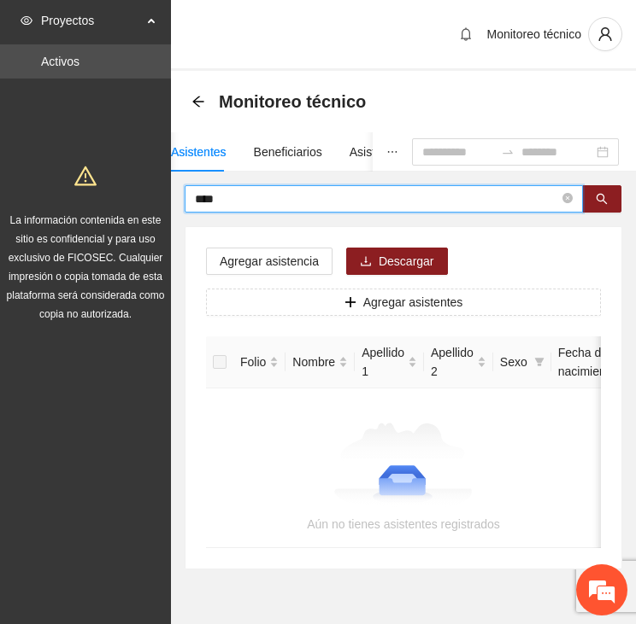
drag, startPoint x: 240, startPoint y: 194, endPoint x: 157, endPoint y: 185, distance: 83.3
click at [157, 185] on section "Proyectos Activos La información contenida en este sitio es confidencial y para…" at bounding box center [318, 336] width 636 height 672
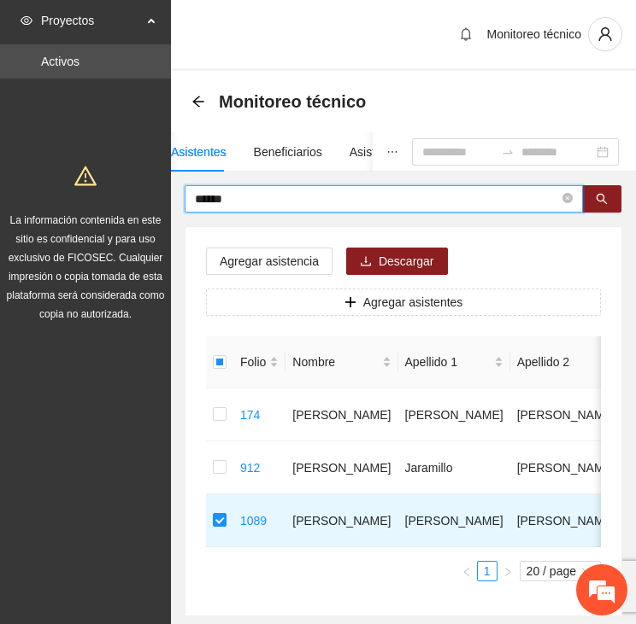
drag, startPoint x: 260, startPoint y: 198, endPoint x: 147, endPoint y: 188, distance: 113.2
click at [147, 188] on section "Proyectos Activos La información contenida en este sitio es confidencial y para…" at bounding box center [318, 359] width 636 height 719
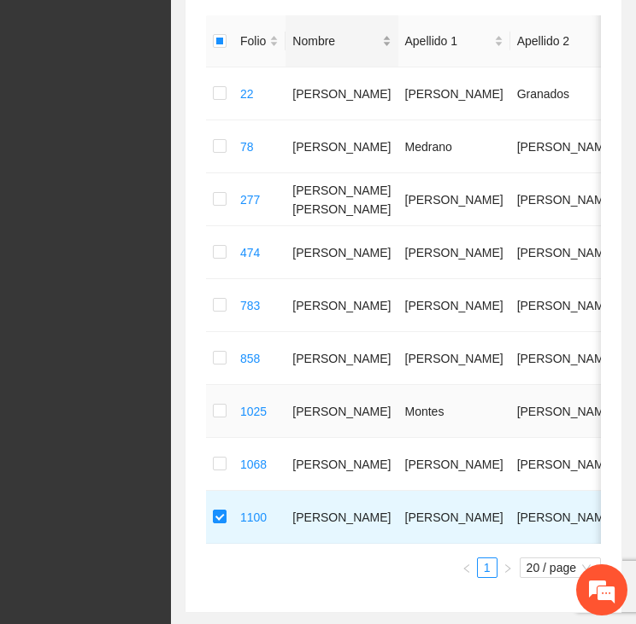
scroll to position [68, 0]
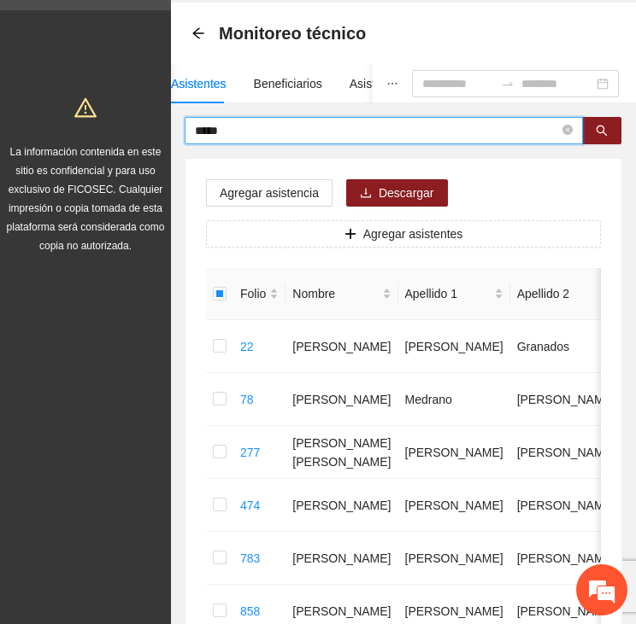
drag, startPoint x: 241, startPoint y: 130, endPoint x: 158, endPoint y: 127, distance: 82.9
click at [161, 128] on section "Proyectos Activos La información contenida en este sitio es confidencial y para…" at bounding box center [318, 450] width 636 height 1037
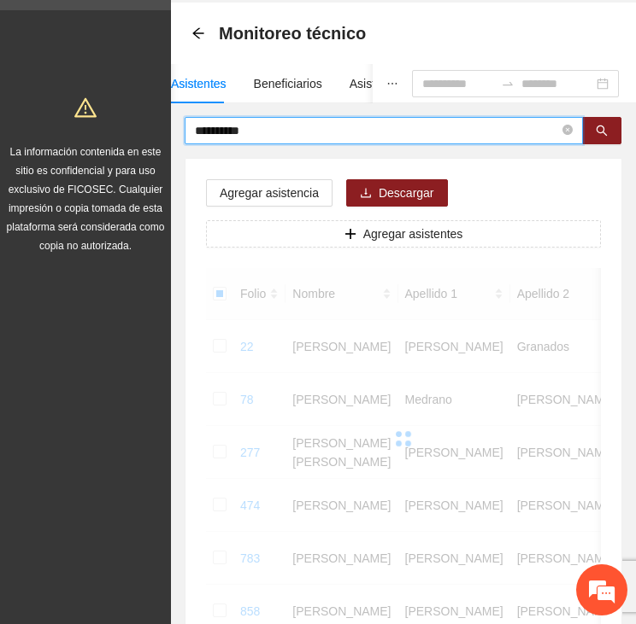
scroll to position [54, 0]
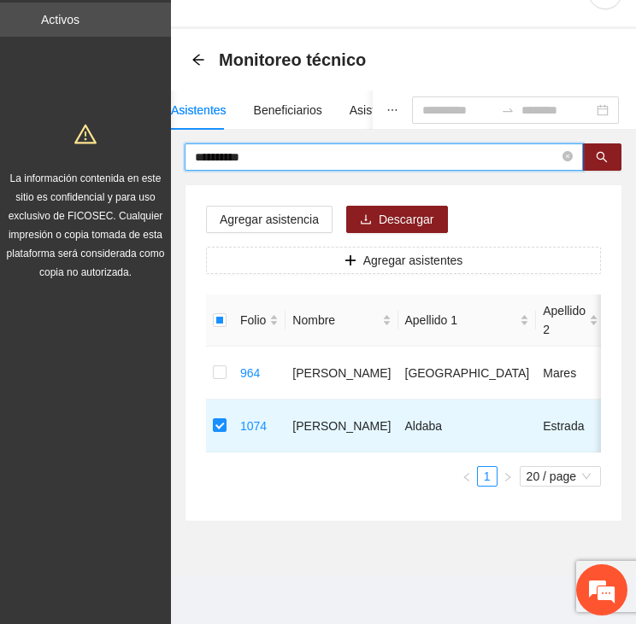
drag, startPoint x: 273, startPoint y: 146, endPoint x: 161, endPoint y: 144, distance: 112.8
click at [161, 144] on section "**********" at bounding box center [318, 291] width 636 height 666
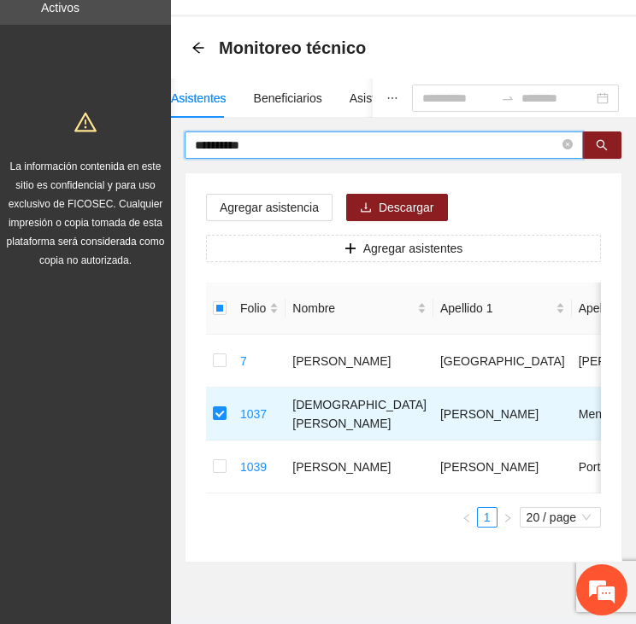
drag, startPoint x: 272, startPoint y: 147, endPoint x: 130, endPoint y: 139, distance: 142.9
click at [128, 142] on section "**********" at bounding box center [318, 305] width 636 height 719
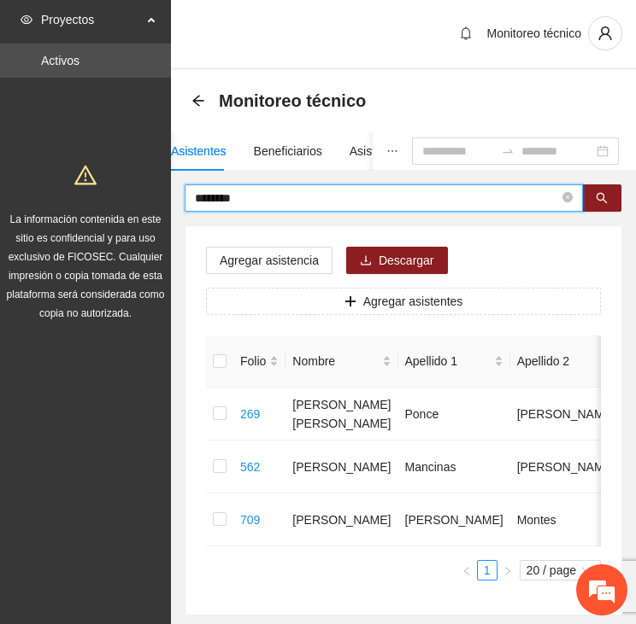
scroll to position [0, 0]
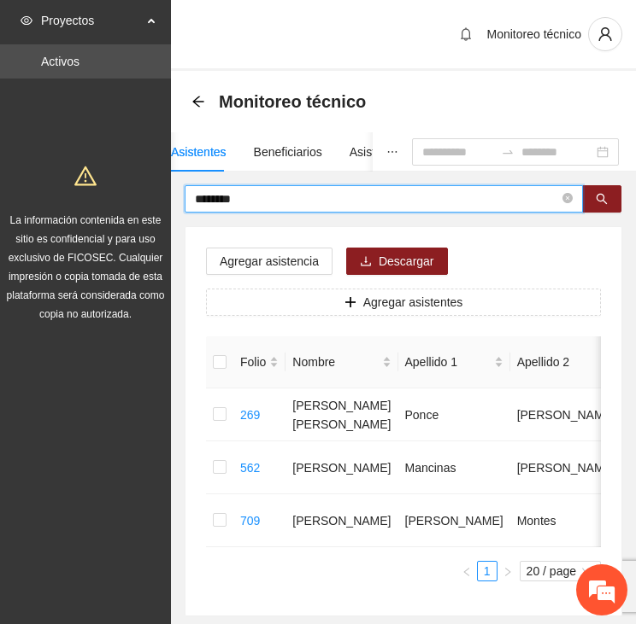
drag, startPoint x: 240, startPoint y: 197, endPoint x: 140, endPoint y: 190, distance: 100.2
click at [140, 190] on section "Proyectos Activos La información contenida en este sitio es confidencial y para…" at bounding box center [318, 359] width 636 height 719
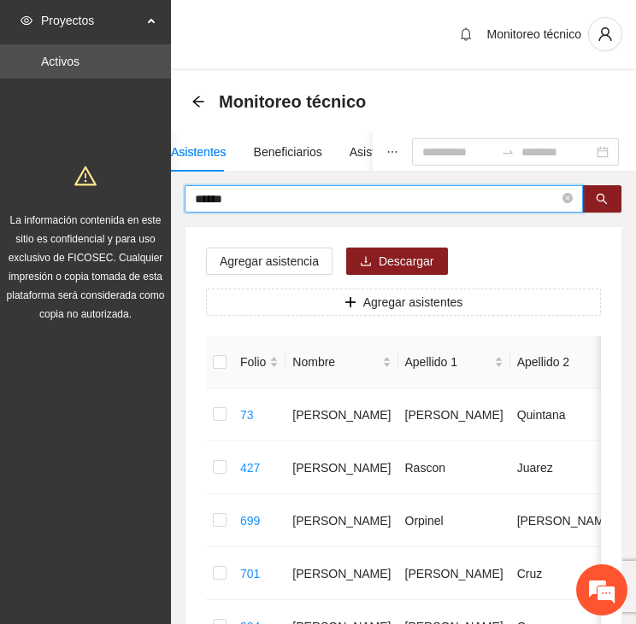
drag, startPoint x: 164, startPoint y: 194, endPoint x: 149, endPoint y: 194, distance: 15.4
click at [149, 194] on section "Proyectos Activos La información contenida en este sitio es confidencial y para…" at bounding box center [318, 412] width 636 height 825
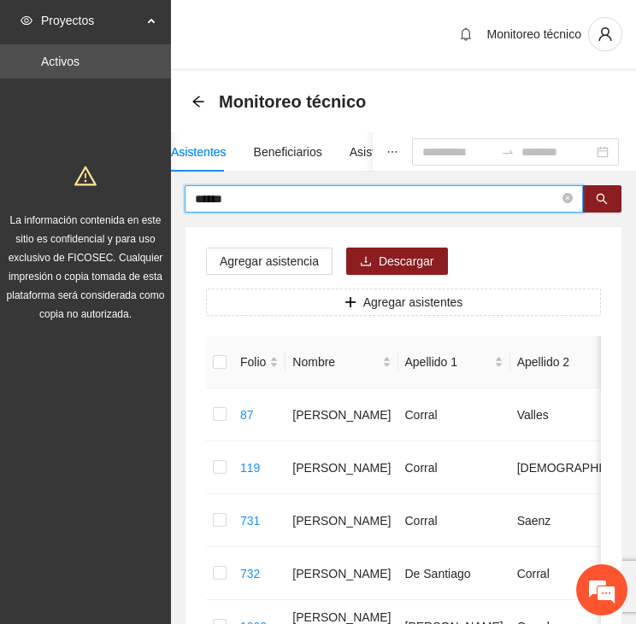
drag, startPoint x: 251, startPoint y: 197, endPoint x: 170, endPoint y: 190, distance: 81.4
click at [170, 190] on section "Proyectos Activos La información contenida en este sitio es confidencial y para…" at bounding box center [318, 412] width 636 height 825
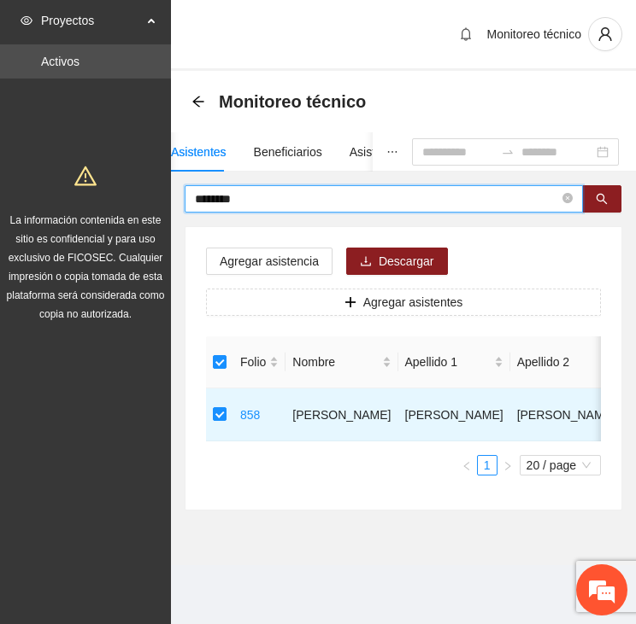
drag, startPoint x: 264, startPoint y: 194, endPoint x: 158, endPoint y: 185, distance: 106.3
click at [158, 185] on section "Proyectos Activos La información contenida en este sitio es confidencial y para…" at bounding box center [318, 312] width 636 height 624
type input "******"
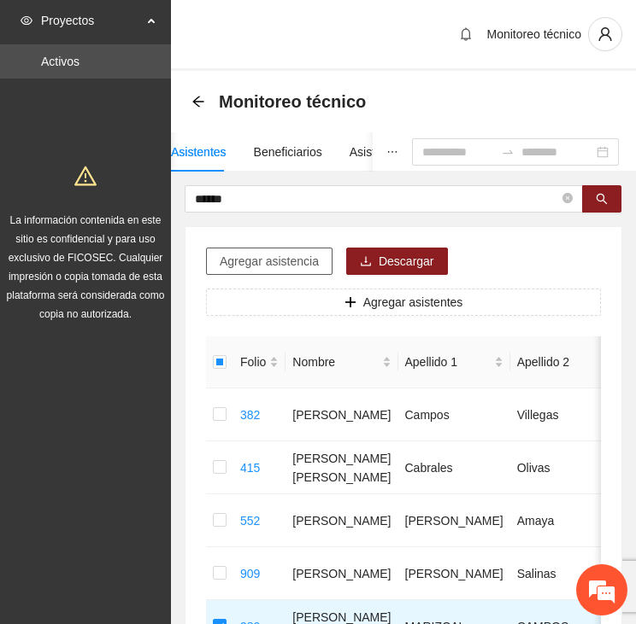
click at [256, 258] on span "Agregar asistencia" at bounding box center [269, 261] width 99 height 19
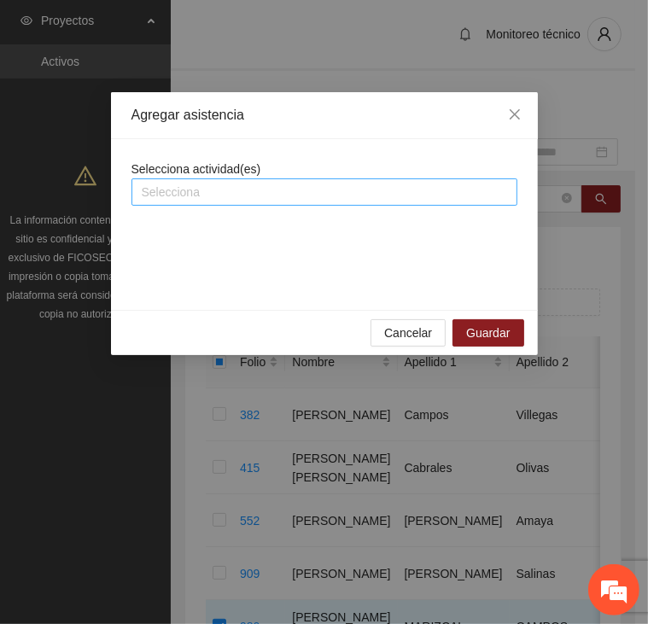
click at [252, 198] on div at bounding box center [325, 192] width 378 height 21
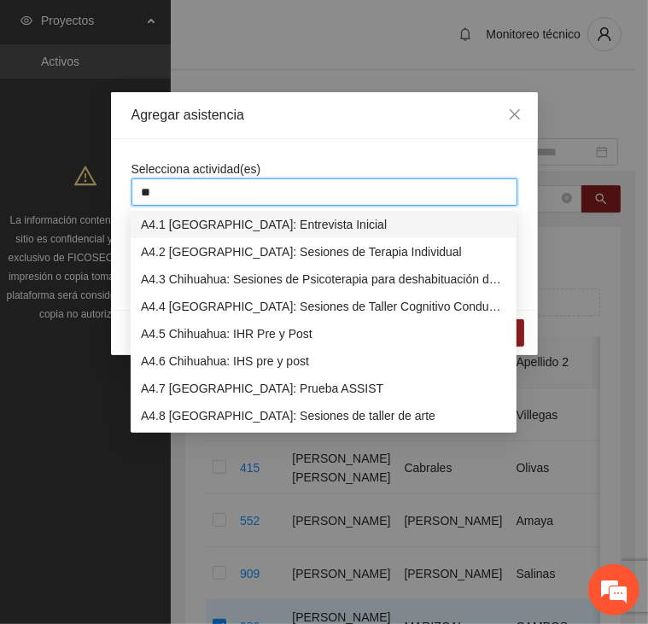
type input "***"
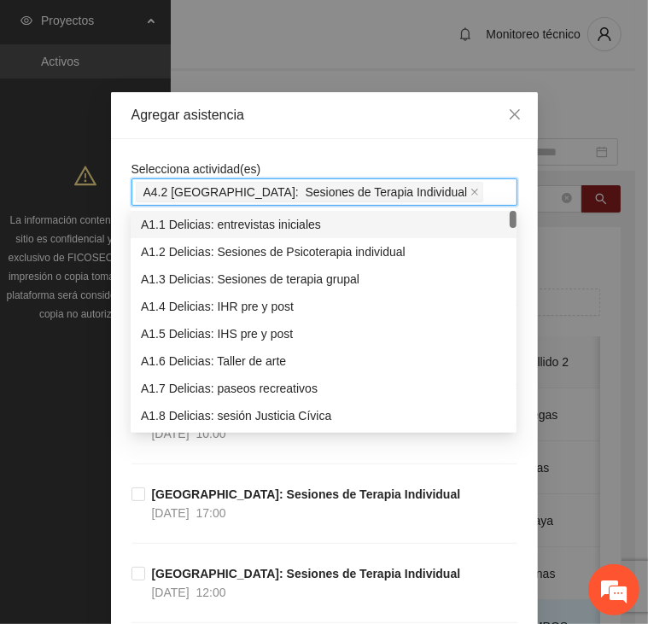
click at [237, 133] on div "Agregar asistencia" at bounding box center [324, 115] width 427 height 47
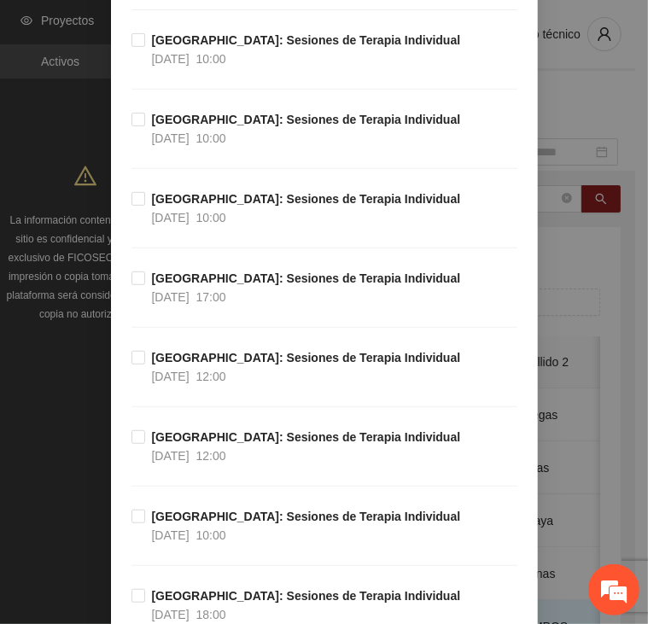
scroll to position [3502, 0]
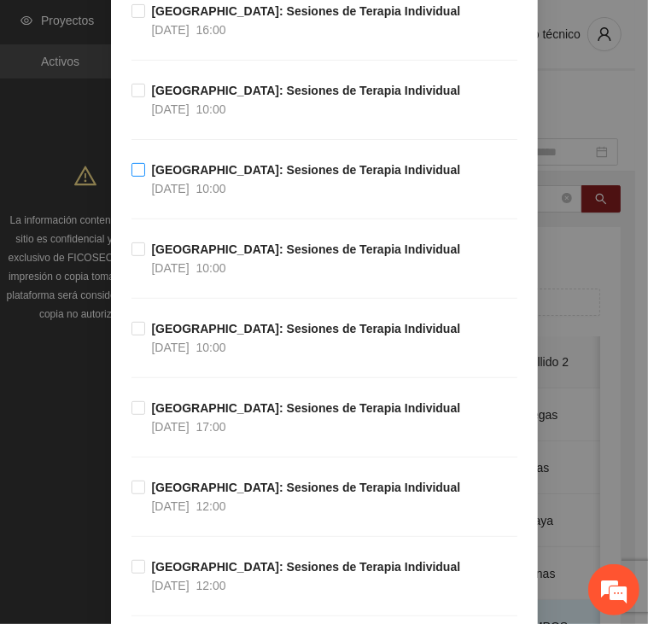
click at [145, 161] on span "[GEOGRAPHIC_DATA]: Sesiones de Terapia Individual [DATE] 10:00" at bounding box center [306, 180] width 323 height 38
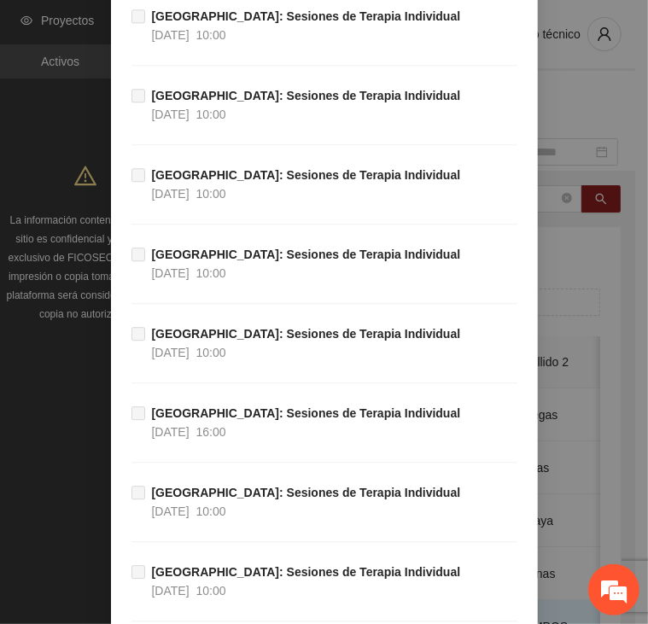
scroll to position [38988, 0]
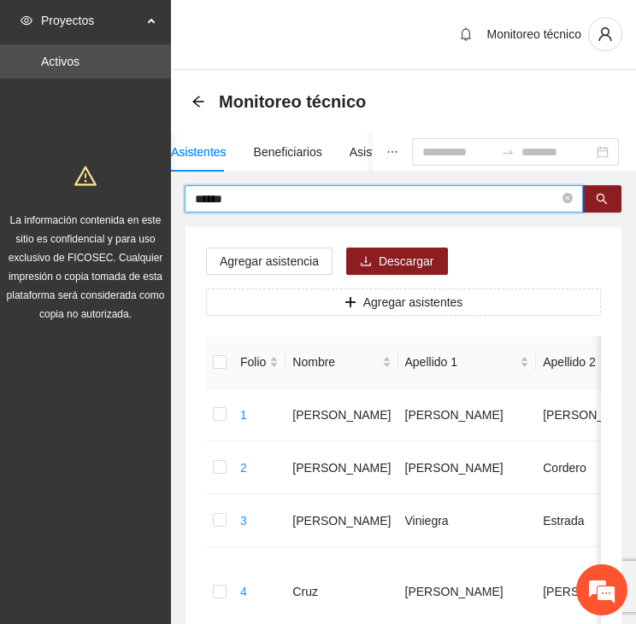
drag, startPoint x: 253, startPoint y: 201, endPoint x: 38, endPoint y: 196, distance: 215.3
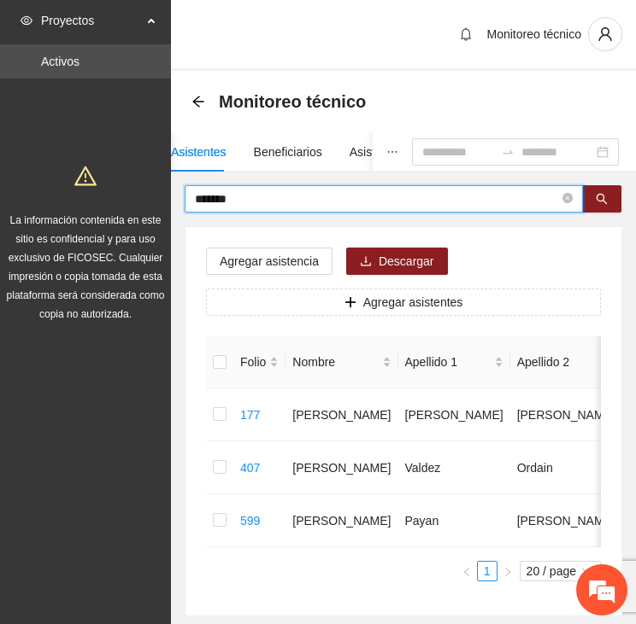
drag, startPoint x: 258, startPoint y: 196, endPoint x: 141, endPoint y: 192, distance: 117.1
click at [143, 192] on section "Proyectos Activos La información contenida en este sitio es confidencial y para…" at bounding box center [318, 359] width 636 height 719
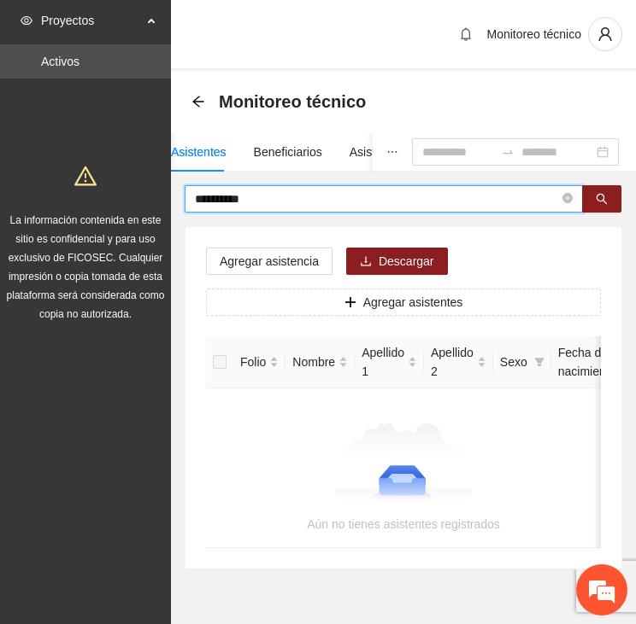
drag, startPoint x: 281, startPoint y: 194, endPoint x: 186, endPoint y: 197, distance: 94.9
click at [186, 197] on span "**********" at bounding box center [384, 198] width 398 height 27
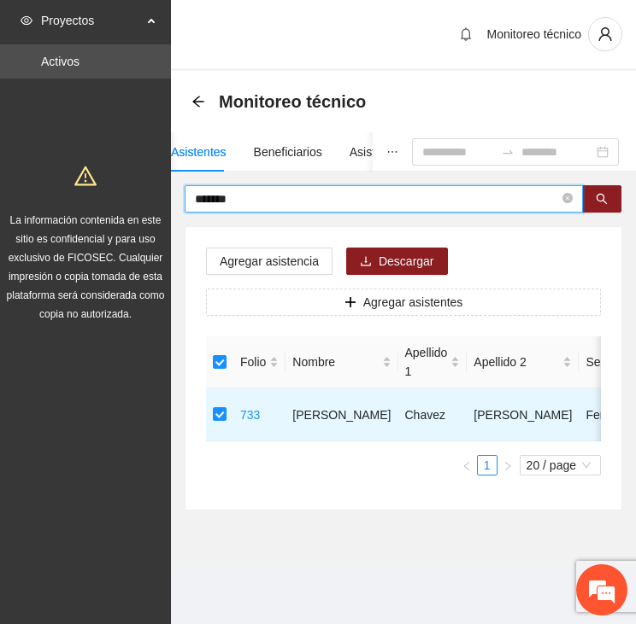
drag, startPoint x: 245, startPoint y: 196, endPoint x: 115, endPoint y: 228, distance: 133.8
click at [105, 206] on section "Proyectos Activos La información contenida en este sitio es confidencial y para…" at bounding box center [318, 312] width 636 height 624
drag, startPoint x: 243, startPoint y: 195, endPoint x: 132, endPoint y: 190, distance: 110.3
click at [132, 190] on section "Proyectos Activos La información contenida en este sitio es confidencial y para…" at bounding box center [318, 312] width 636 height 624
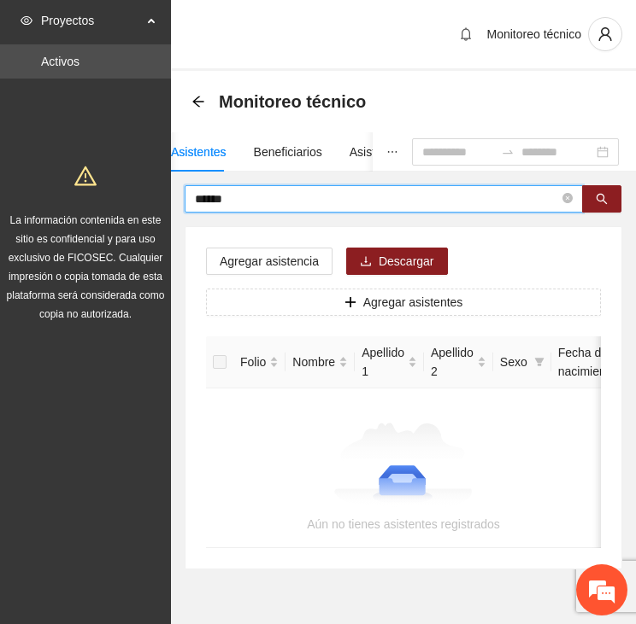
drag, startPoint x: 240, startPoint y: 191, endPoint x: 194, endPoint y: 191, distance: 46.1
click at [195, 191] on input "******" at bounding box center [377, 199] width 364 height 19
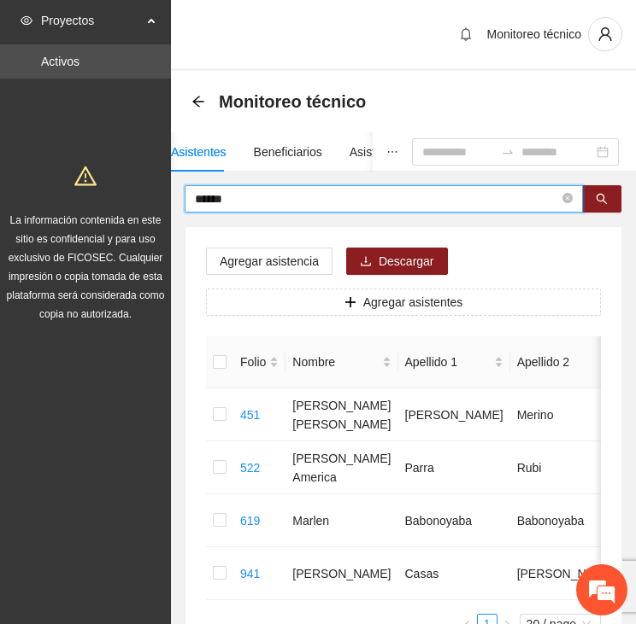
drag, startPoint x: 208, startPoint y: 197, endPoint x: 155, endPoint y: 196, distance: 52.1
click at [156, 196] on section "Proyectos Activos La información contenida en este sitio es confidencial y para…" at bounding box center [318, 386] width 636 height 772
type input "*******"
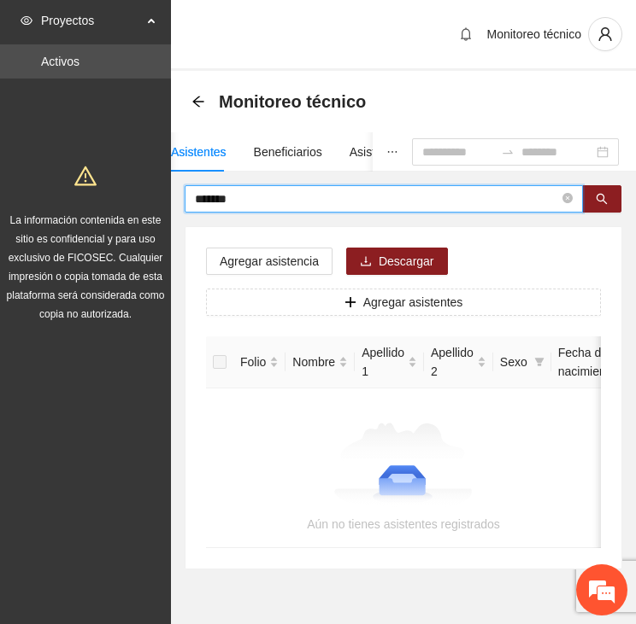
drag, startPoint x: 244, startPoint y: 199, endPoint x: 137, endPoint y: 208, distance: 108.0
click at [137, 208] on section "Proyectos Activos La información contenida en este sitio es confidencial y para…" at bounding box center [318, 336] width 636 height 672
click at [263, 257] on span "Agregar asistencia" at bounding box center [269, 261] width 99 height 19
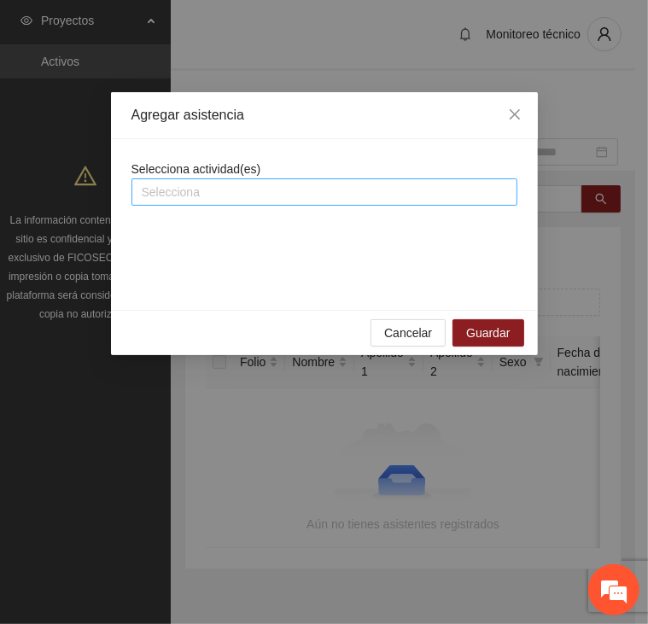
click at [243, 187] on div at bounding box center [325, 192] width 378 height 21
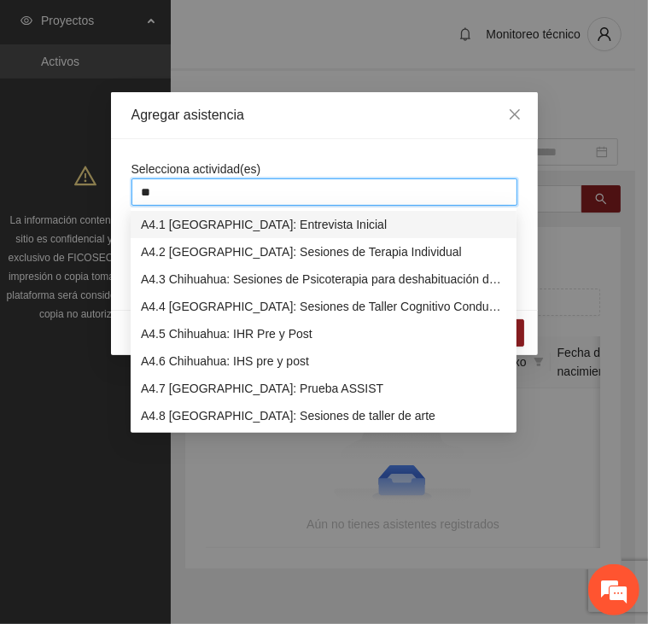
type input "***"
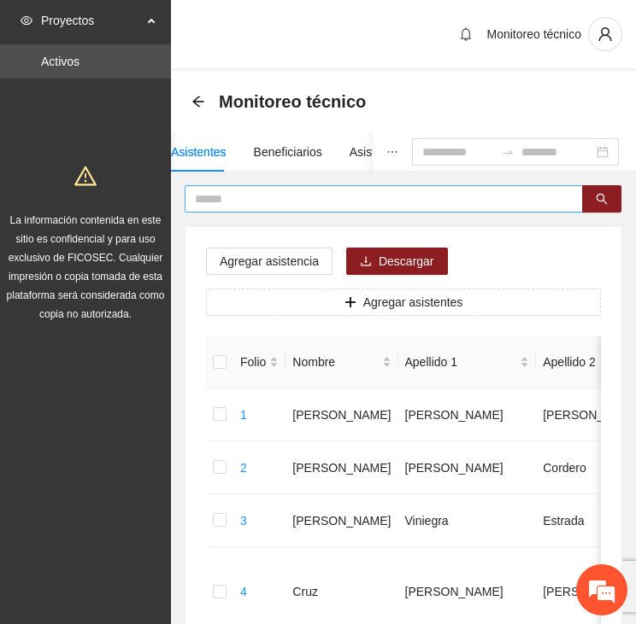
click at [232, 203] on input "text" at bounding box center [377, 199] width 364 height 19
click at [249, 202] on input "text" at bounding box center [377, 199] width 364 height 19
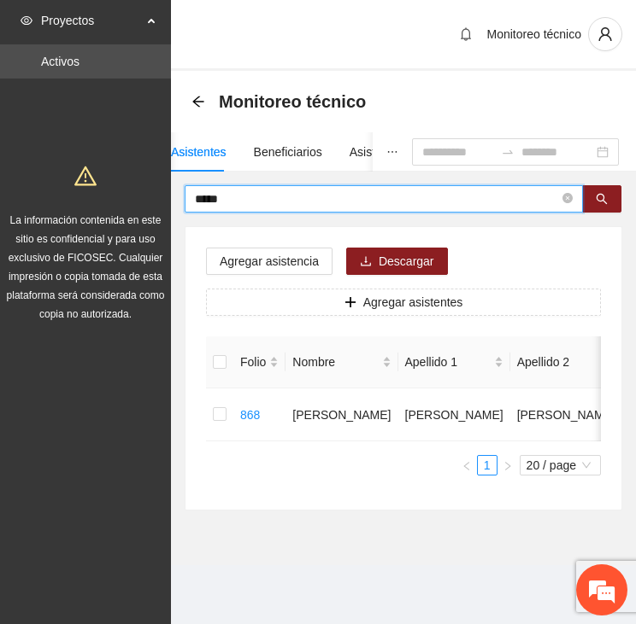
drag, startPoint x: 220, startPoint y: 192, endPoint x: 162, endPoint y: 190, distance: 58.1
click at [162, 190] on section "Proyectos Activos La información contenida en este sitio es confidencial y para…" at bounding box center [318, 312] width 636 height 624
type input "******"
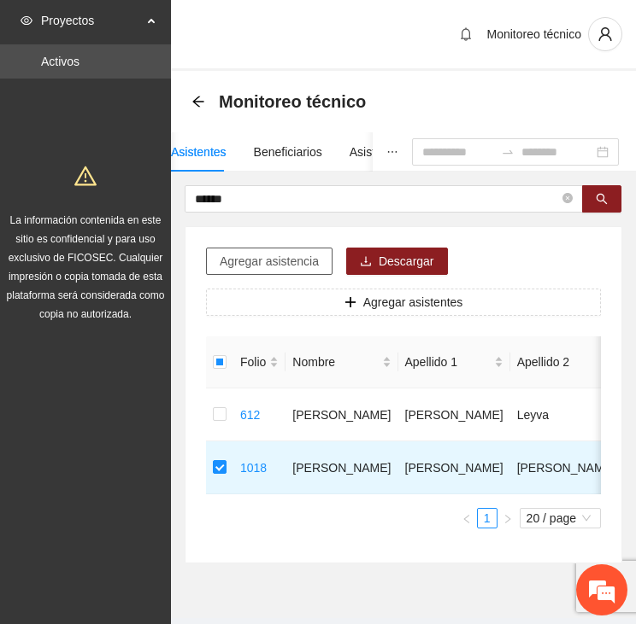
click at [233, 255] on span "Agregar asistencia" at bounding box center [269, 261] width 99 height 19
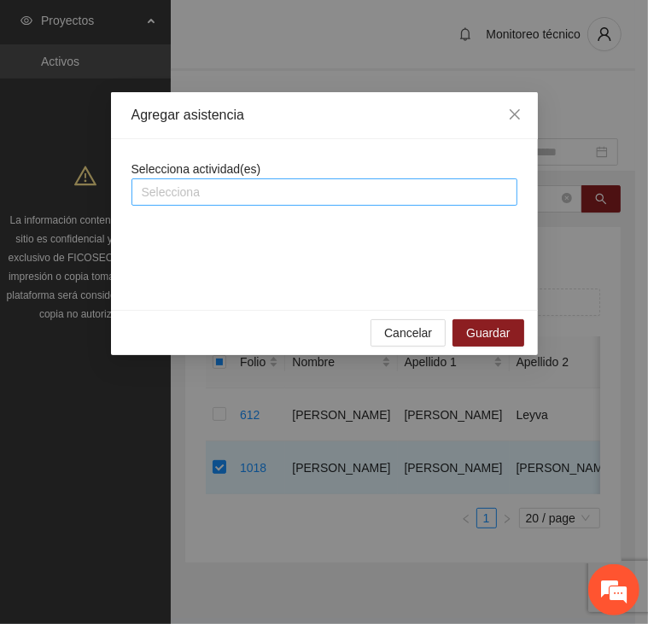
click at [236, 194] on div at bounding box center [325, 192] width 378 height 21
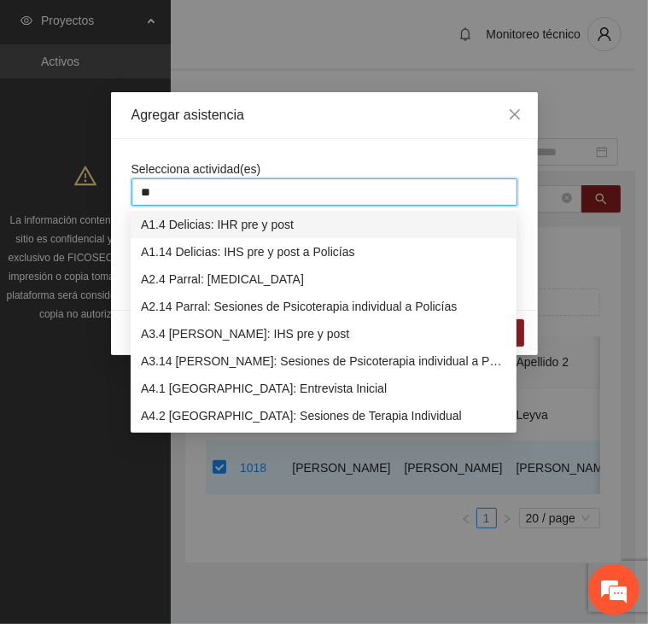
type input "***"
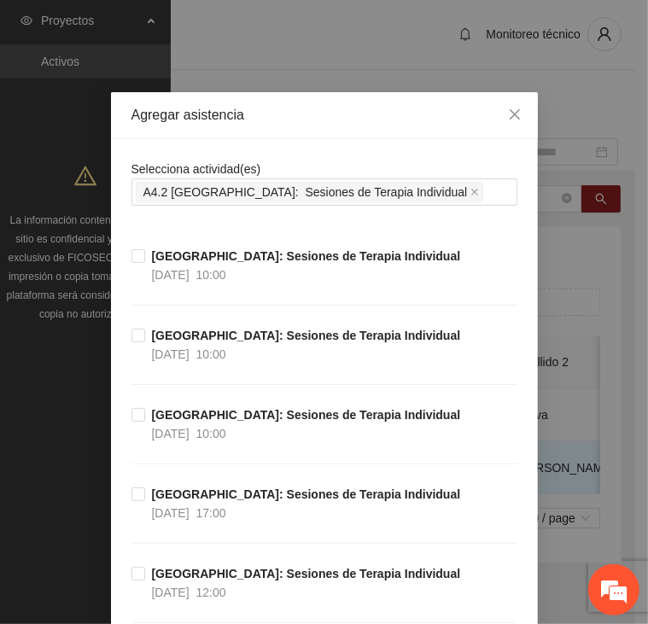
click at [420, 132] on div "Agregar asistencia" at bounding box center [324, 115] width 427 height 47
